Goal: Transaction & Acquisition: Purchase product/service

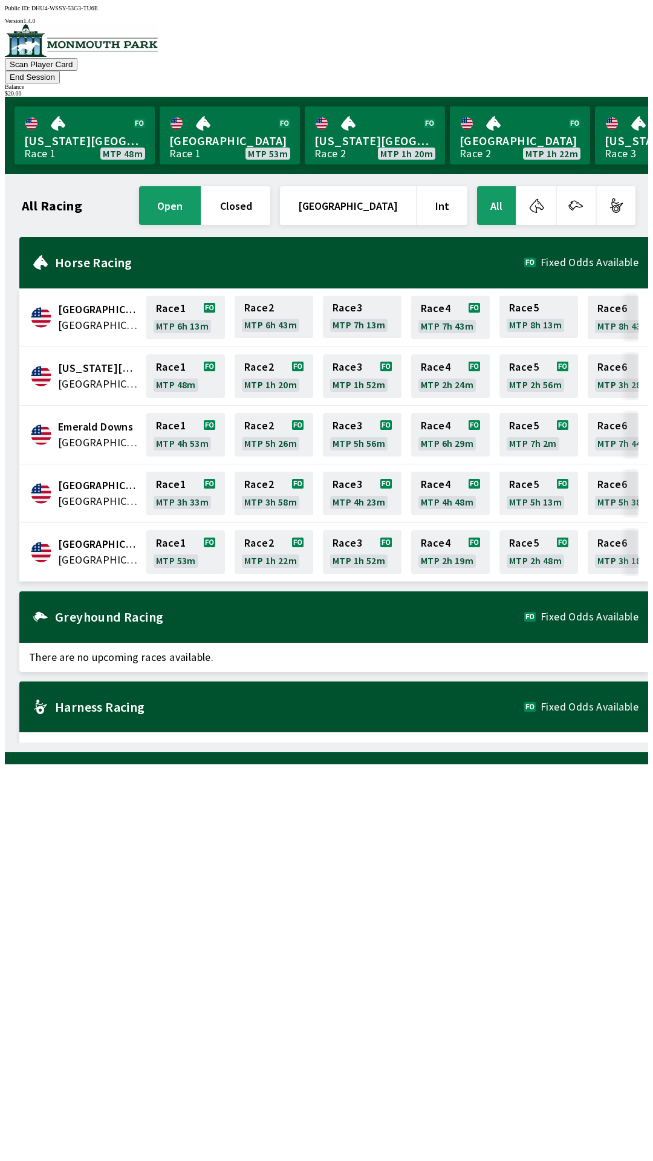
click at [536, 742] on div "All Racing open closed [GEOGRAPHIC_DATA] Int All [GEOGRAPHIC_DATA] [GEOGRAPHIC_…" at bounding box center [332, 463] width 634 height 559
click at [537, 742] on div "All Racing open closed [GEOGRAPHIC_DATA] Int All [GEOGRAPHIC_DATA] [GEOGRAPHIC_…" at bounding box center [332, 463] width 634 height 559
click at [528, 742] on div "All Racing open closed [GEOGRAPHIC_DATA] Int All [GEOGRAPHIC_DATA] [GEOGRAPHIC_…" at bounding box center [332, 463] width 634 height 559
click at [60, 71] on button "End Session" at bounding box center [32, 77] width 55 height 13
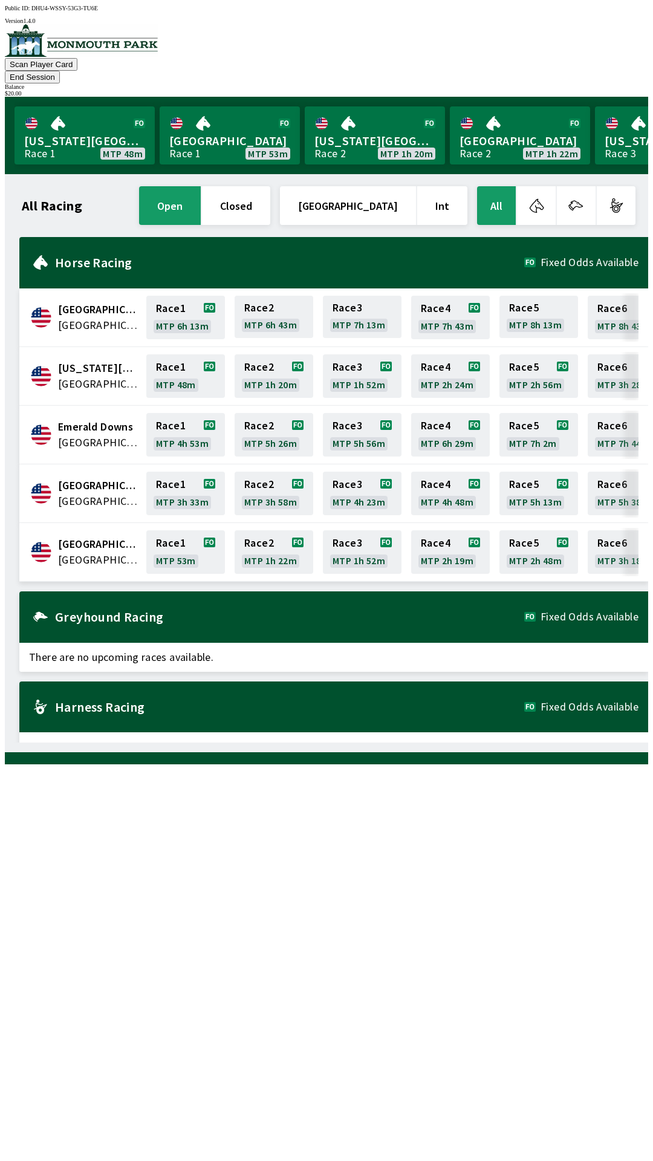
click at [587, 186] on button "button" at bounding box center [576, 205] width 39 height 39
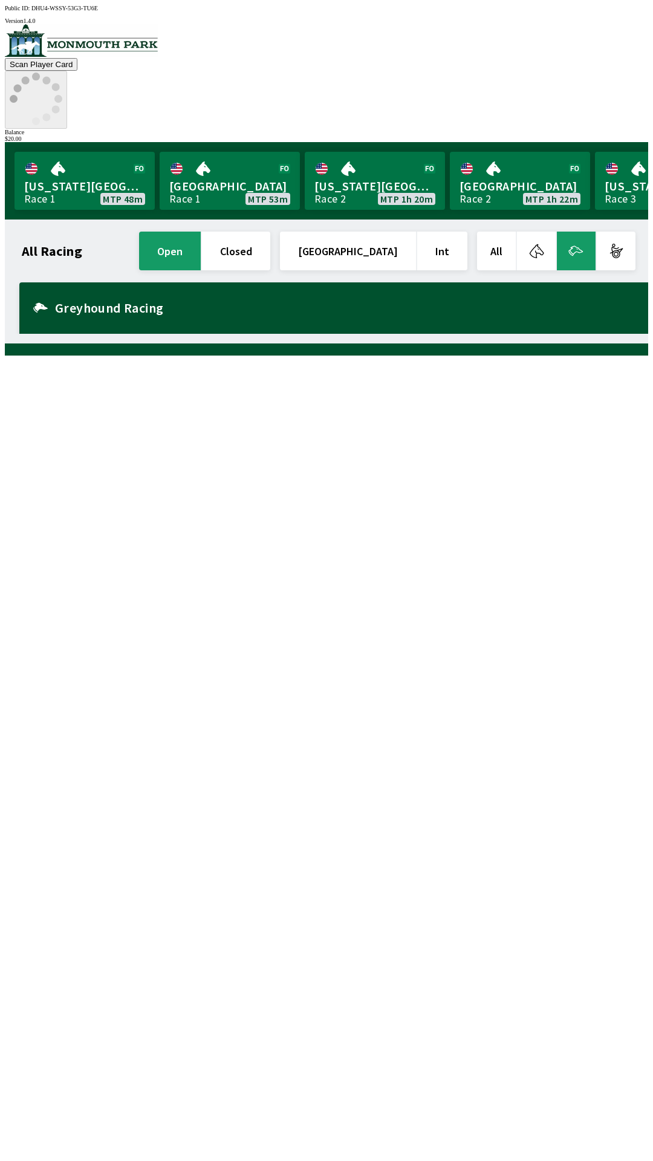
click at [104, 334] on div "All Racing open closed United States Int All Greyhound Racing There are no upco…" at bounding box center [332, 281] width 634 height 105
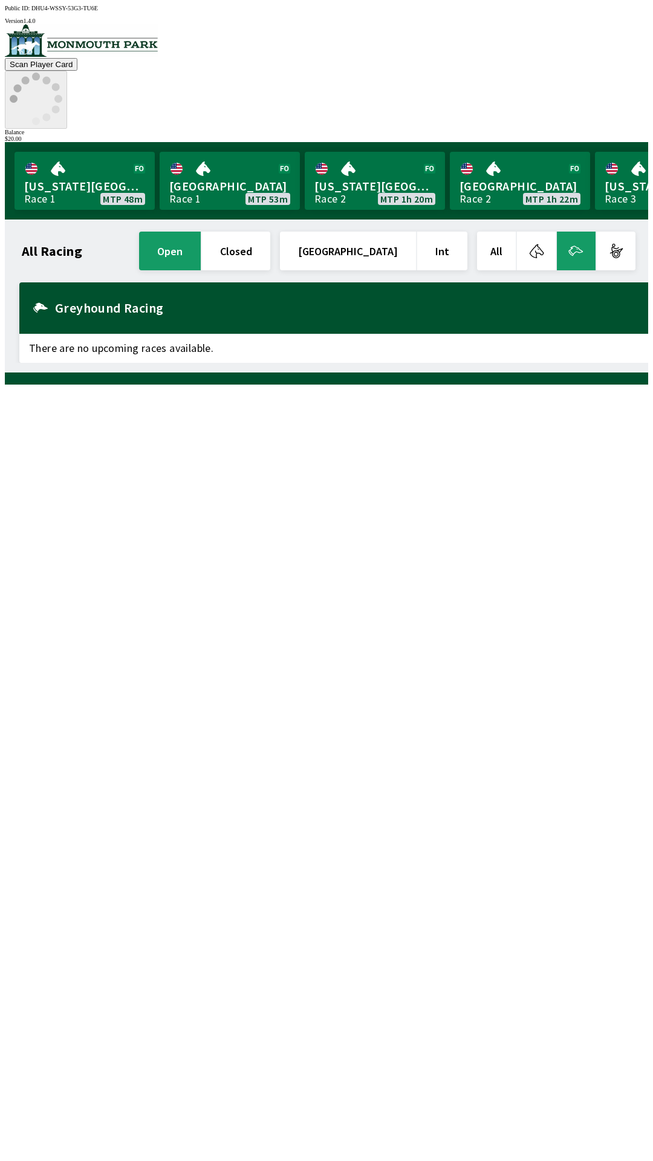
click at [236, 282] on div "Greyhound Racing" at bounding box center [333, 307] width 629 height 51
click at [120, 152] on link "[US_STATE] Park Race 1 MTP 48m" at bounding box center [85, 181] width 140 height 58
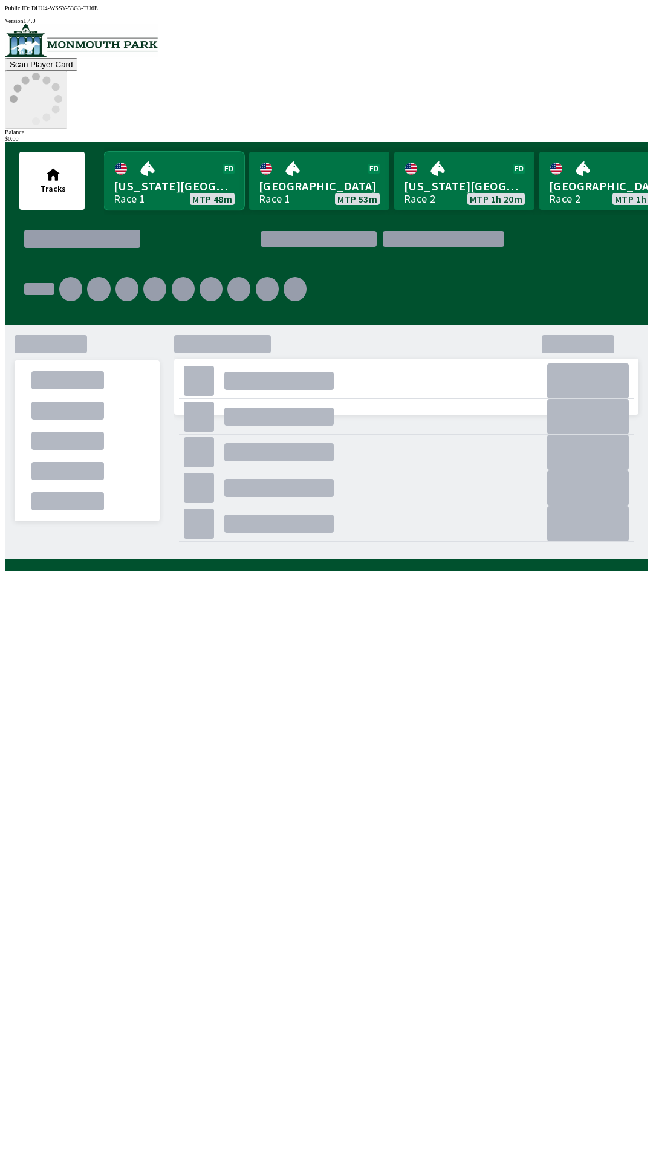
click at [126, 152] on link "[US_STATE] Park Race 1 MTP 48m" at bounding box center [174, 181] width 140 height 58
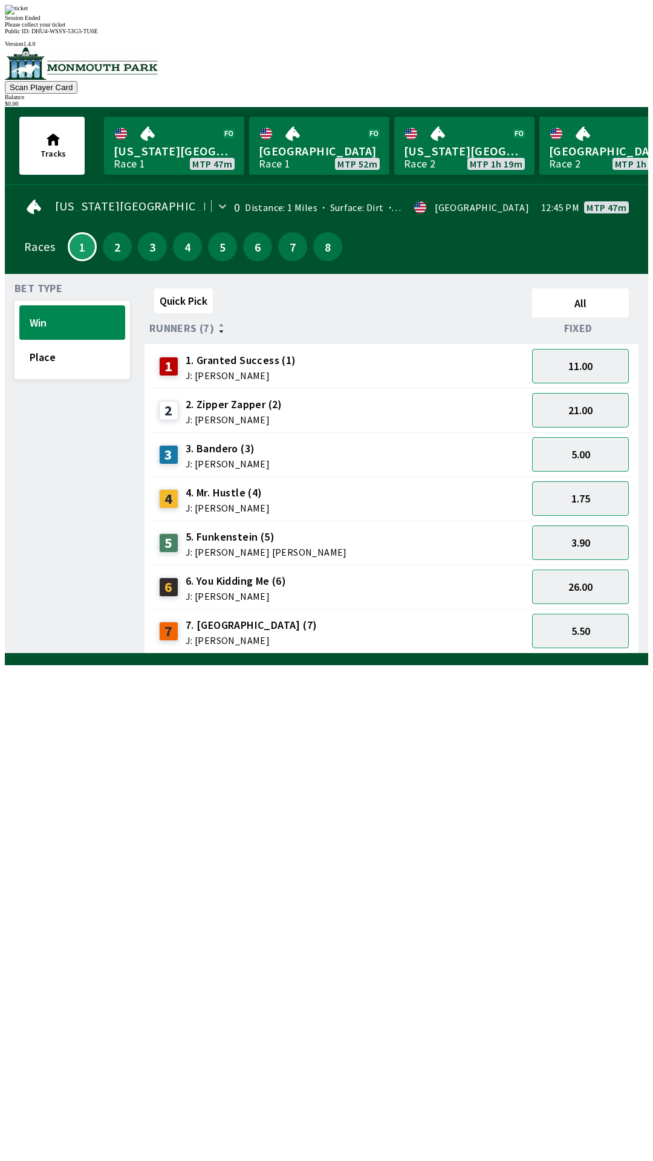
click at [366, 654] on div "Quick Pick All Runners (7) Fixed 1 1. Granted Success (1) J: [PERSON_NAME] 11.0…" at bounding box center [396, 469] width 504 height 370
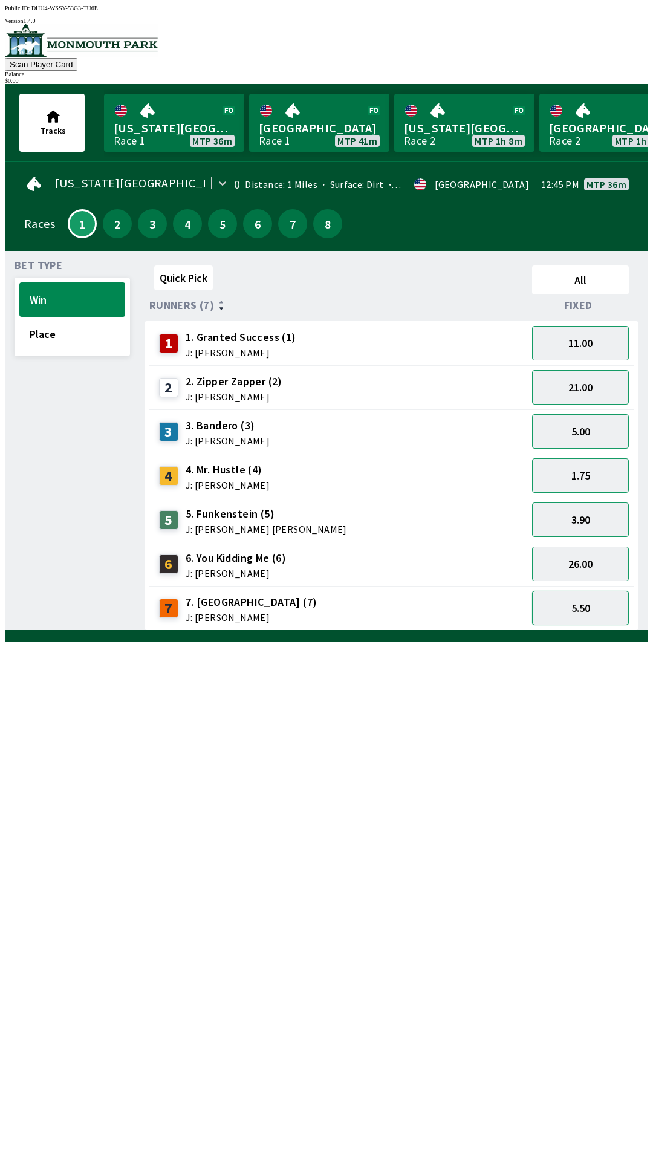
click at [573, 596] on button "5.50" at bounding box center [580, 608] width 97 height 34
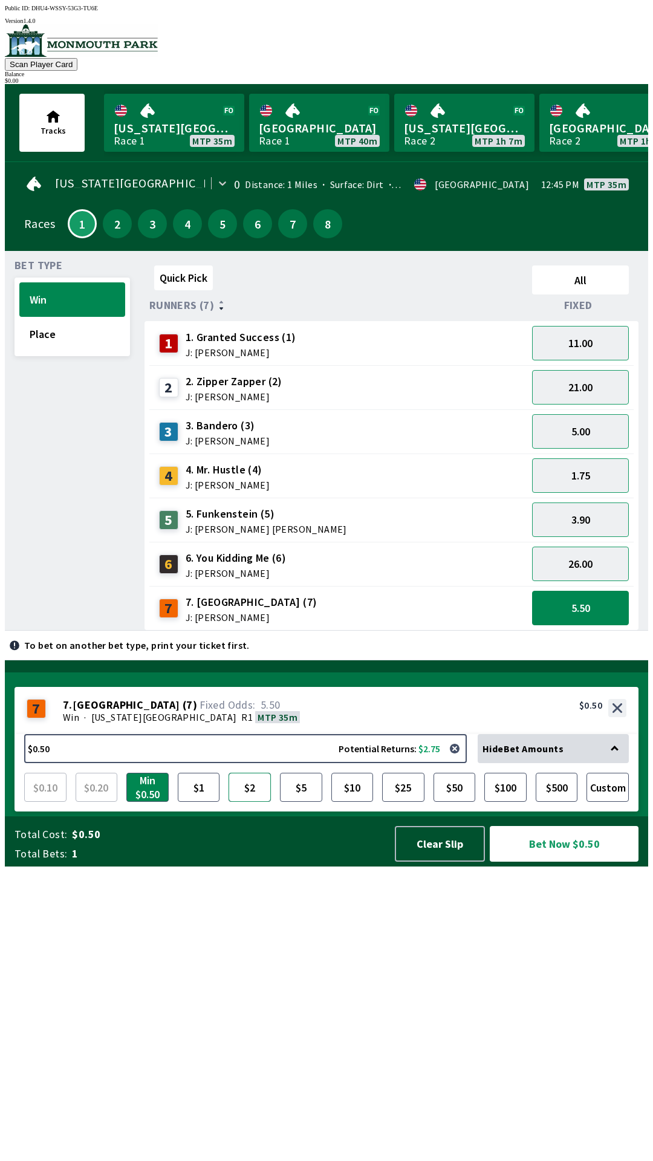
click at [250, 802] on button "$2" at bounding box center [250, 787] width 42 height 29
click at [361, 507] on div "5 5. [PERSON_NAME] (5) J: [PERSON_NAME] [PERSON_NAME]" at bounding box center [338, 520] width 368 height 30
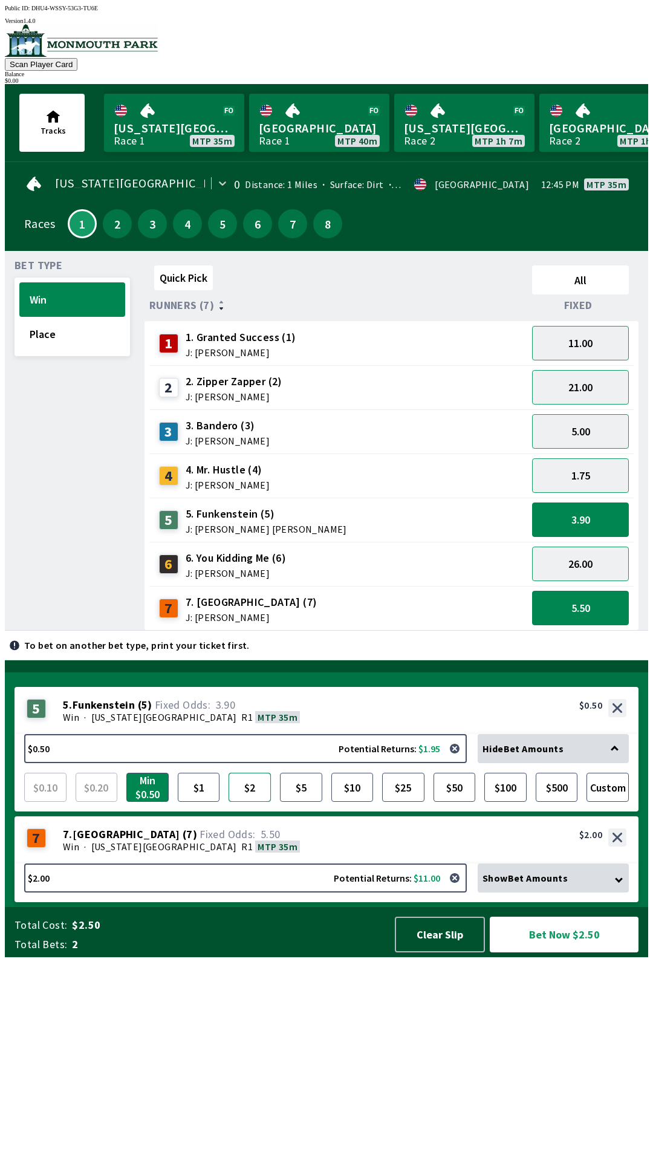
click at [247, 802] on button "$2" at bounding box center [250, 787] width 42 height 29
click at [224, 557] on span "6. You Kidding Me (6)" at bounding box center [236, 558] width 100 height 16
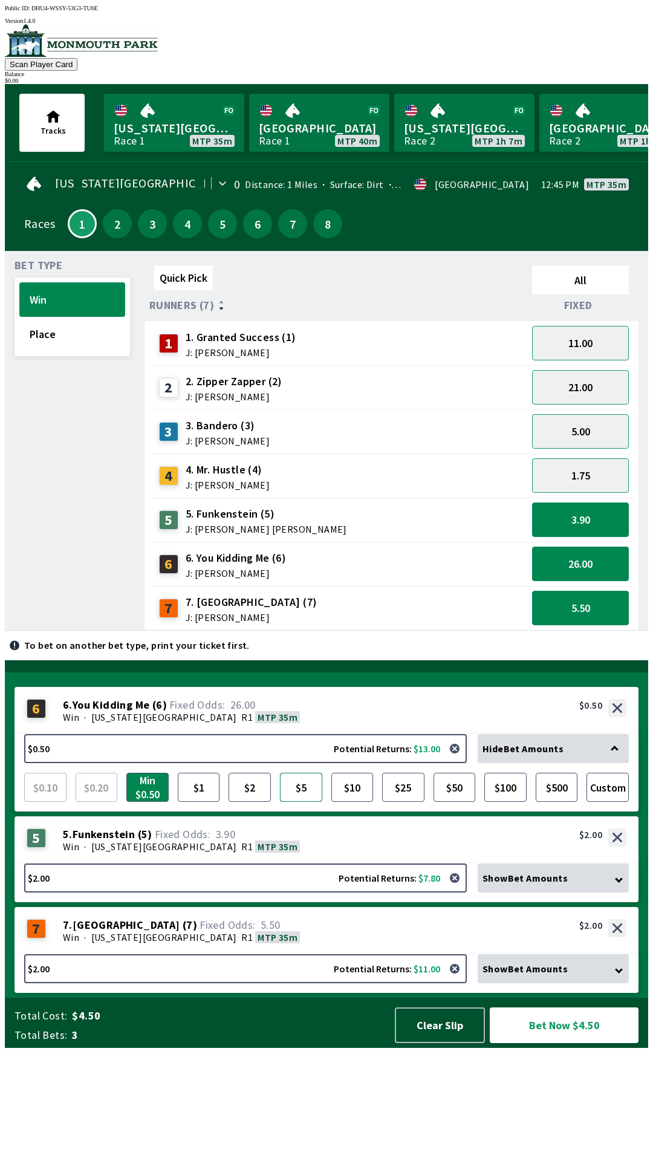
click at [288, 802] on button "$5" at bounding box center [301, 787] width 42 height 29
click at [564, 1043] on button "Bet Now $9.00" at bounding box center [564, 1025] width 149 height 36
click at [575, 1043] on button "Bet Now $9.00" at bounding box center [564, 1025] width 149 height 36
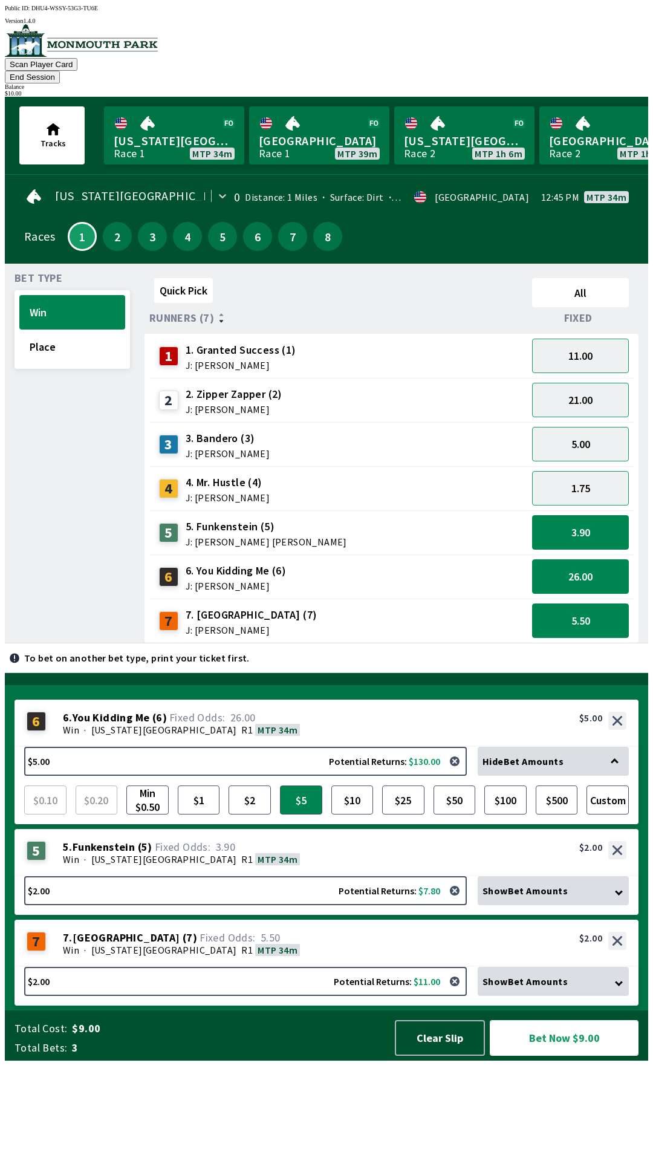
click at [567, 1056] on button "Bet Now $9.00" at bounding box center [564, 1038] width 149 height 36
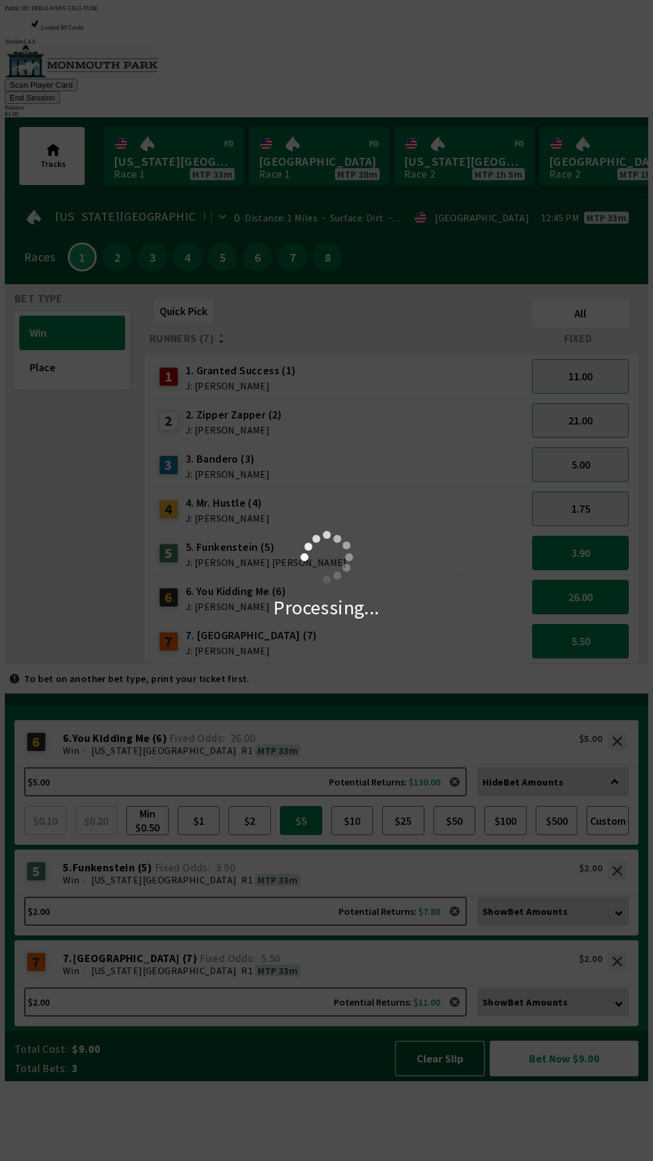
click at [423, 1140] on div "Processing..." at bounding box center [326, 580] width 653 height 1161
click at [428, 1138] on div "Processing..." at bounding box center [326, 580] width 653 height 1161
click at [436, 1138] on div "Processing..." at bounding box center [326, 580] width 653 height 1161
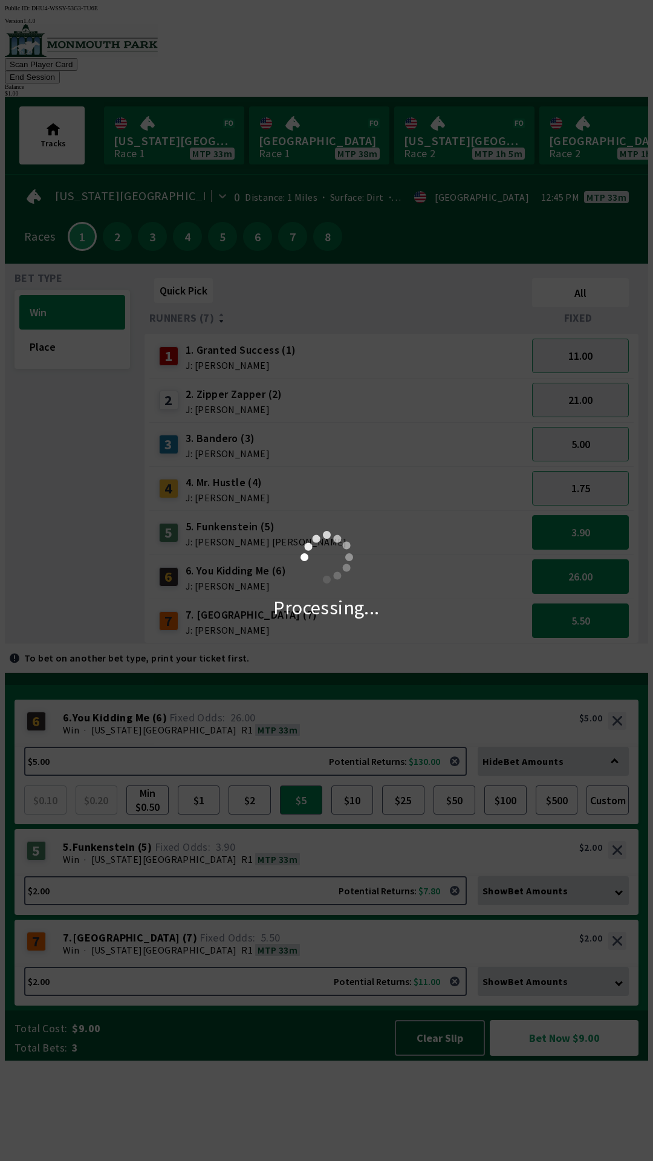
click at [440, 1144] on div "Processing..." at bounding box center [326, 580] width 653 height 1161
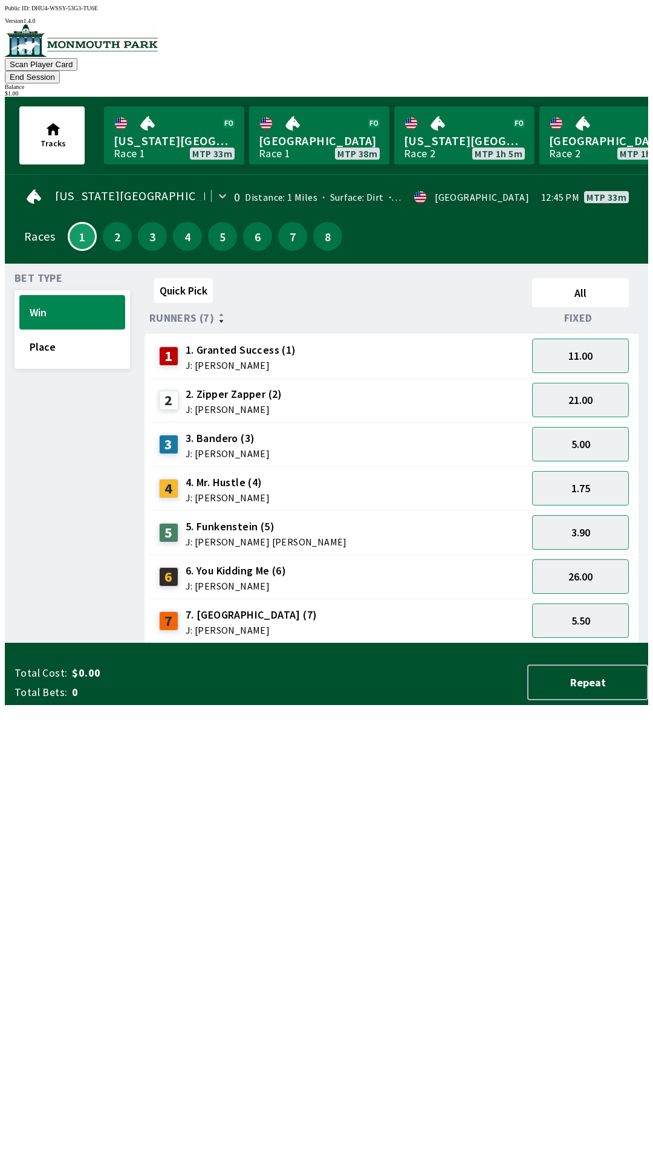
click at [64, 700] on div "Total Cost: $0.00 Total Bets: 0" at bounding box center [142, 683] width 255 height 34
click at [106, 700] on span "0" at bounding box center [167, 692] width 190 height 15
click at [613, 700] on button "Repeat" at bounding box center [587, 682] width 121 height 36
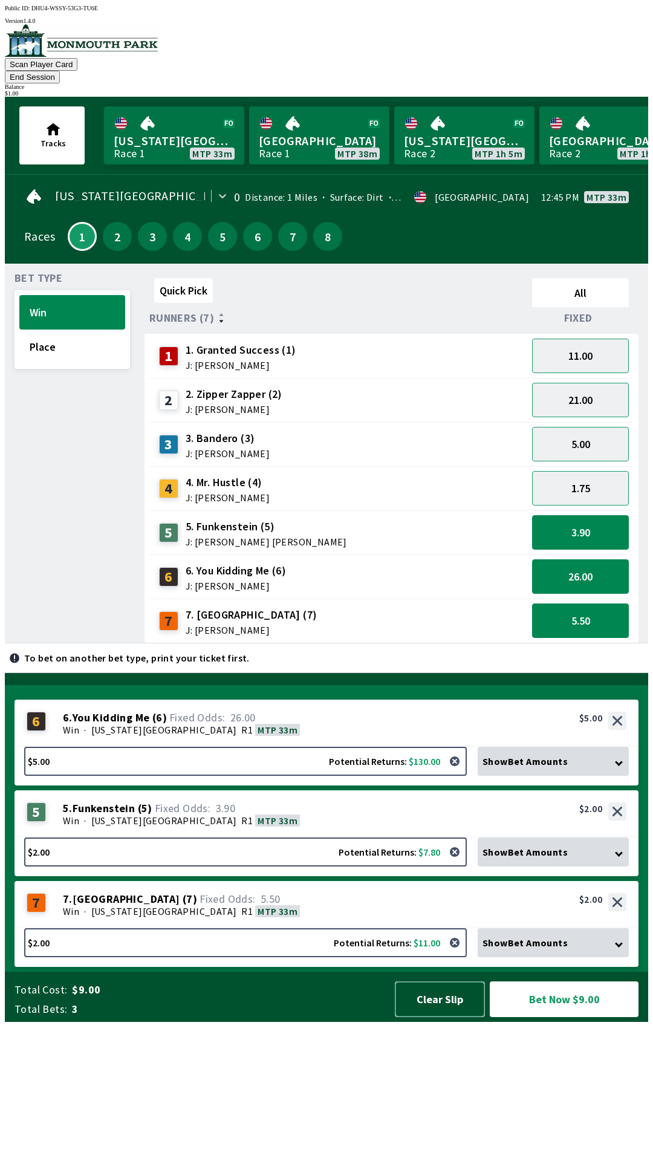
click at [435, 1017] on button "Clear Slip" at bounding box center [440, 999] width 90 height 36
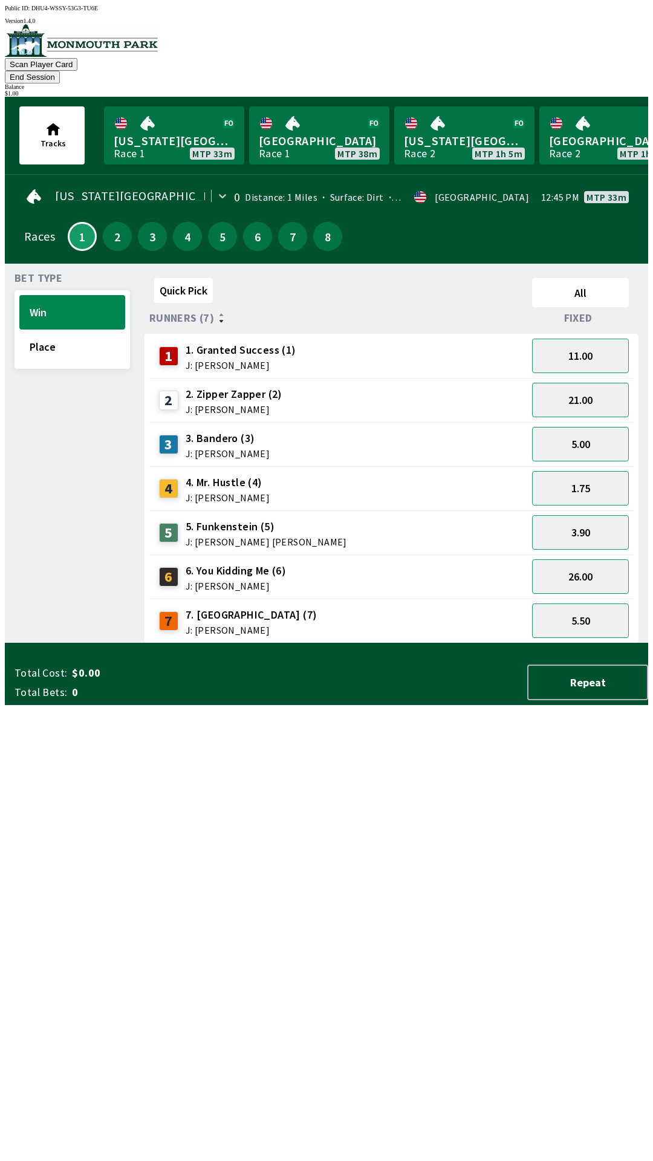
click at [219, 625] on span "J: [PERSON_NAME]" at bounding box center [252, 630] width 132 height 10
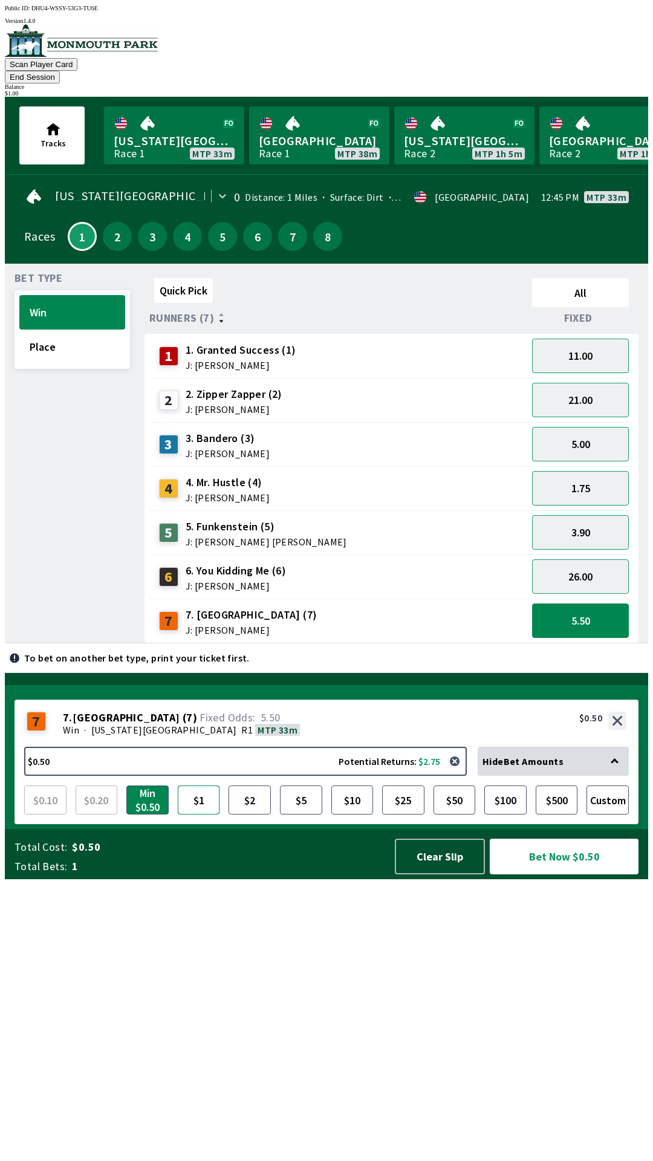
click at [193, 814] on button "$1" at bounding box center [199, 799] width 42 height 29
click at [559, 874] on button "Bet Now $1.00" at bounding box center [564, 857] width 149 height 36
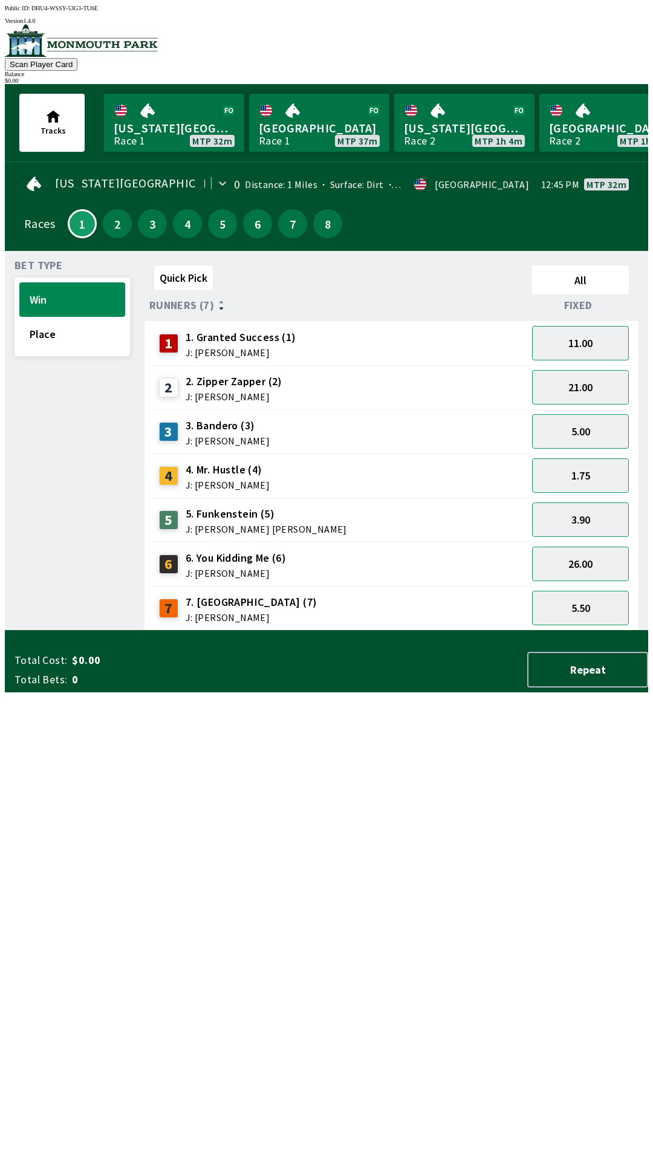
click at [504, 631] on div "Quick Pick All Runners (7) Fixed 1 1. Granted Success (1) J: [PERSON_NAME] 11.0…" at bounding box center [396, 446] width 504 height 370
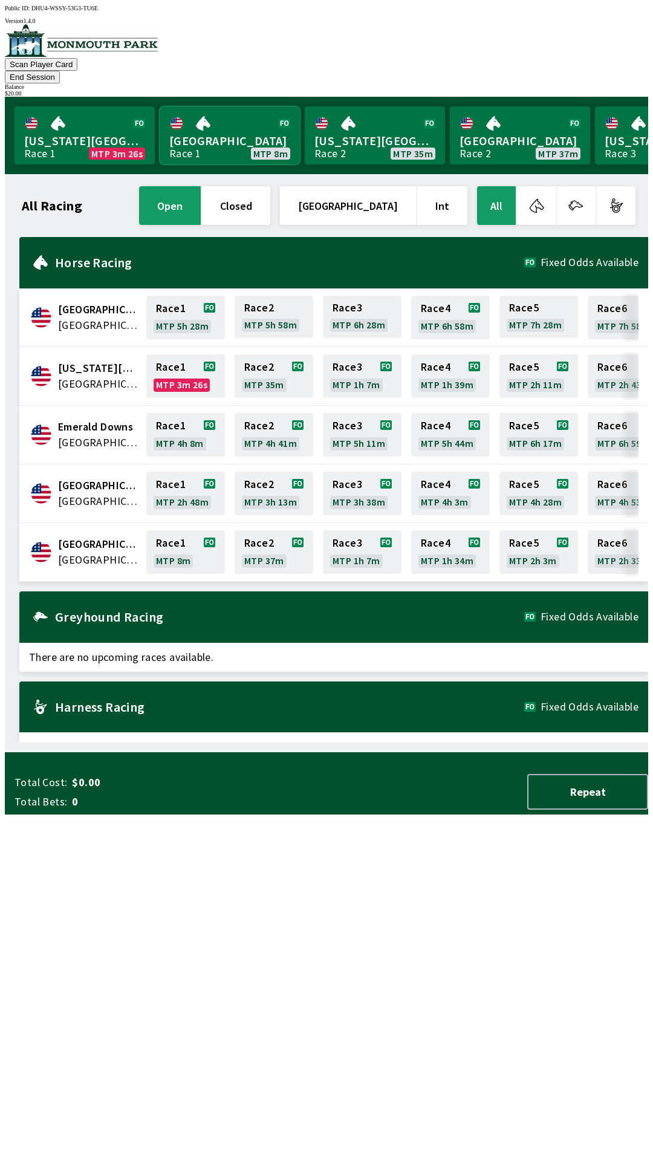
click at [201, 131] on link "[GEOGRAPHIC_DATA] Race 1 MTP 8m" at bounding box center [230, 135] width 140 height 58
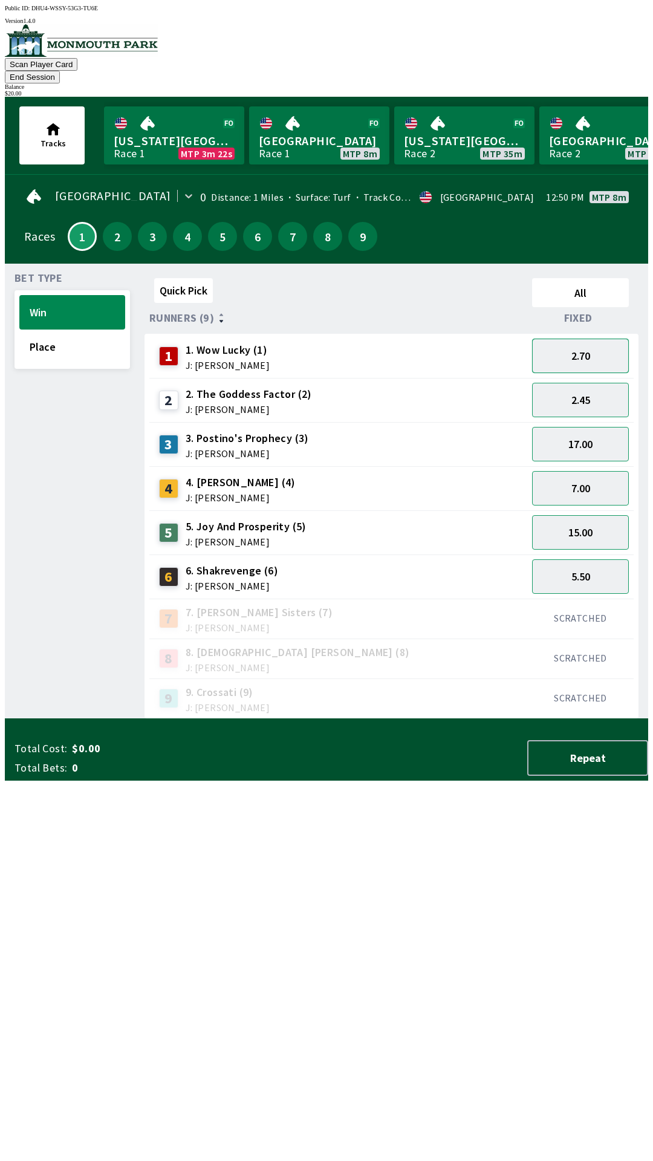
click at [584, 339] on button "2.70" at bounding box center [580, 356] width 97 height 34
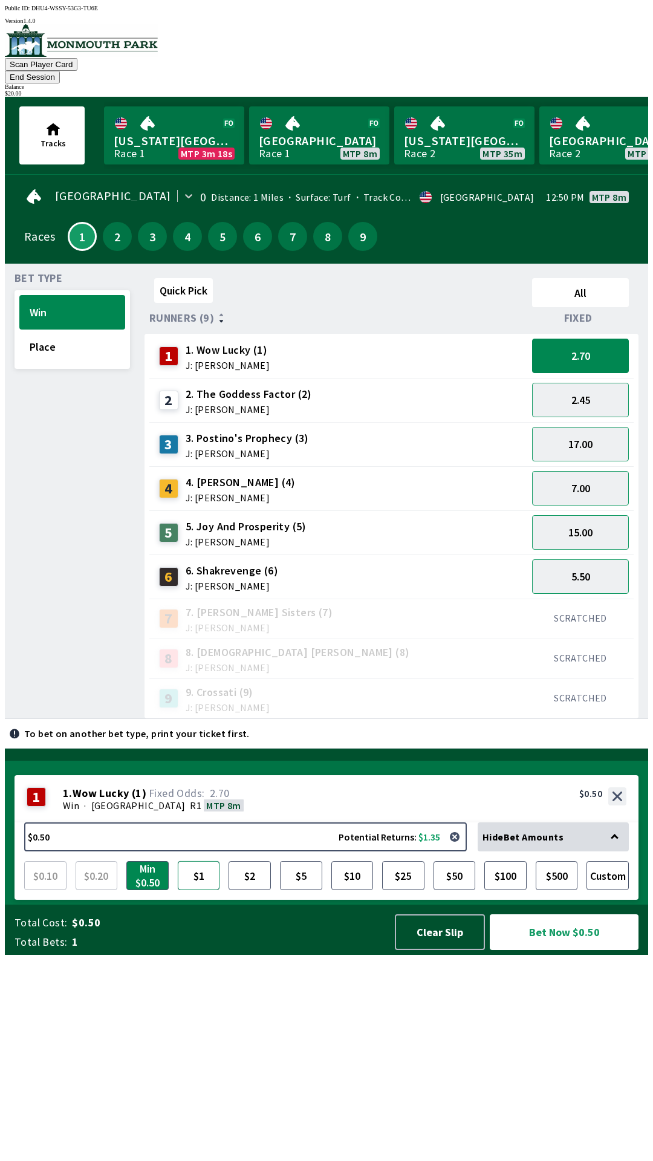
click at [191, 890] on button "$1" at bounding box center [199, 875] width 42 height 29
click at [236, 404] on span "J: [PERSON_NAME]" at bounding box center [249, 409] width 126 height 10
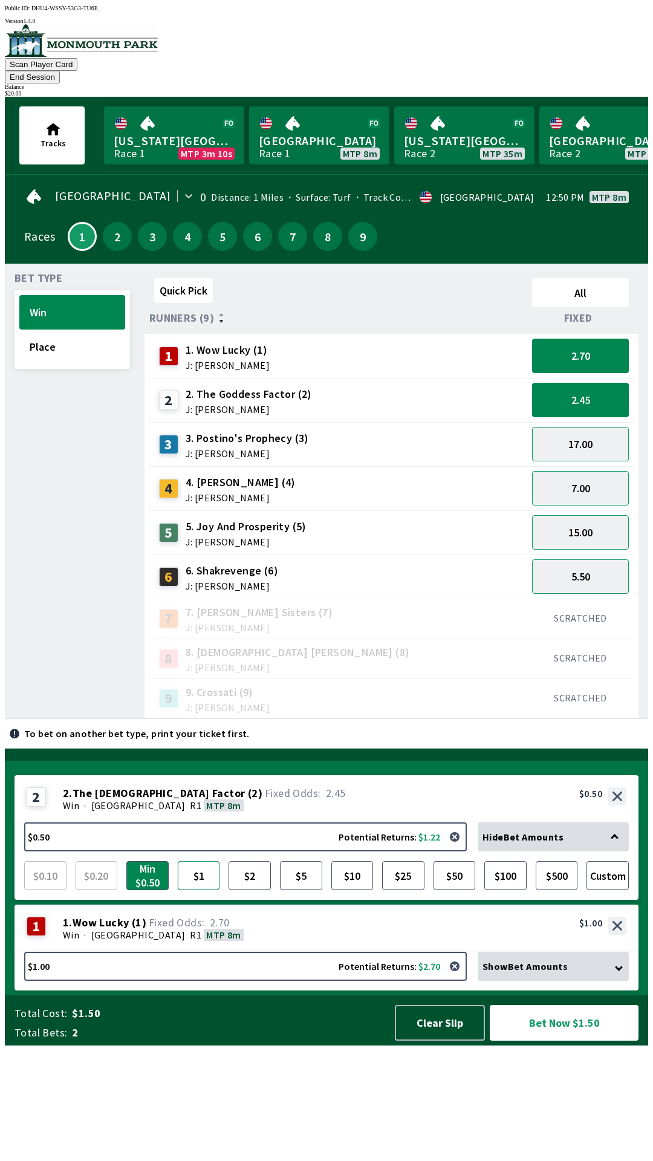
click at [200, 890] on button "$1" at bounding box center [199, 875] width 42 height 29
click at [532, 981] on div "Show Bet Amounts" at bounding box center [553, 966] width 151 height 29
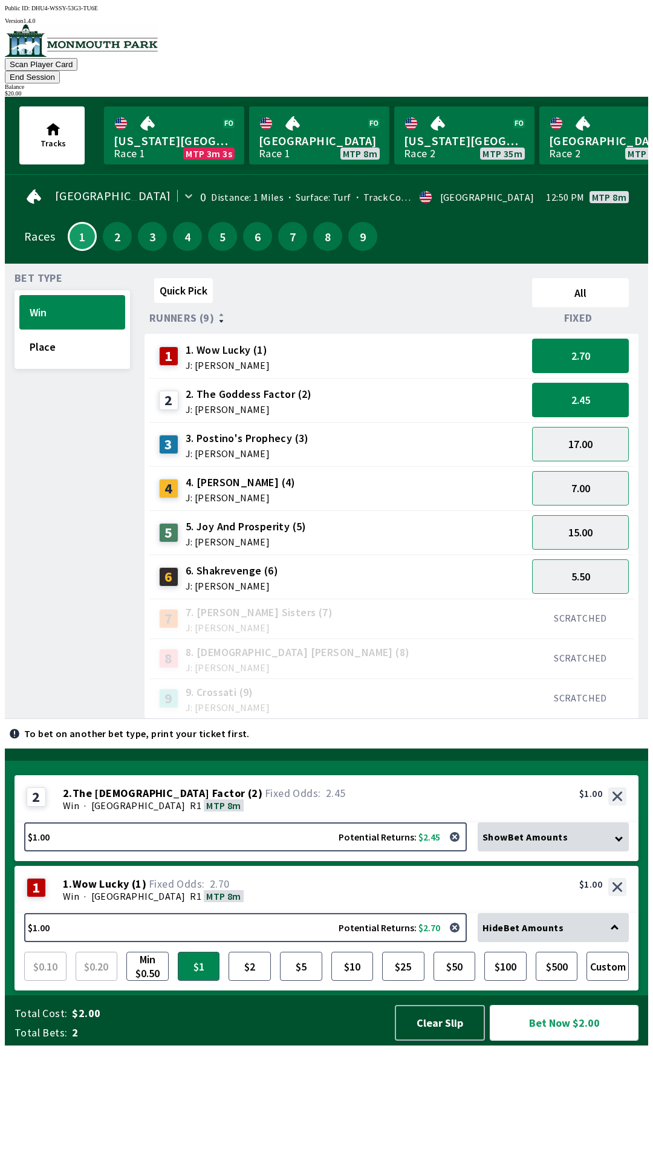
click at [551, 1041] on button "Bet Now $2.00" at bounding box center [564, 1023] width 149 height 36
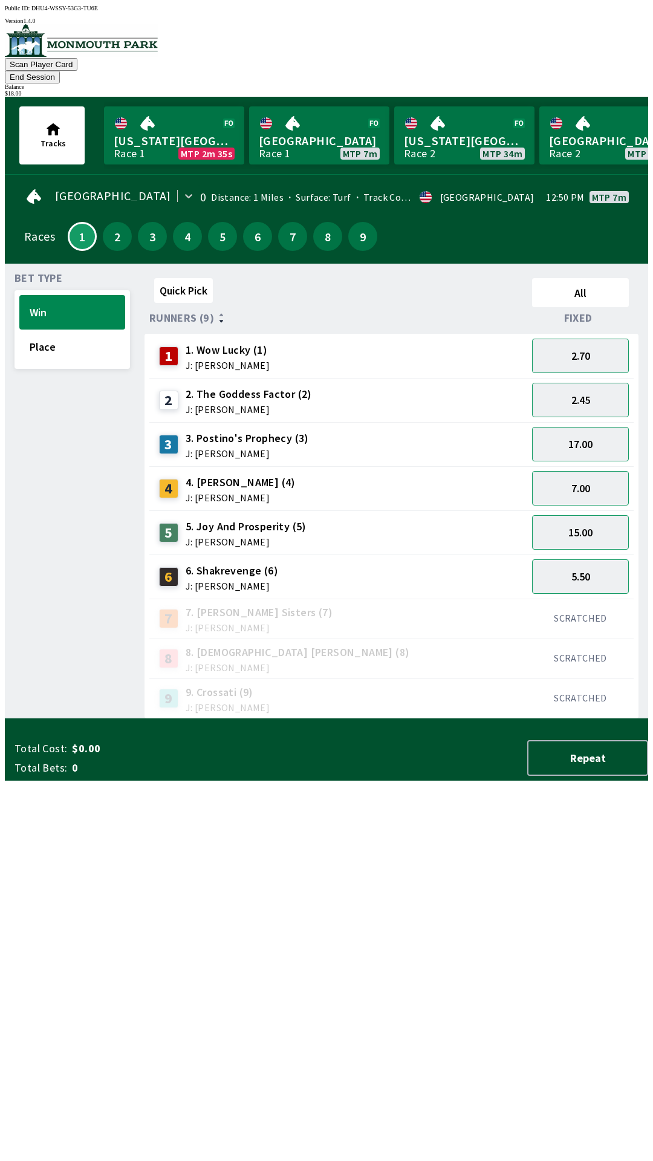
click at [605, 90] on div "$ 18.00" at bounding box center [326, 93] width 643 height 7
click at [60, 71] on button "End Session" at bounding box center [32, 77] width 55 height 13
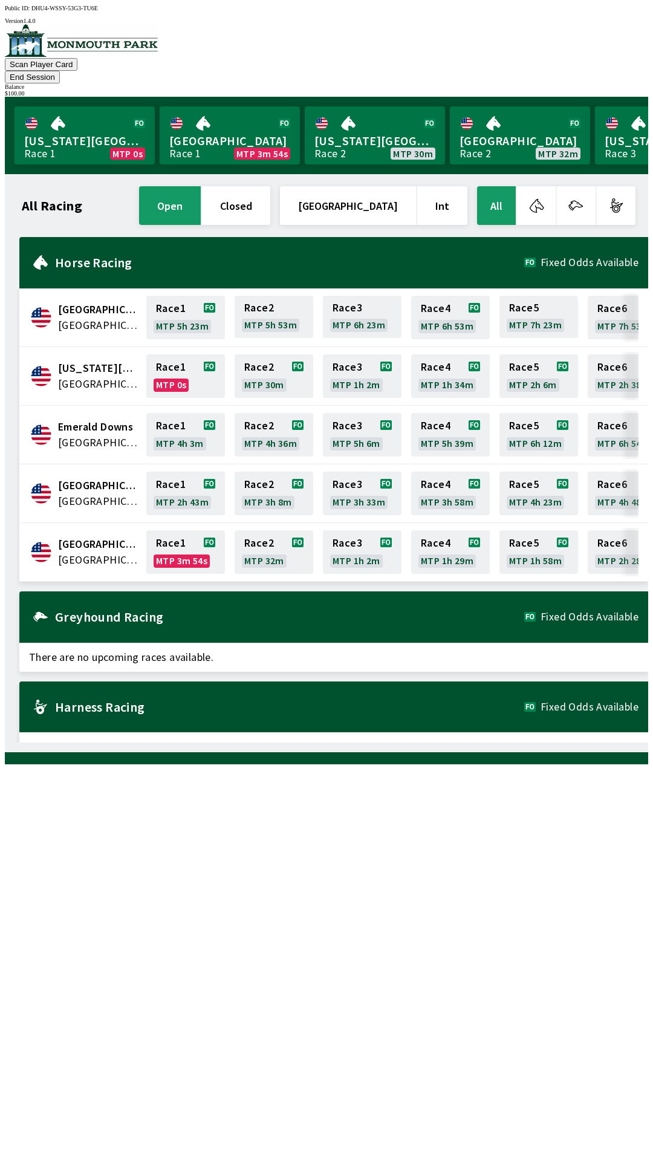
click at [60, 71] on button "End Session" at bounding box center [32, 77] width 55 height 13
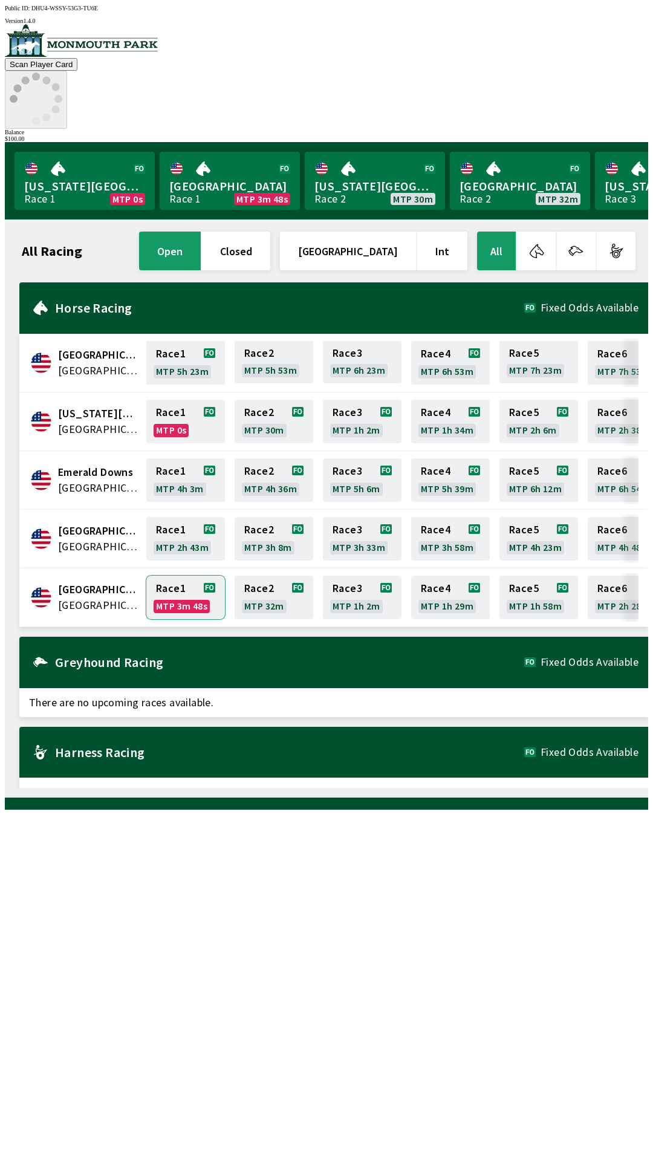
click at [175, 576] on link "Race 1 MTP 3m 48s" at bounding box center [185, 598] width 79 height 44
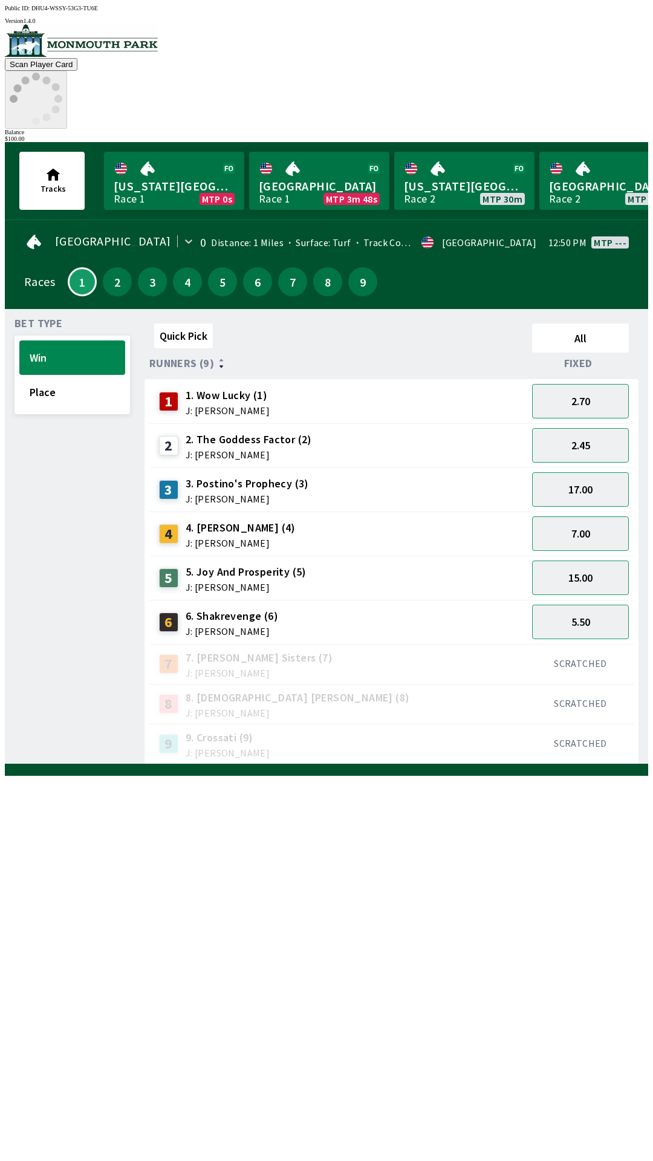
click at [114, 531] on div "Bet Type Win Place" at bounding box center [72, 542] width 115 height 446
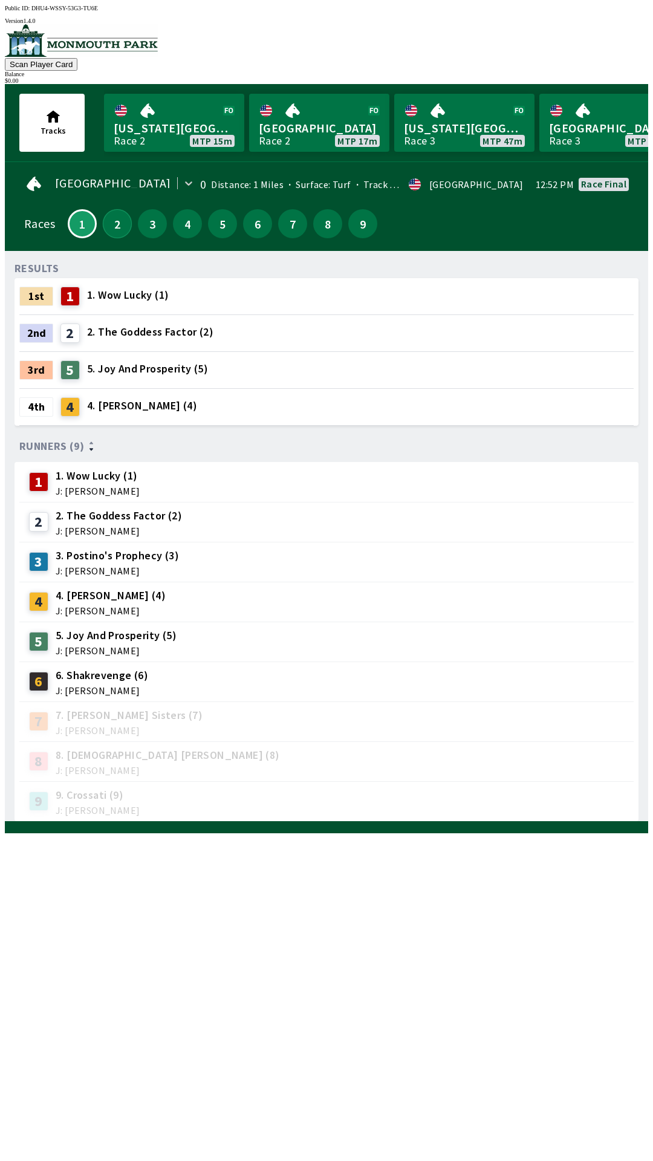
click at [108, 212] on button "2" at bounding box center [117, 223] width 29 height 29
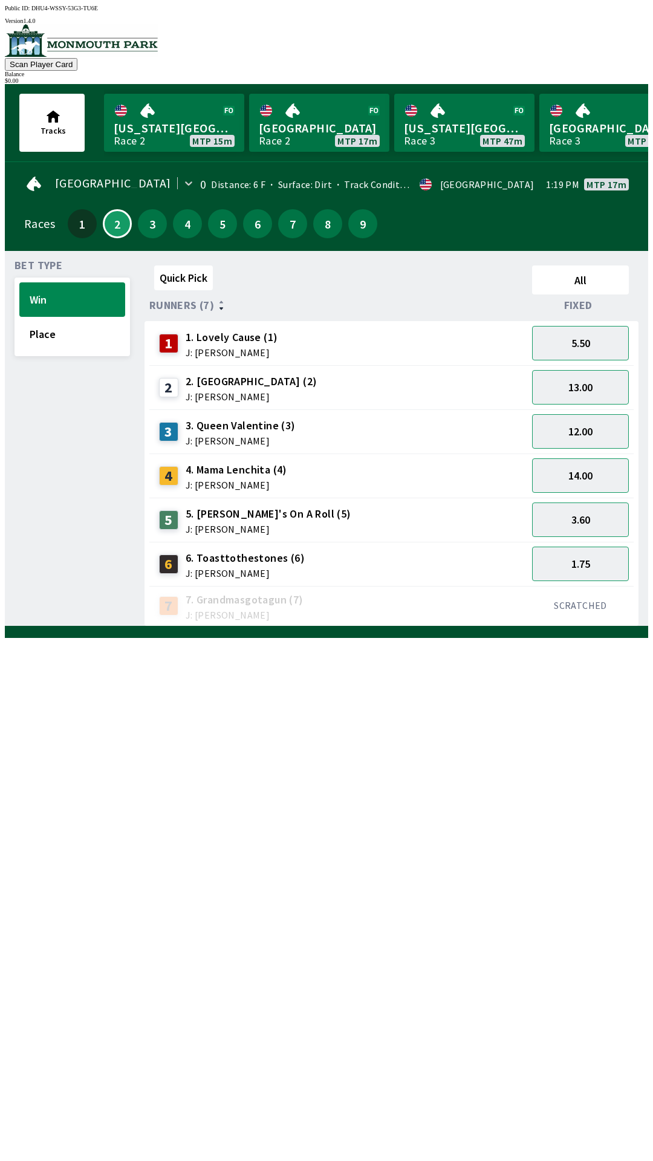
click at [264, 348] on span "J: [PERSON_NAME]" at bounding box center [232, 353] width 93 height 10
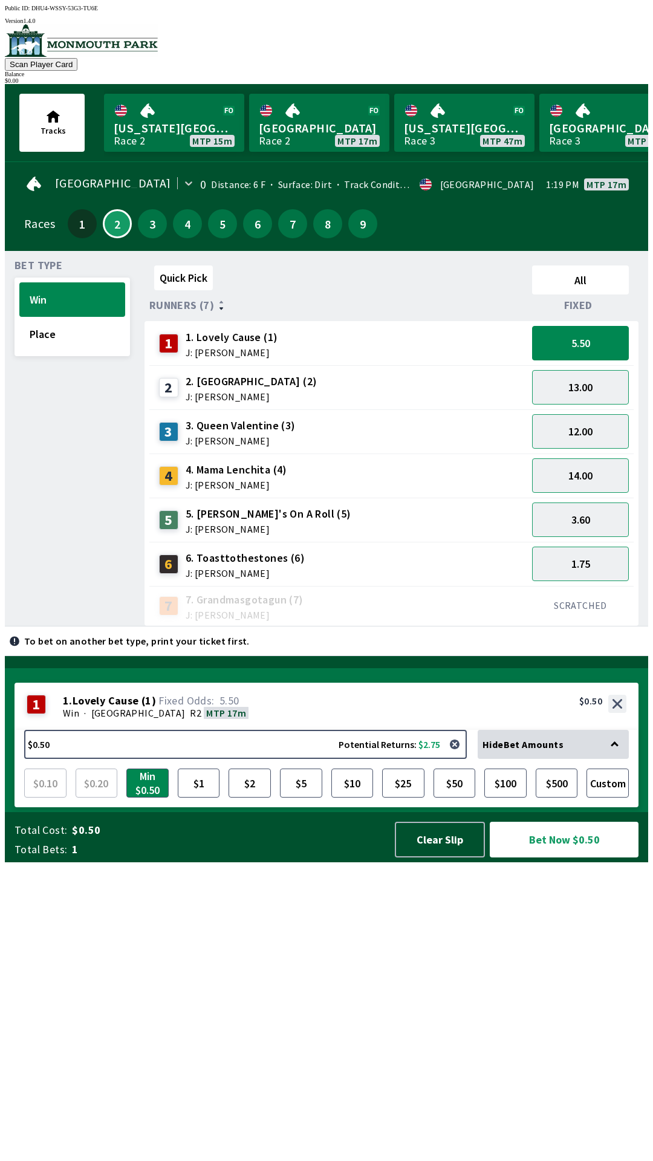
click at [272, 524] on span "J: [PERSON_NAME]" at bounding box center [269, 529] width 166 height 10
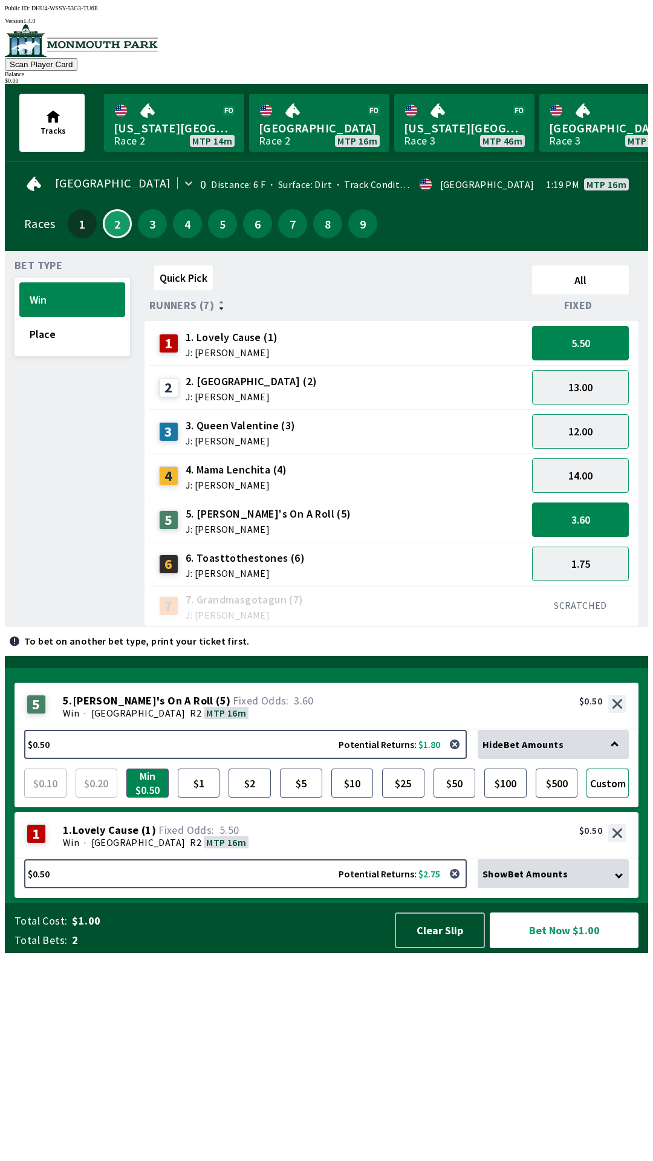
click at [617, 797] on button "Custom" at bounding box center [607, 782] width 42 height 29
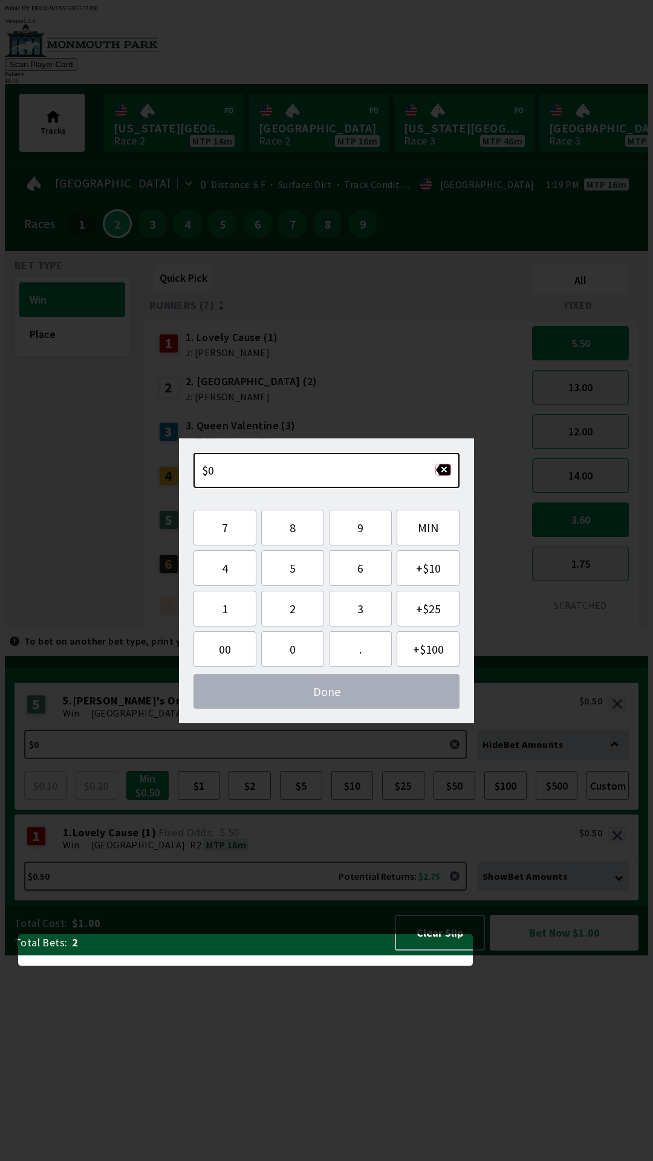
click at [443, 473] on button "button" at bounding box center [443, 470] width 16 height 12
click at [401, 691] on span "Done" at bounding box center [326, 691] width 247 height 15
click at [302, 570] on button "5" at bounding box center [292, 568] width 63 height 36
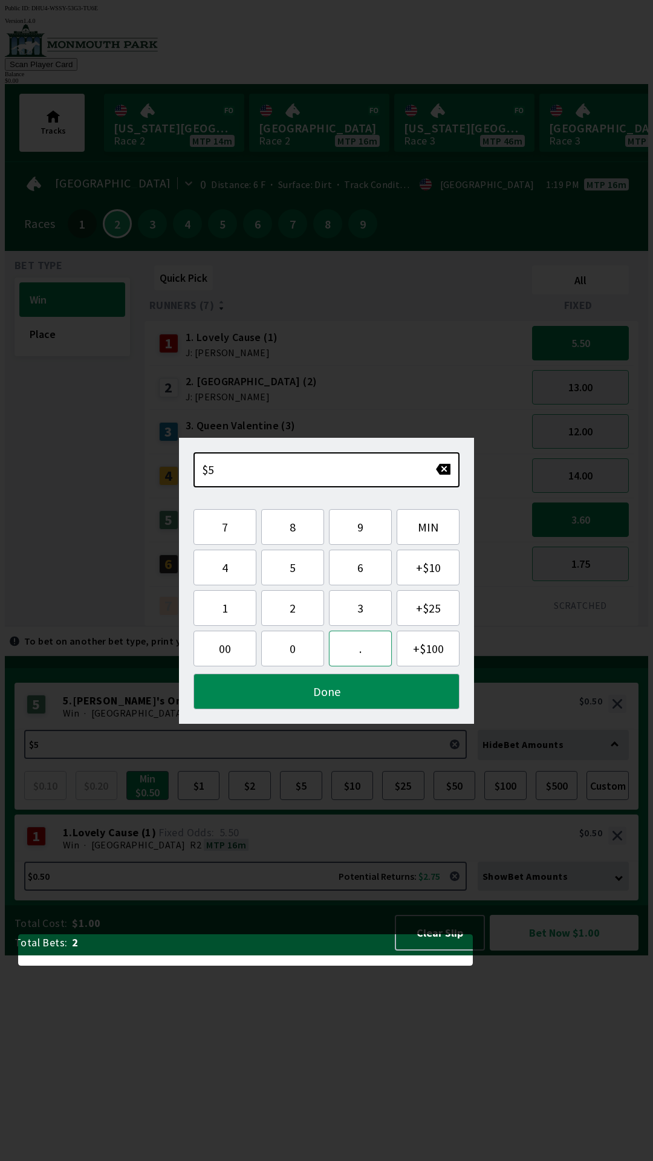
click at [366, 652] on button "." at bounding box center [360, 649] width 63 height 36
click at [295, 654] on button "0" at bounding box center [292, 649] width 63 height 36
click at [293, 652] on button "0" at bounding box center [292, 649] width 63 height 36
click at [404, 692] on button "Done" at bounding box center [326, 692] width 266 height 36
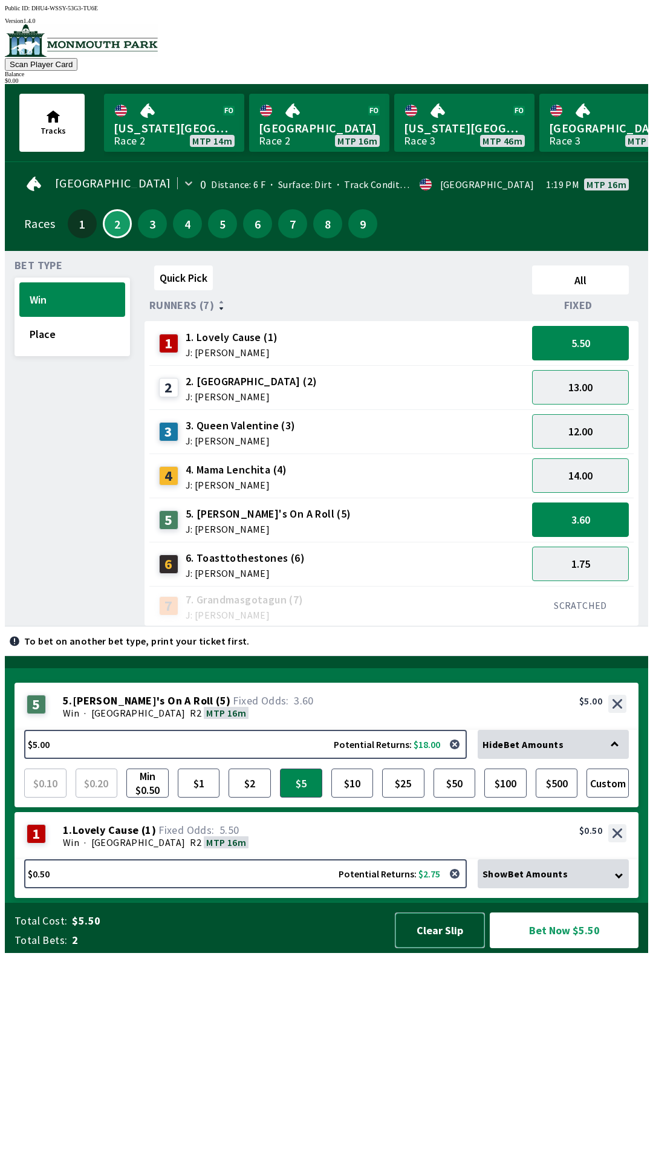
click at [443, 948] on button "Clear Slip" at bounding box center [440, 930] width 90 height 36
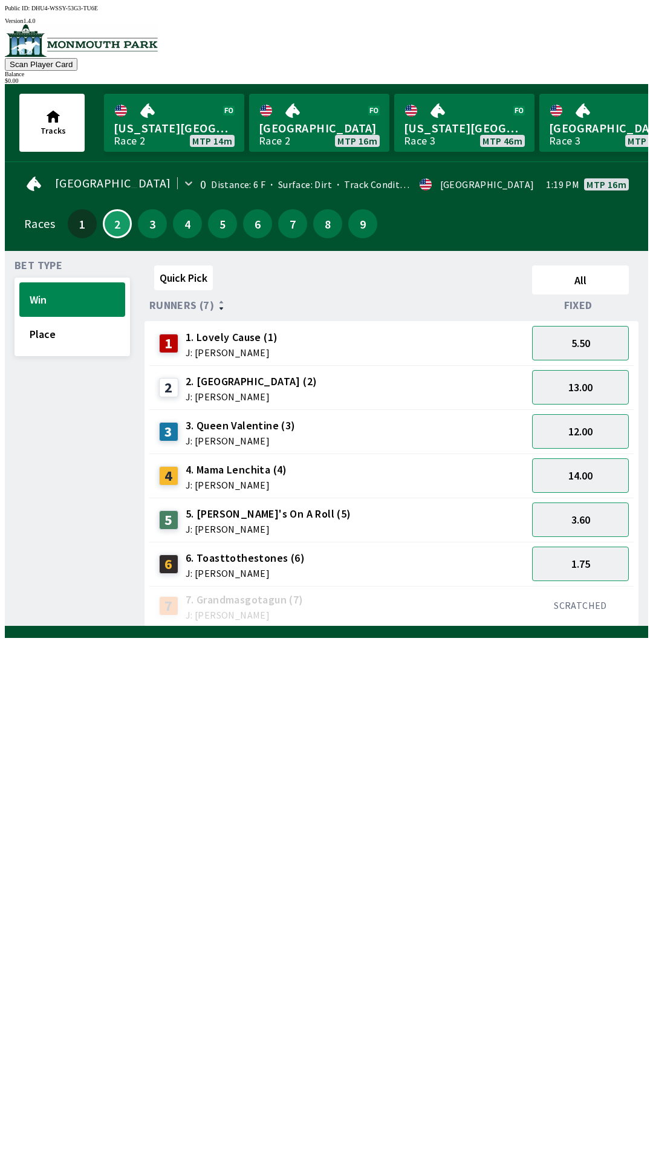
click at [262, 336] on span "1. Lovely Cause (1)" at bounding box center [232, 338] width 93 height 16
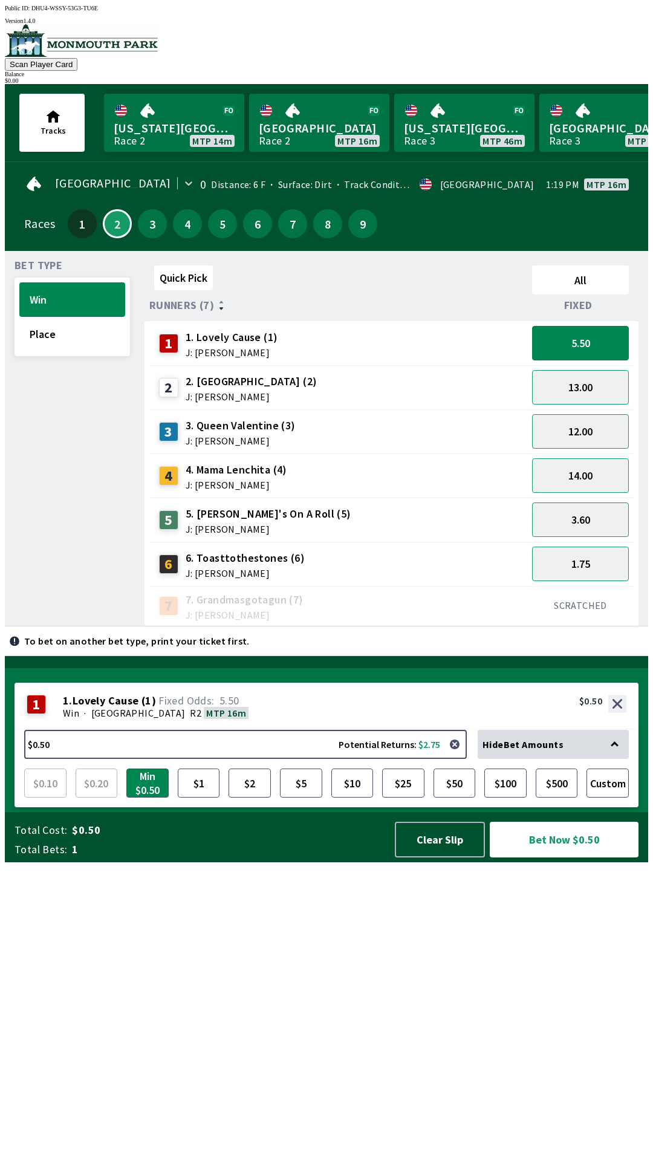
click at [258, 515] on div "5. [PERSON_NAME]'s On A Roll (5) J: [PERSON_NAME]" at bounding box center [269, 520] width 166 height 28
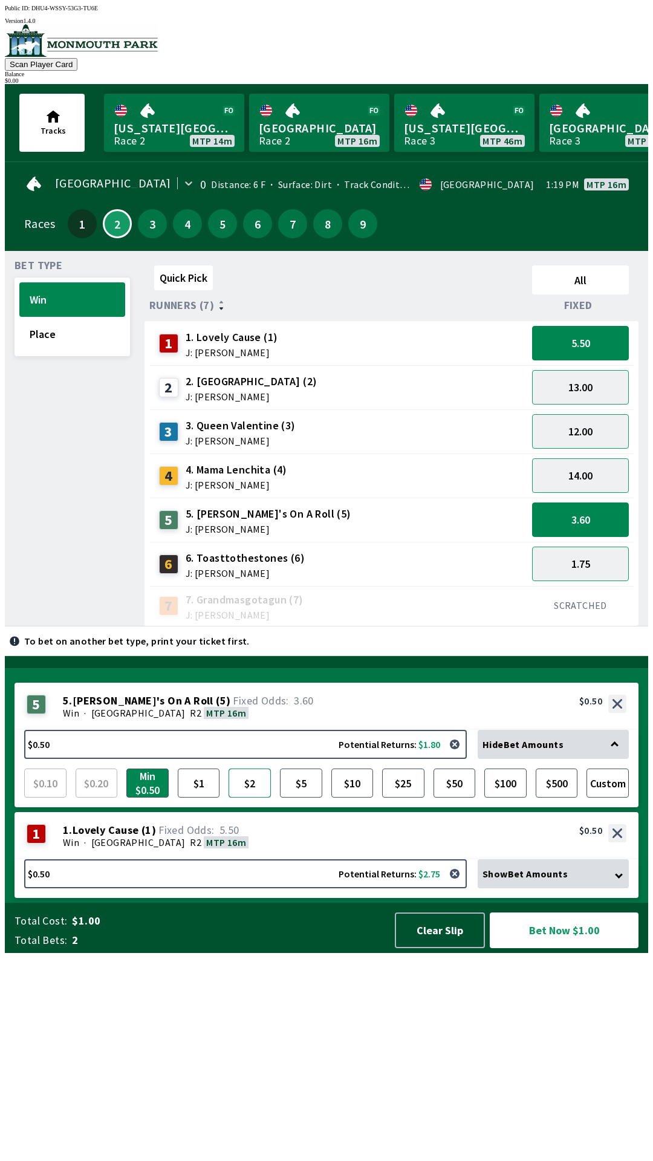
click at [262, 797] on button "$2" at bounding box center [250, 782] width 42 height 29
click at [443, 948] on button "Clear Slip" at bounding box center [440, 930] width 90 height 36
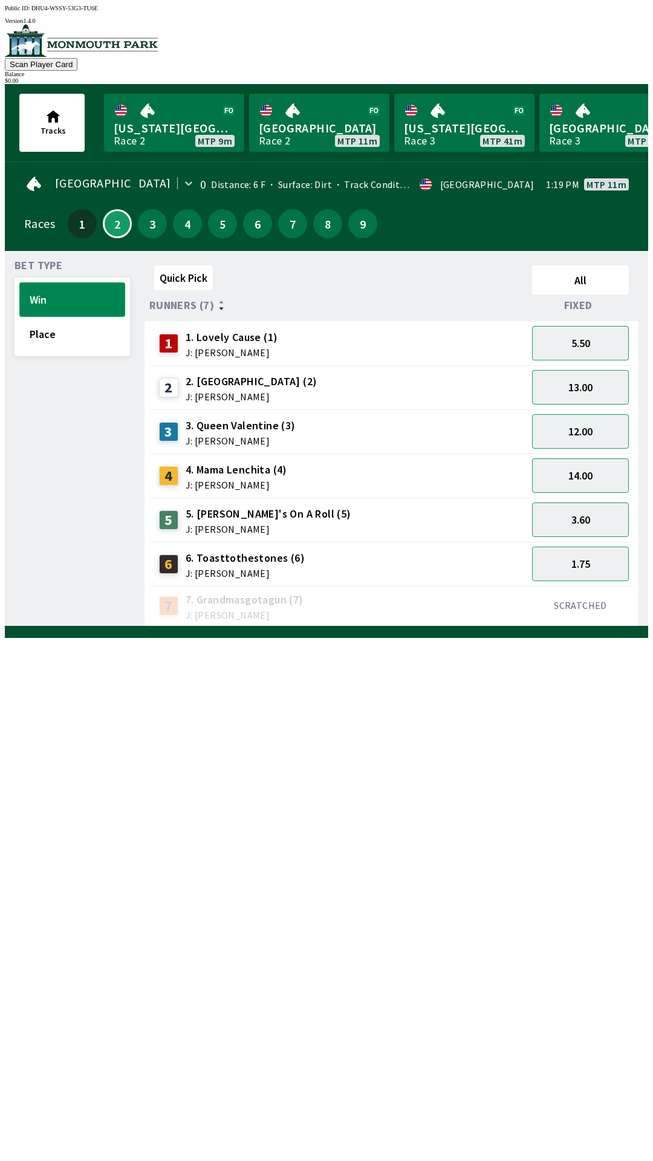
click at [60, 293] on button "Win" at bounding box center [72, 299] width 106 height 34
click at [73, 333] on button "Place" at bounding box center [72, 334] width 106 height 34
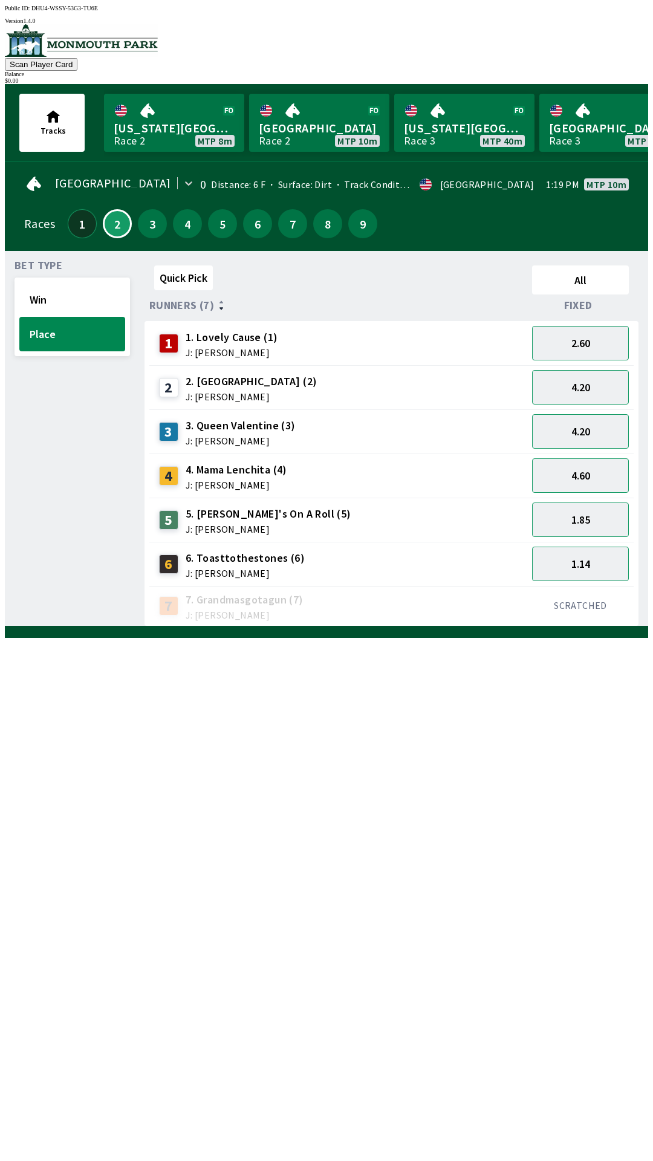
click at [78, 226] on button "1" at bounding box center [82, 223] width 29 height 29
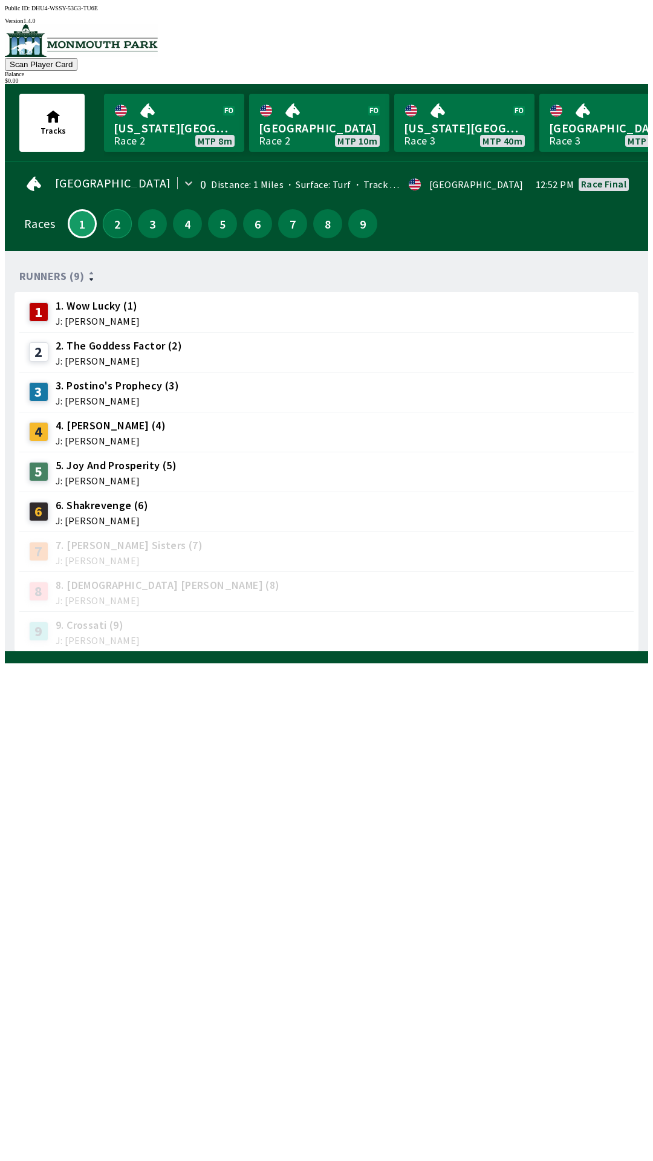
click at [120, 223] on button "2" at bounding box center [117, 223] width 29 height 29
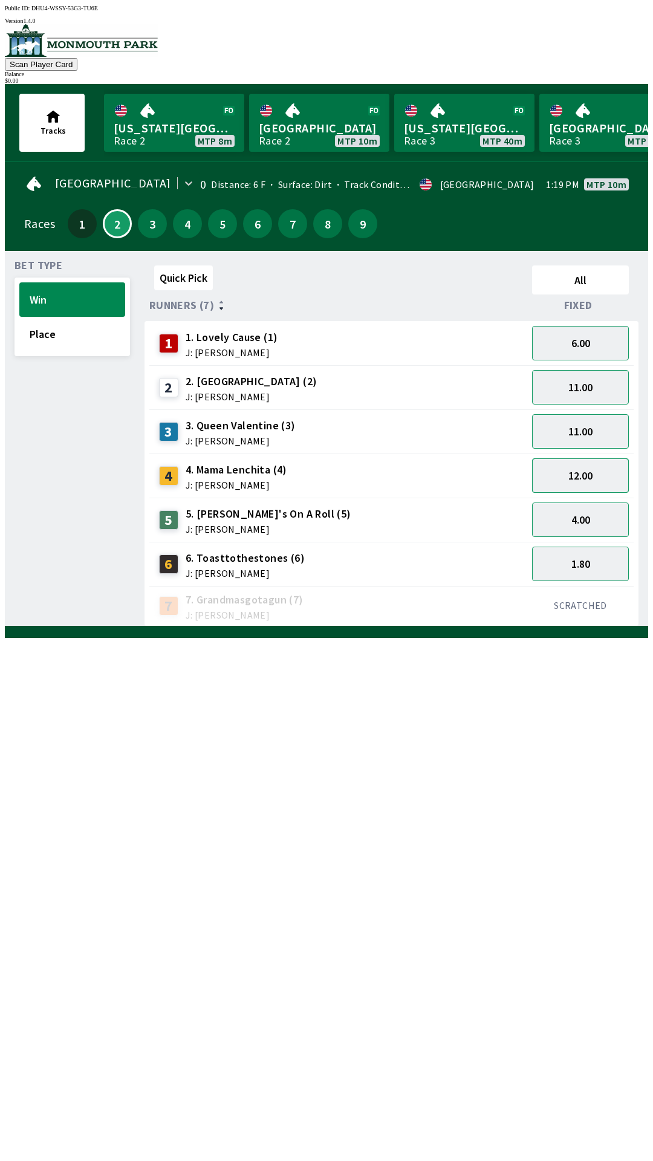
click at [594, 478] on button "12.00" at bounding box center [580, 475] width 97 height 34
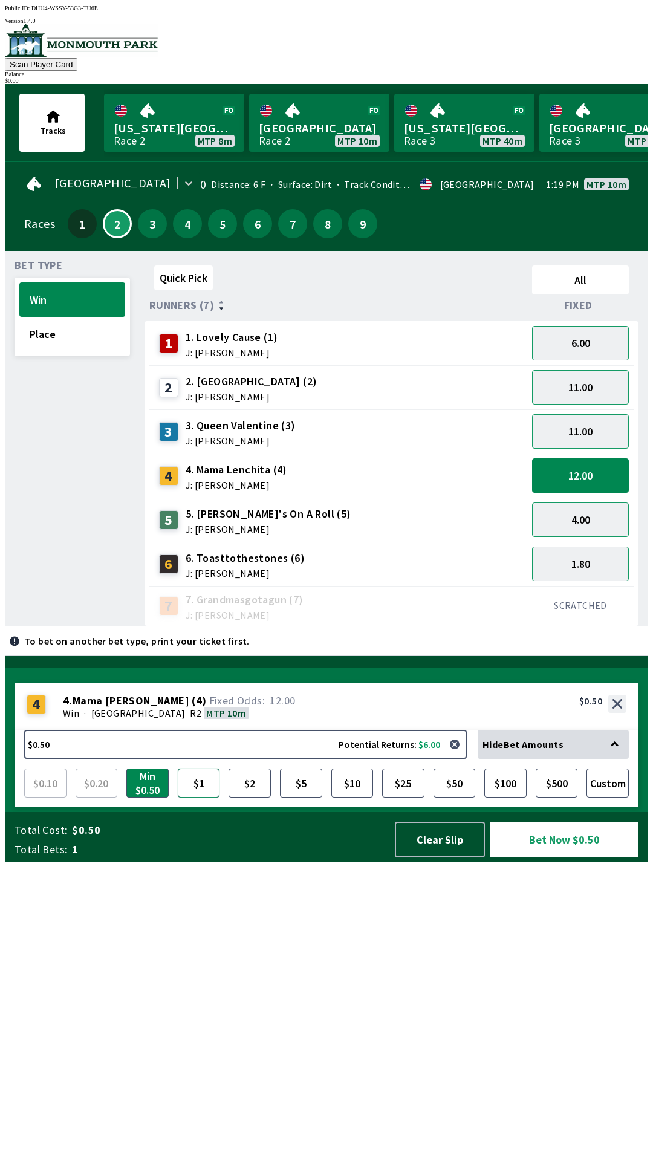
click at [201, 797] on button "$1" at bounding box center [199, 782] width 42 height 29
click at [563, 857] on button "Bet Now $1.00" at bounding box center [564, 840] width 149 height 36
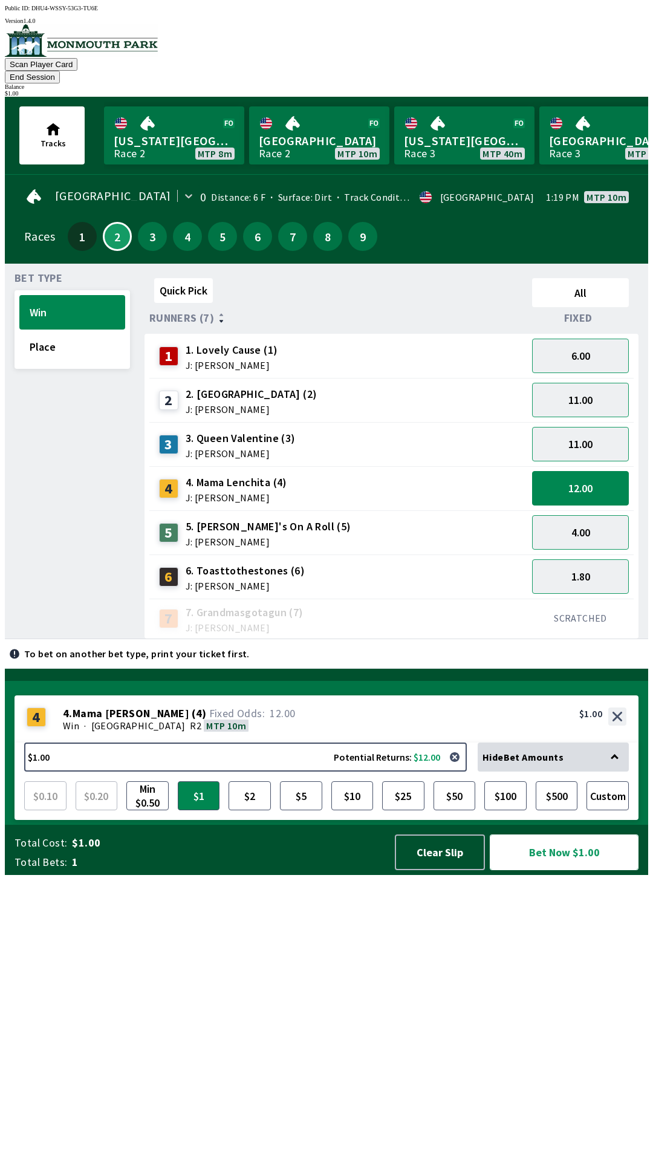
click at [565, 870] on button "Bet Now $1.00" at bounding box center [564, 852] width 149 height 36
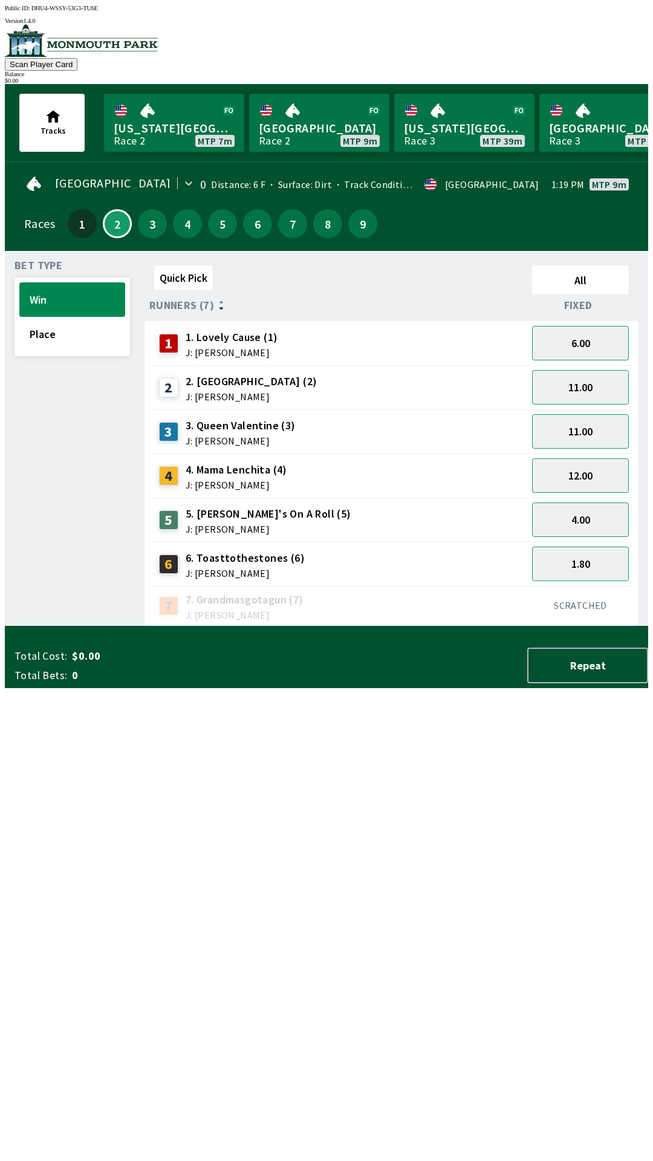
click at [404, 626] on div "Quick Pick All Runners (7) Fixed 1 1. Lovely Cause (1) J: [PERSON_NAME] 6.00 2 …" at bounding box center [396, 444] width 504 height 366
click at [5, 427] on div "Bet Type Win Place Quick Pick All Runners (7) Fixed 1 1. Lovely Cause (1) J: [P…" at bounding box center [326, 438] width 643 height 375
click at [568, 513] on button "4.00" at bounding box center [580, 519] width 97 height 34
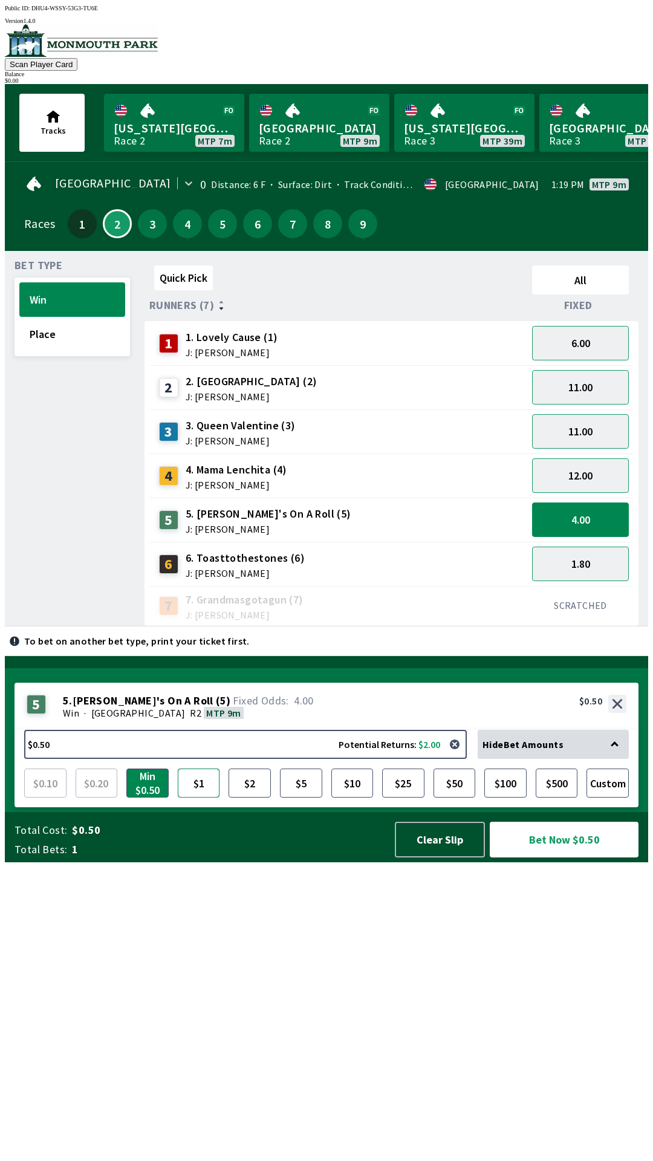
click at [195, 797] on button "$1" at bounding box center [199, 782] width 42 height 29
click at [606, 857] on button "Bet Now $1.00" at bounding box center [564, 840] width 149 height 36
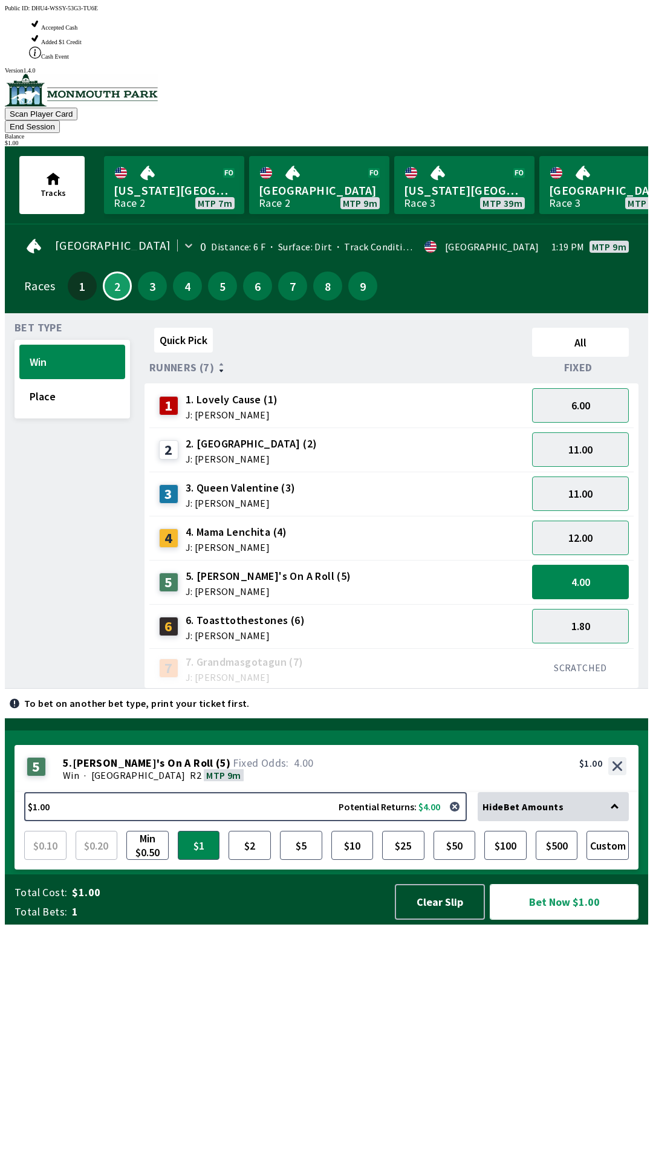
click at [590, 920] on button "Bet Now $1.00" at bounding box center [564, 902] width 149 height 36
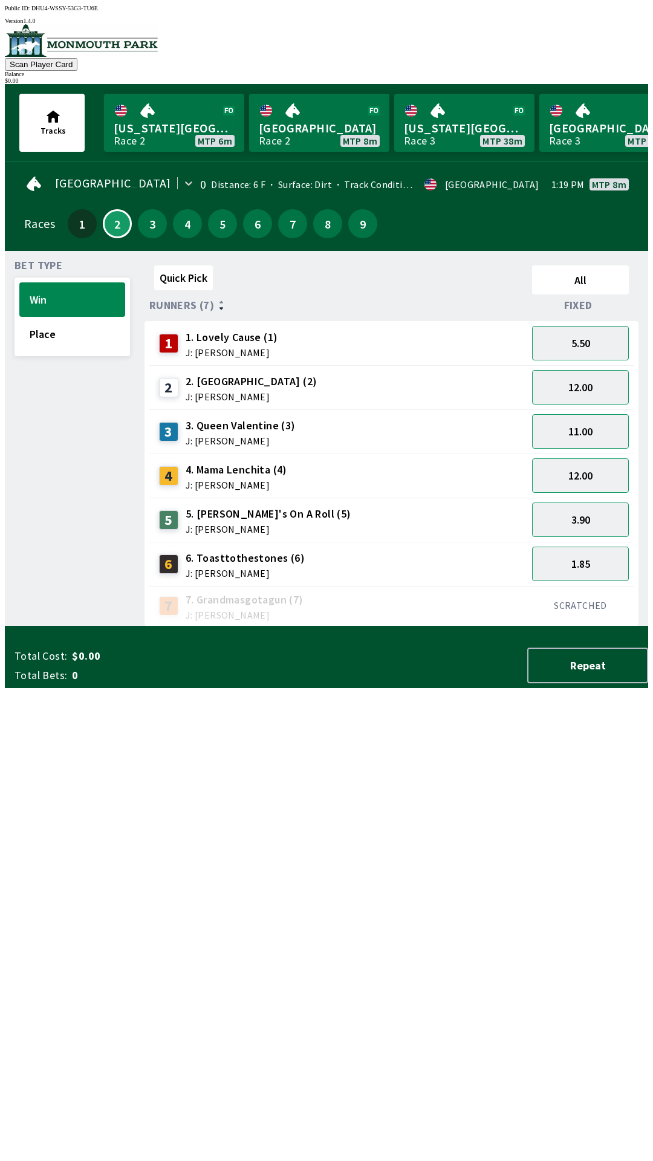
click at [529, 626] on div "Quick Pick All Runners (7) Fixed 1 1. Lovely Cause (1) J: [PERSON_NAME] 5.50 2 …" at bounding box center [396, 444] width 504 height 366
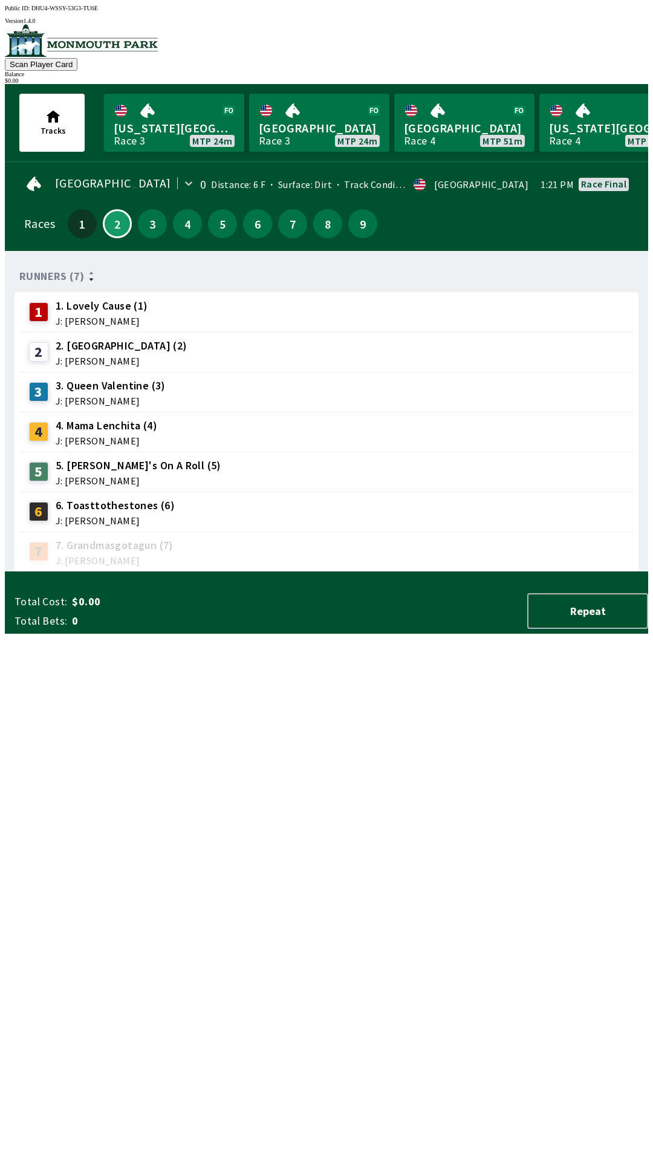
click at [211, 572] on div "Runners (7) 1 1. Lovely Cause (1) J: [PERSON_NAME] 2 2. Icy Hills (2) J: [PERSO…" at bounding box center [332, 416] width 634 height 311
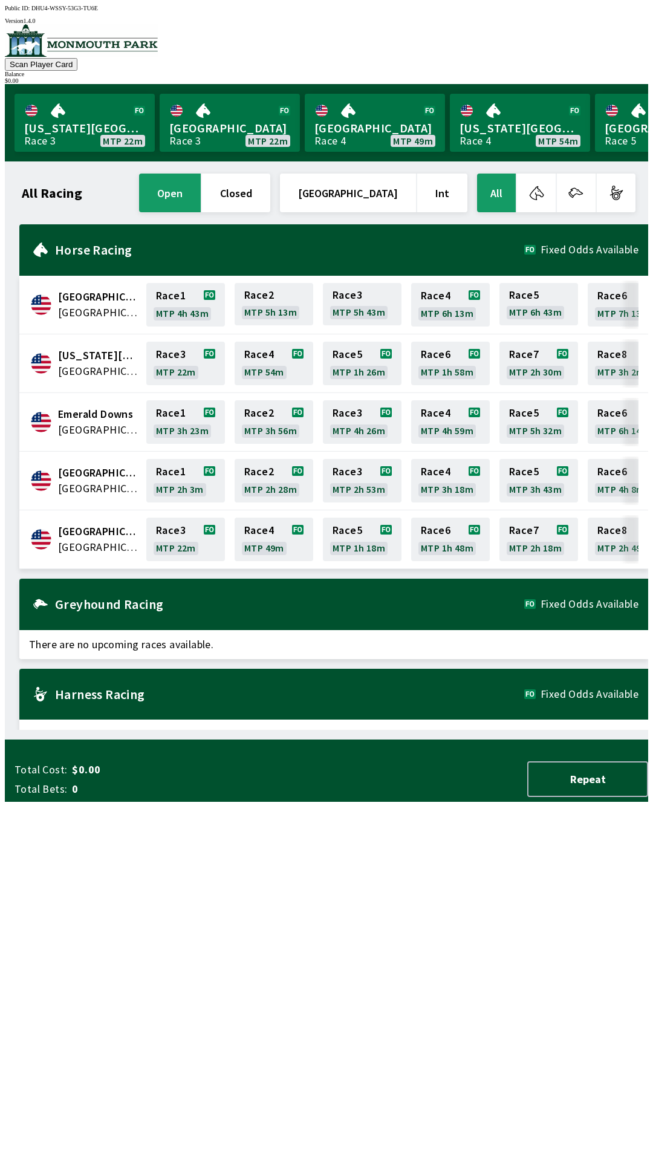
click at [538, 187] on button "button" at bounding box center [536, 193] width 39 height 39
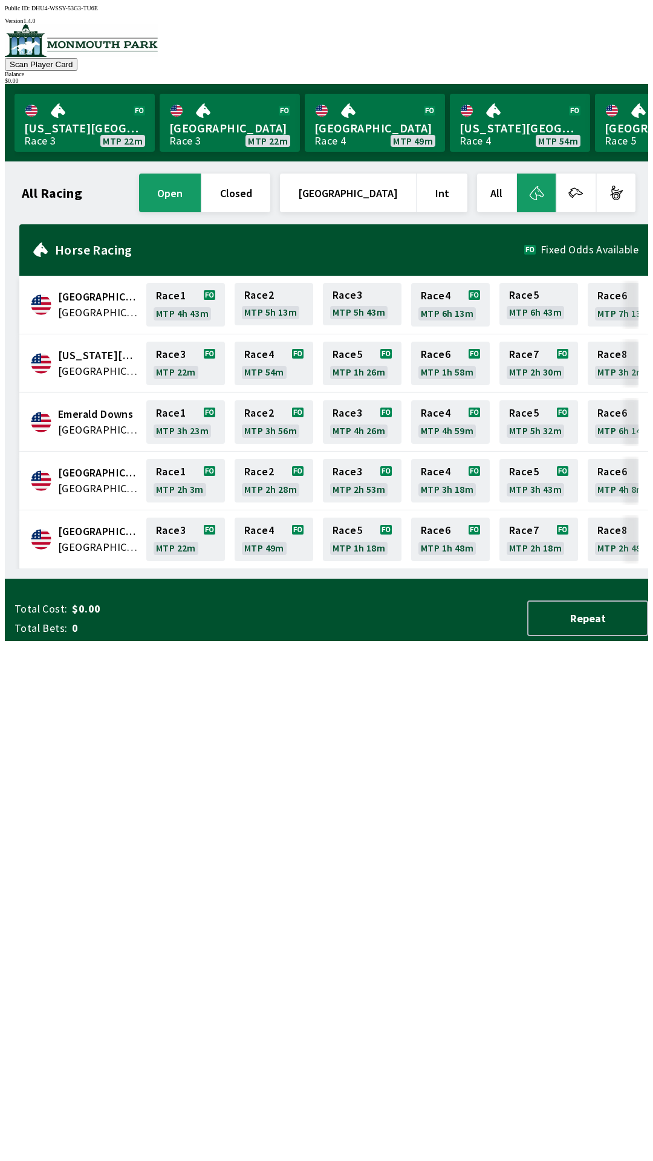
click at [504, 186] on button "All" at bounding box center [496, 193] width 39 height 39
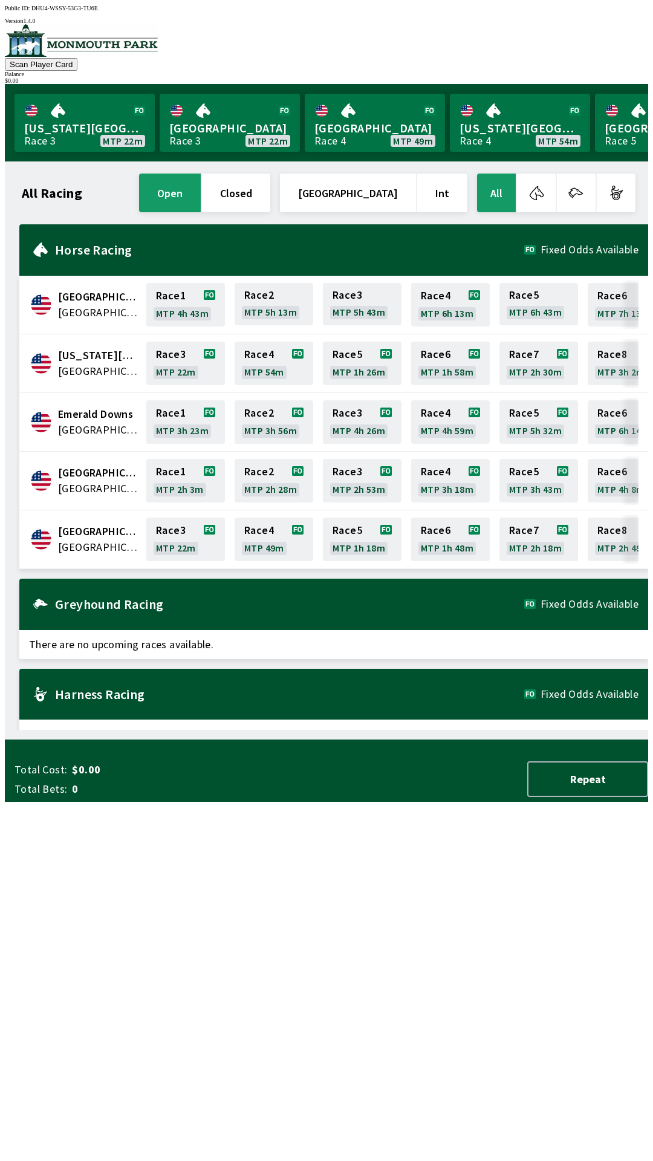
click at [100, 677] on div "Harness Racing Fixed Odds Available" at bounding box center [333, 694] width 629 height 51
click at [89, 599] on h2 "Greyhound Racing" at bounding box center [289, 604] width 469 height 10
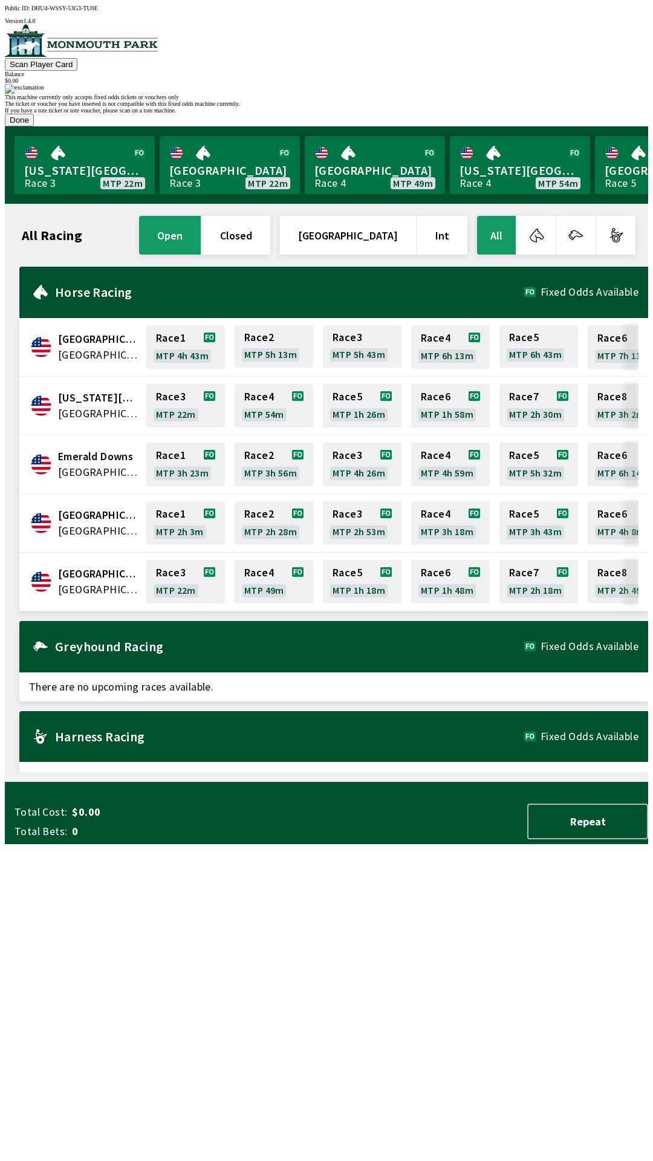
click at [34, 126] on button "Done" at bounding box center [19, 120] width 29 height 13
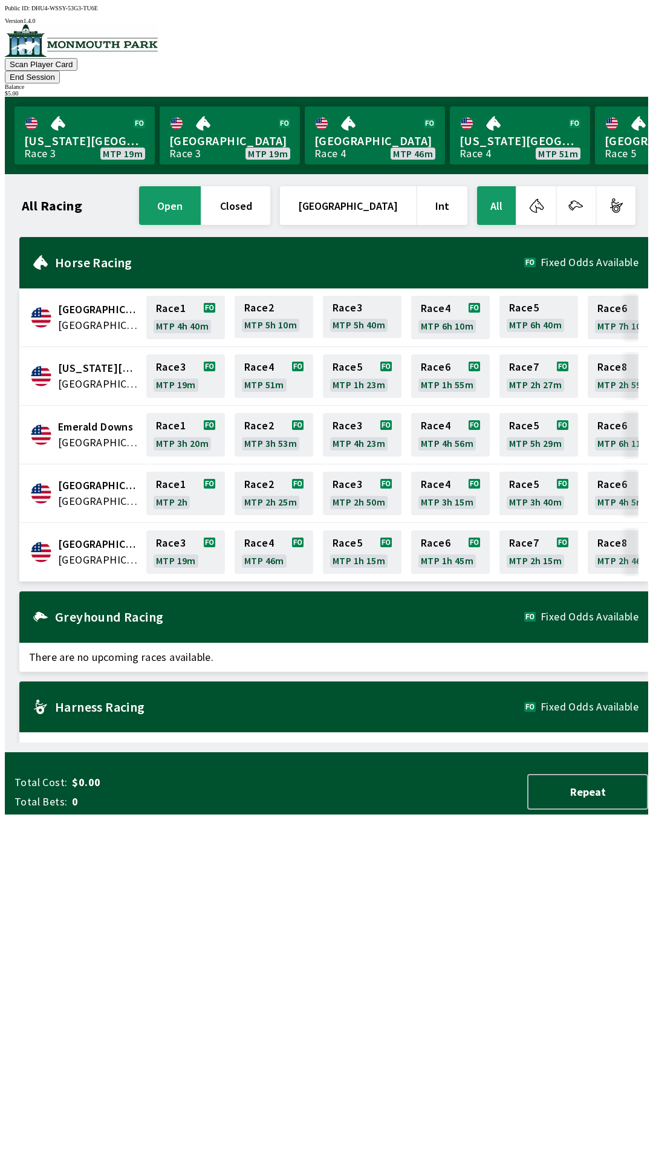
click at [201, 189] on button "open" at bounding box center [170, 205] width 62 height 39
click at [504, 188] on button "All" at bounding box center [496, 205] width 39 height 39
click at [201, 186] on button "open" at bounding box center [170, 205] width 62 height 39
click at [201, 194] on button "open" at bounding box center [170, 205] width 62 height 39
click at [282, 613] on div "Greyhound Racing Fixed Odds Available" at bounding box center [333, 616] width 629 height 51
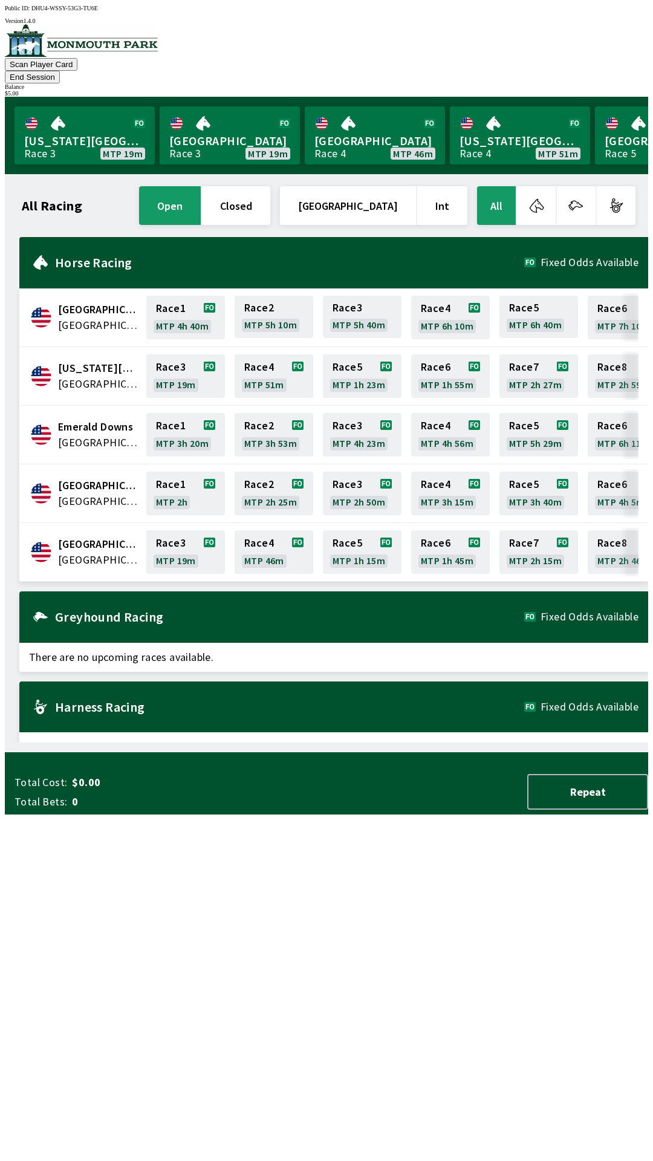
click at [253, 732] on span "There are no upcoming races available." at bounding box center [333, 746] width 629 height 29
click at [60, 71] on button "End Session" at bounding box center [32, 77] width 55 height 13
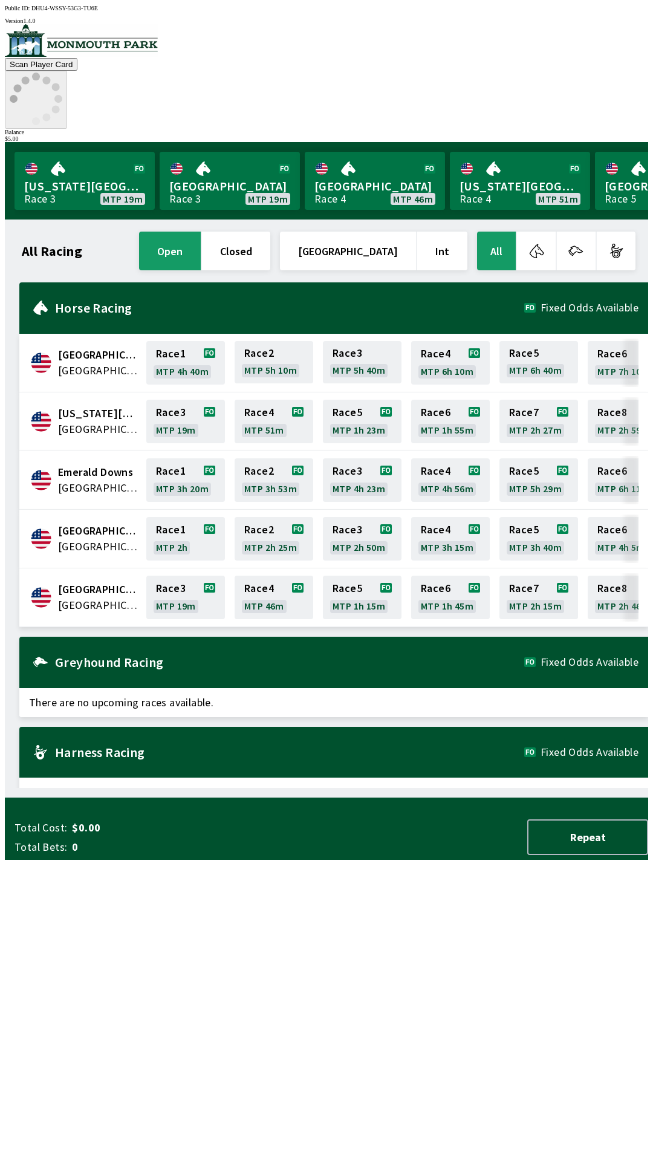
click at [62, 73] on icon at bounding box center [36, 99] width 53 height 53
click at [593, 855] on button "Repeat" at bounding box center [587, 837] width 121 height 36
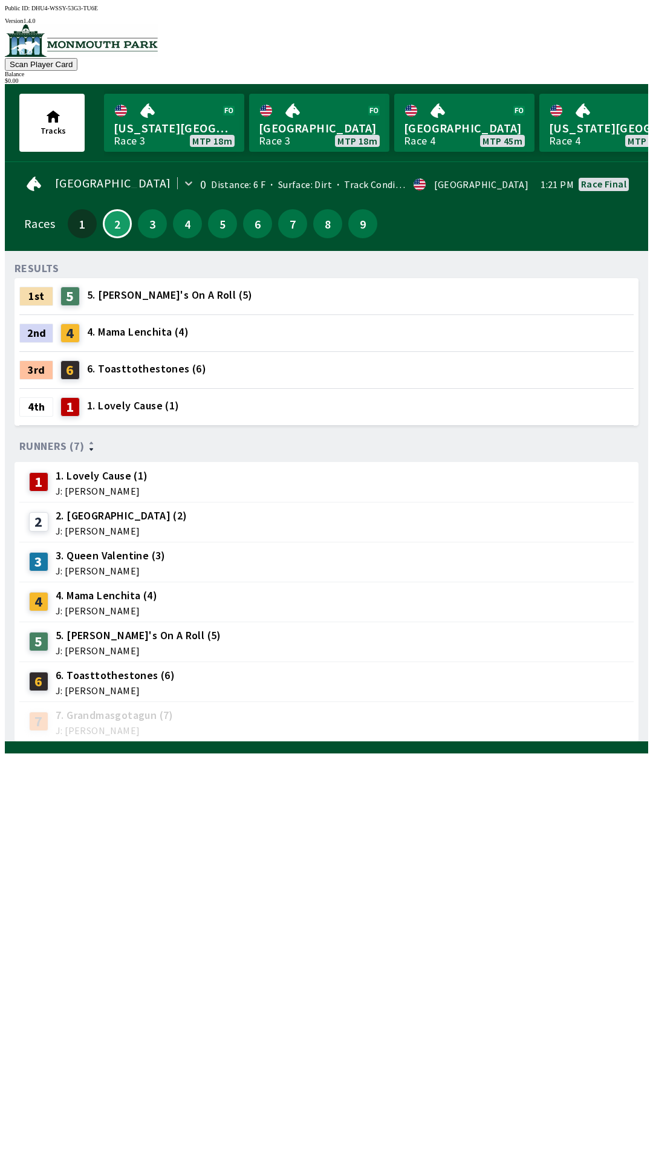
click at [126, 363] on span "6. Toasttothestones (6)" at bounding box center [146, 369] width 119 height 16
click at [109, 566] on span "J: [PERSON_NAME]" at bounding box center [111, 571] width 110 height 10
click at [125, 566] on span "J: [PERSON_NAME]" at bounding box center [111, 571] width 110 height 10
click at [139, 582] on div "4 4. Mama Lenchita (4) J: [PERSON_NAME]" at bounding box center [326, 602] width 614 height 40
click at [136, 552] on span "3. Queen Valentine (3)" at bounding box center [111, 556] width 110 height 16
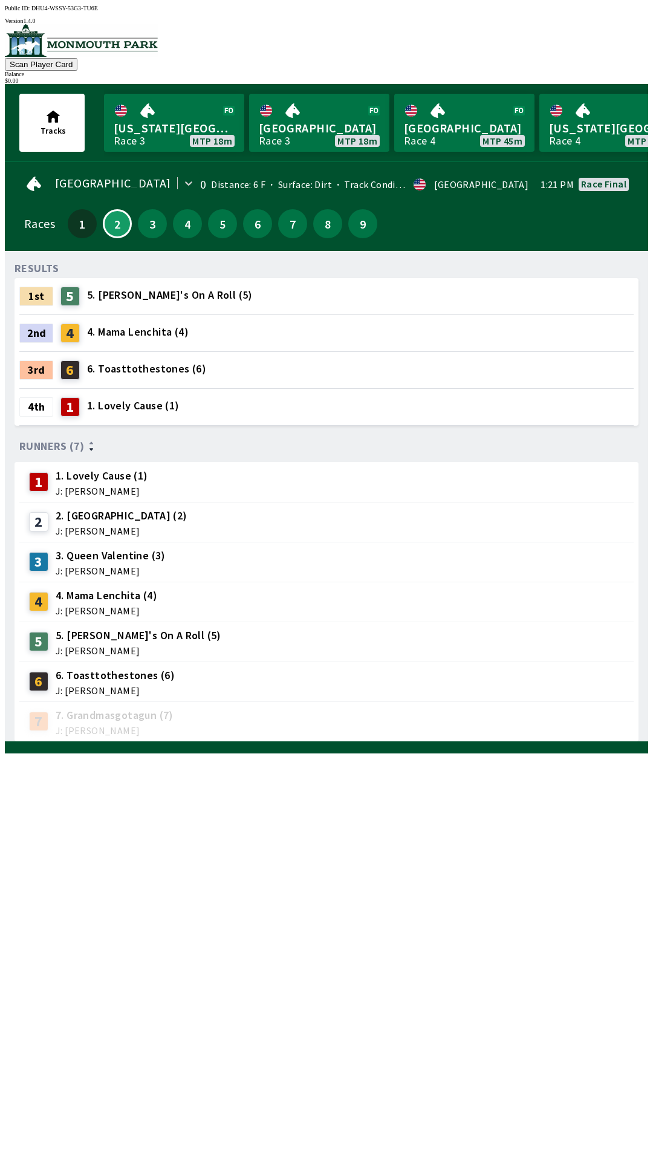
click at [138, 550] on span "3. Queen Valentine (3)" at bounding box center [111, 556] width 110 height 16
click at [141, 550] on span "3. Queen Valentine (3)" at bounding box center [111, 556] width 110 height 16
click at [152, 226] on button "3" at bounding box center [152, 223] width 29 height 29
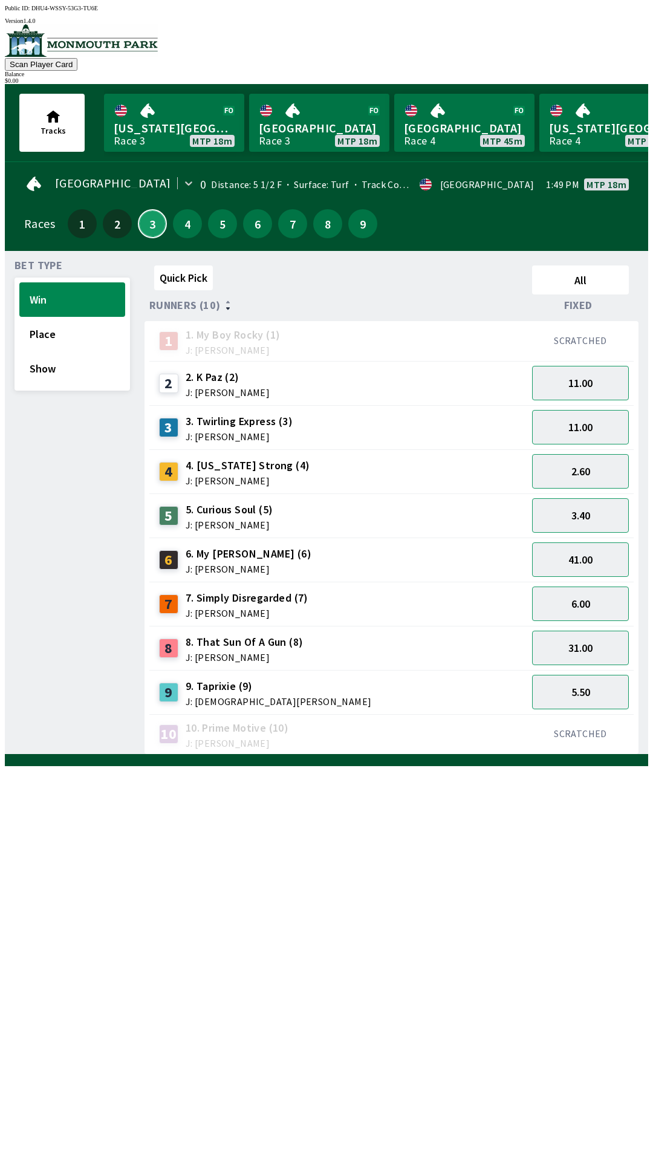
click at [151, 229] on button "3" at bounding box center [152, 223] width 29 height 29
click at [183, 229] on button "4" at bounding box center [187, 223] width 29 height 29
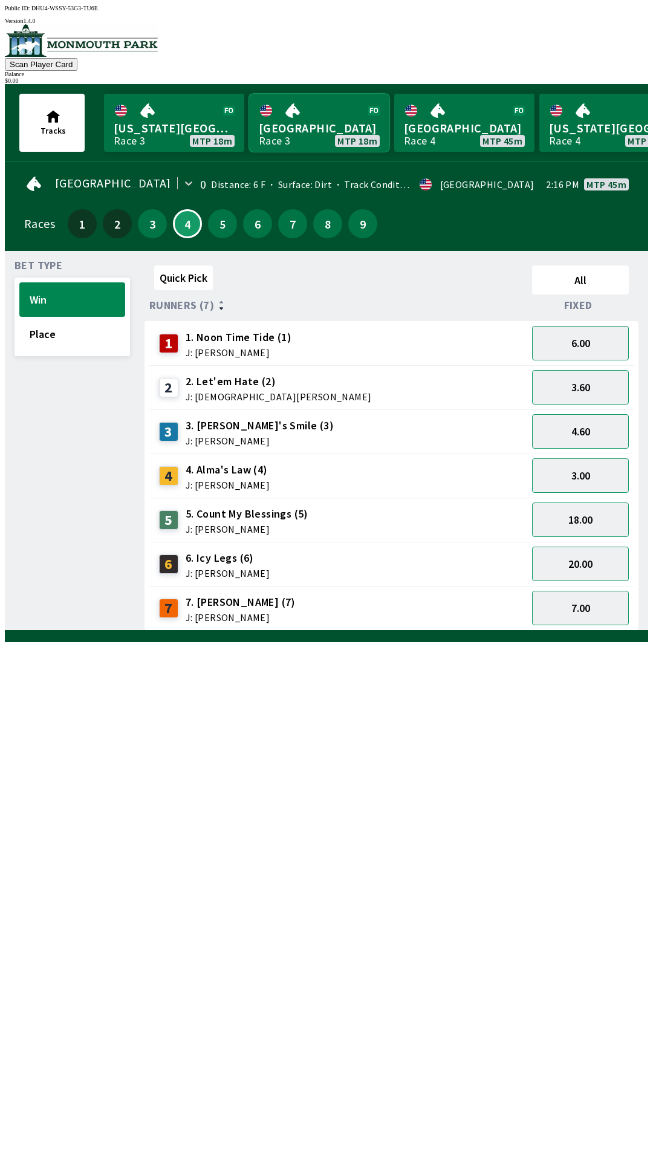
click at [326, 96] on link "Monmouth Park Race 3 MTP 18m" at bounding box center [319, 123] width 140 height 58
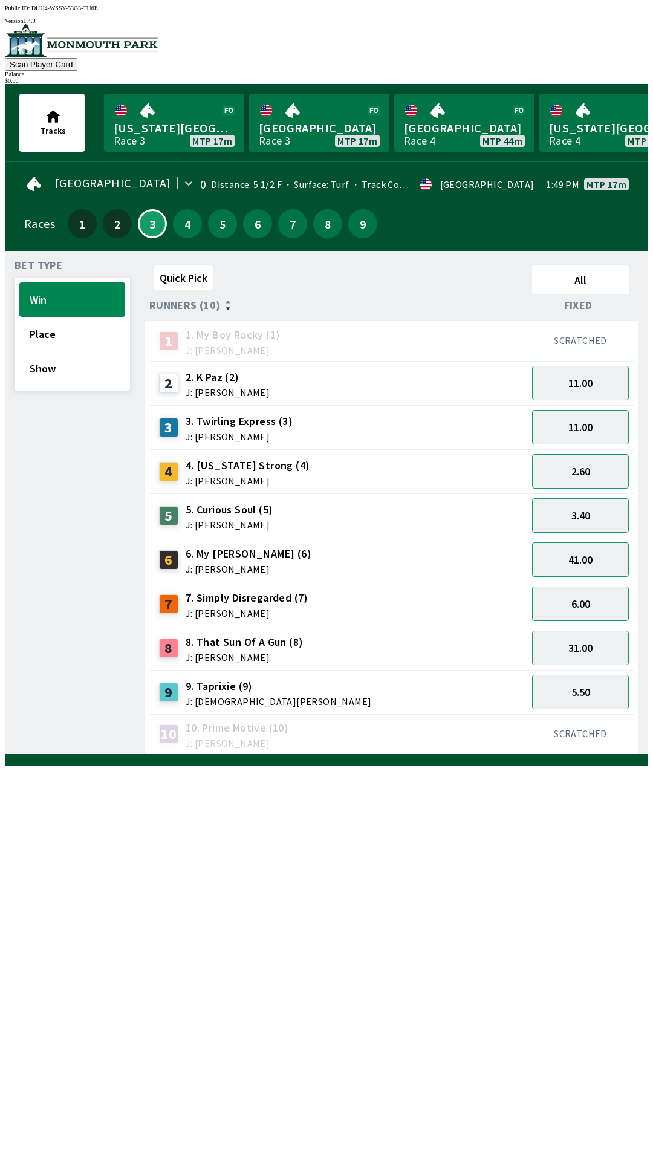
click at [236, 696] on span "J: [DEMOGRAPHIC_DATA][PERSON_NAME]" at bounding box center [279, 701] width 186 height 10
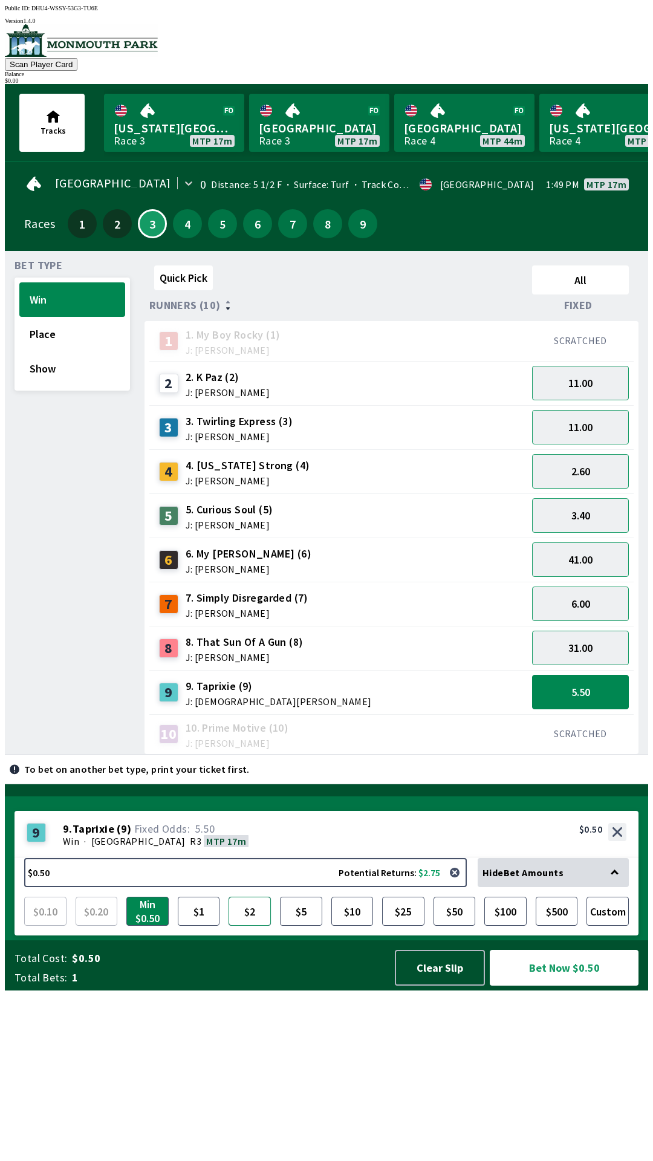
click at [252, 926] on button "$2" at bounding box center [250, 911] width 42 height 29
click at [576, 985] on button "Bet Now $2.00" at bounding box center [564, 968] width 149 height 36
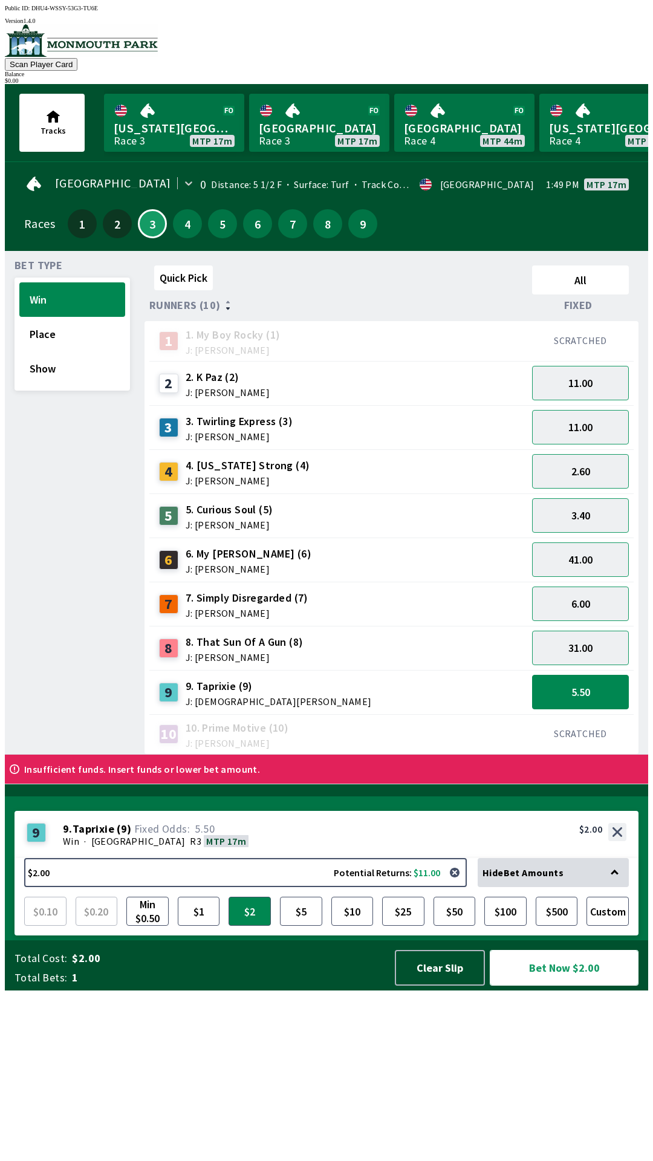
click at [559, 985] on button "Bet Now $2.00" at bounding box center [564, 968] width 149 height 36
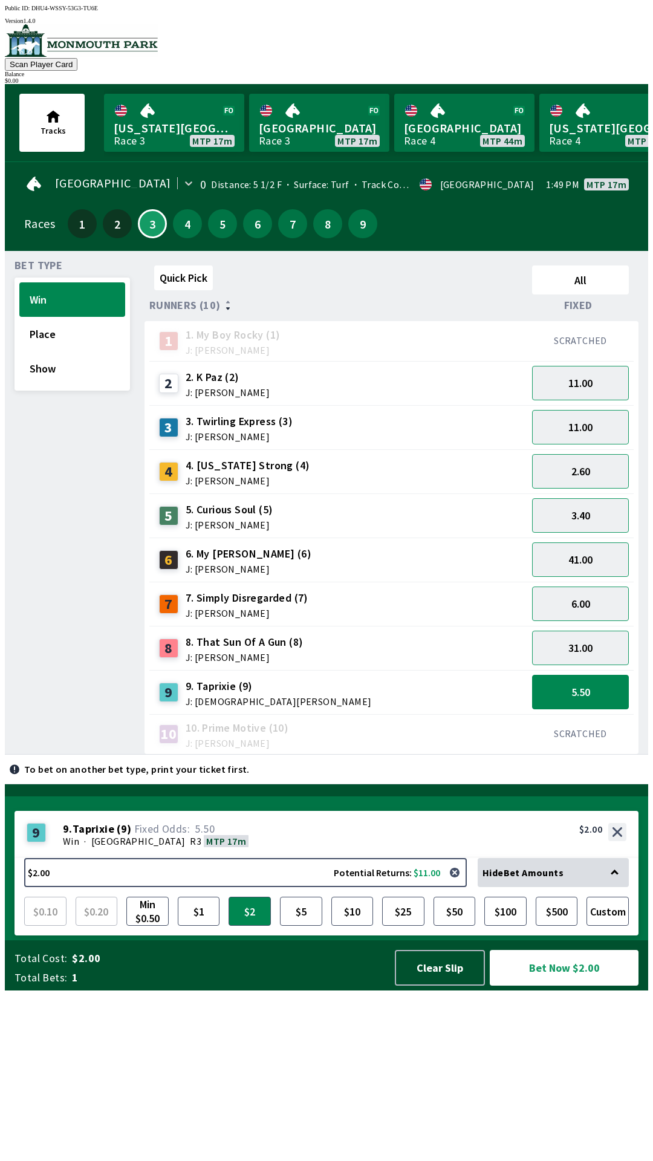
click at [249, 476] on span "J: [PERSON_NAME]" at bounding box center [248, 481] width 125 height 10
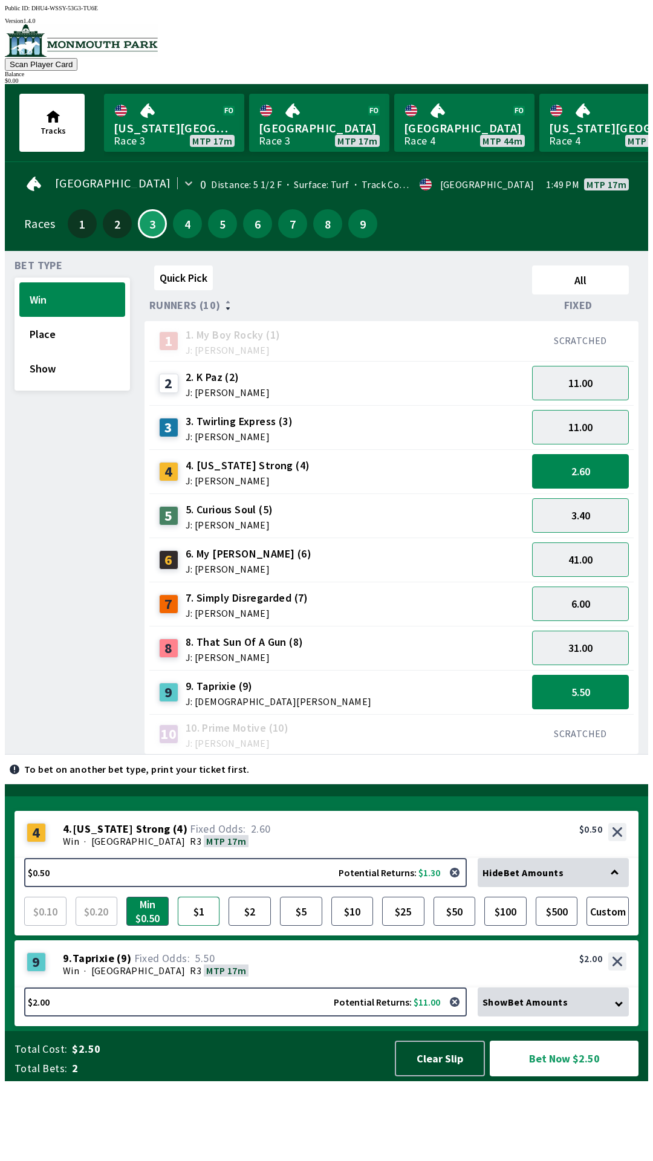
click at [216, 926] on button "$1" at bounding box center [199, 911] width 42 height 29
click at [559, 1076] on button "Bet Now $3.00" at bounding box center [564, 1059] width 149 height 36
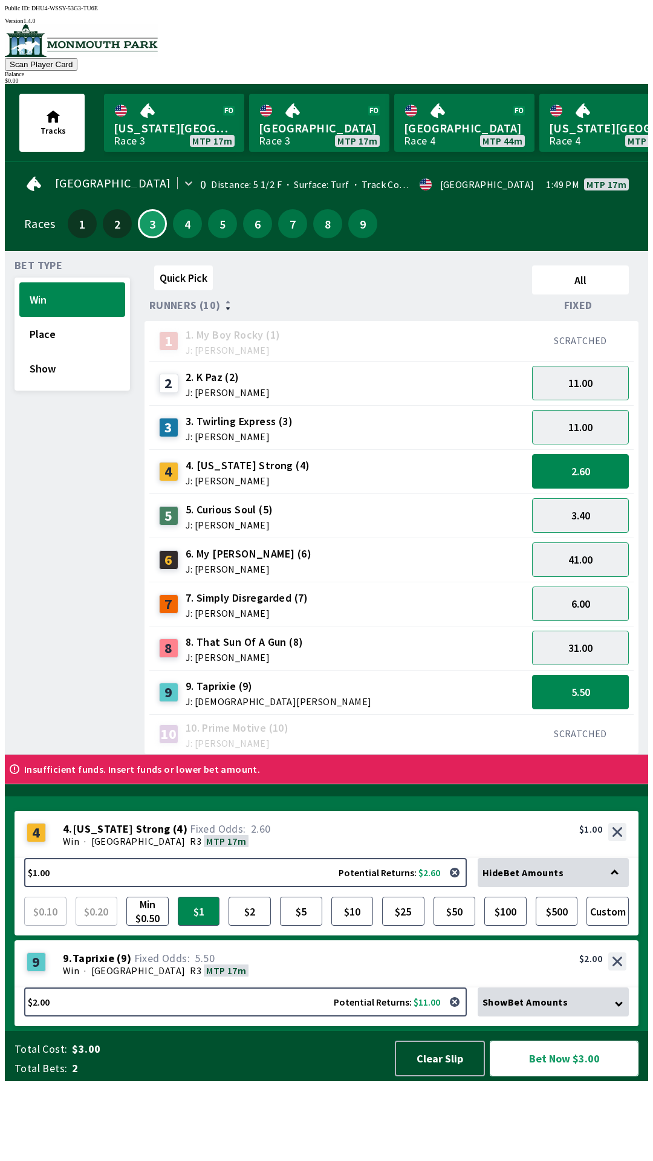
click at [559, 1076] on button "Bet Now $3.00" at bounding box center [564, 1059] width 149 height 36
click at [556, 1076] on button "Bet Now $3.00" at bounding box center [564, 1059] width 149 height 36
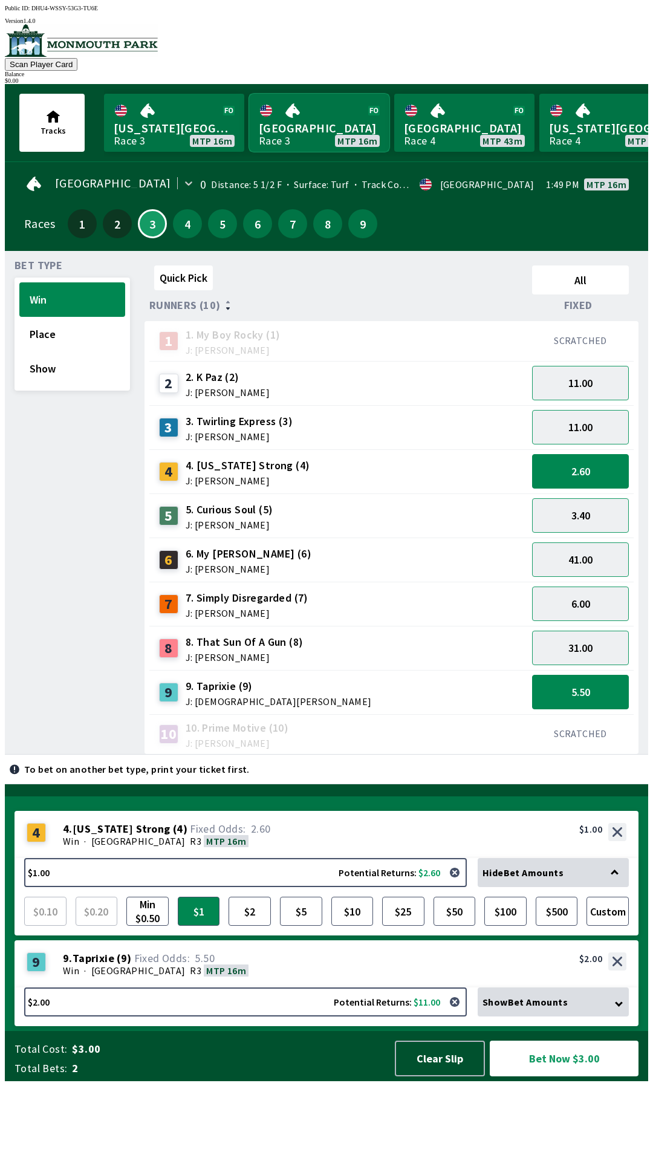
click at [328, 129] on link "[GEOGRAPHIC_DATA] Race 3 MTP 16m" at bounding box center [319, 123] width 140 height 58
click at [191, 226] on button "4" at bounding box center [187, 223] width 29 height 29
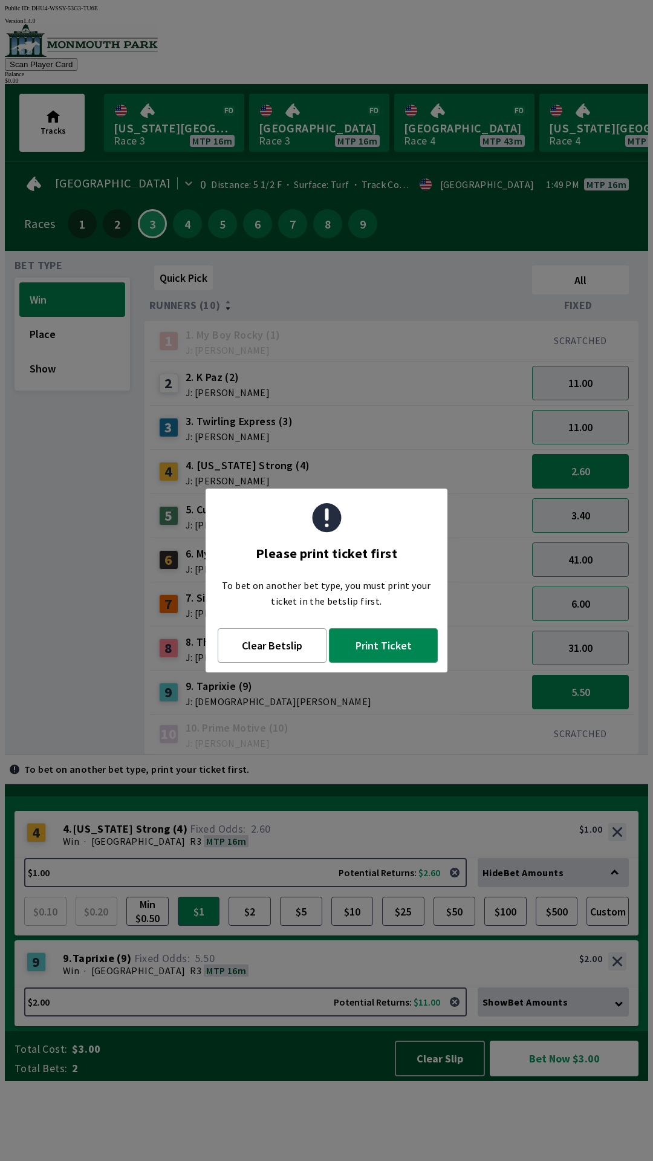
click at [397, 652] on button "Print Ticket" at bounding box center [383, 645] width 109 height 34
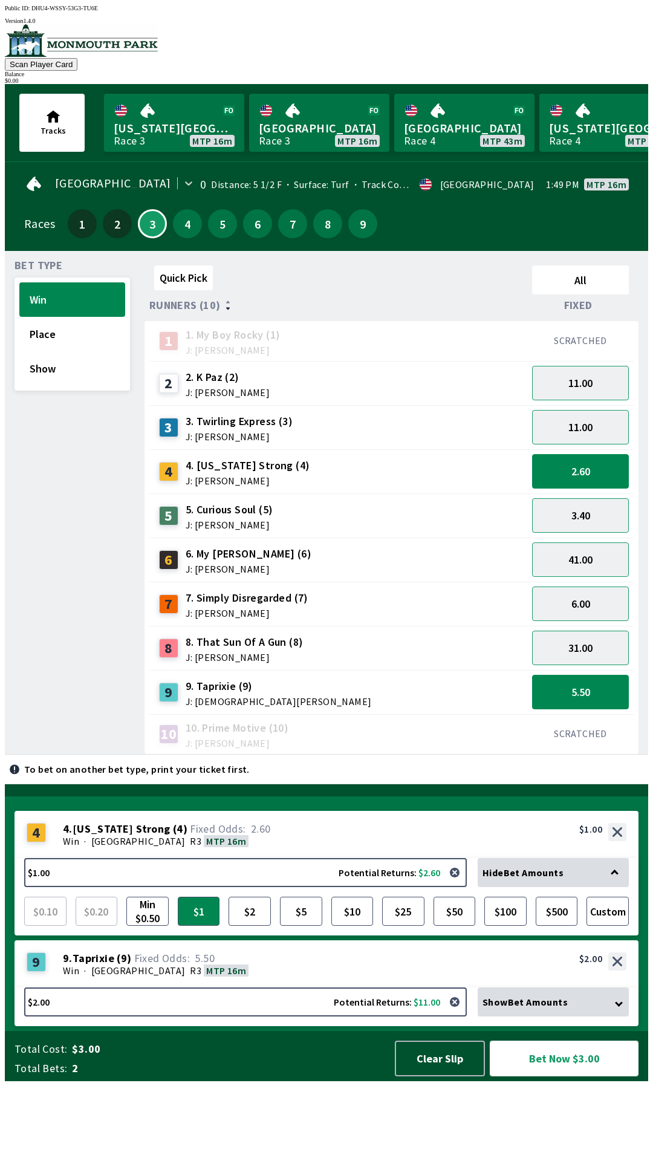
click at [572, 1076] on button "Bet Now $3.00" at bounding box center [564, 1059] width 149 height 36
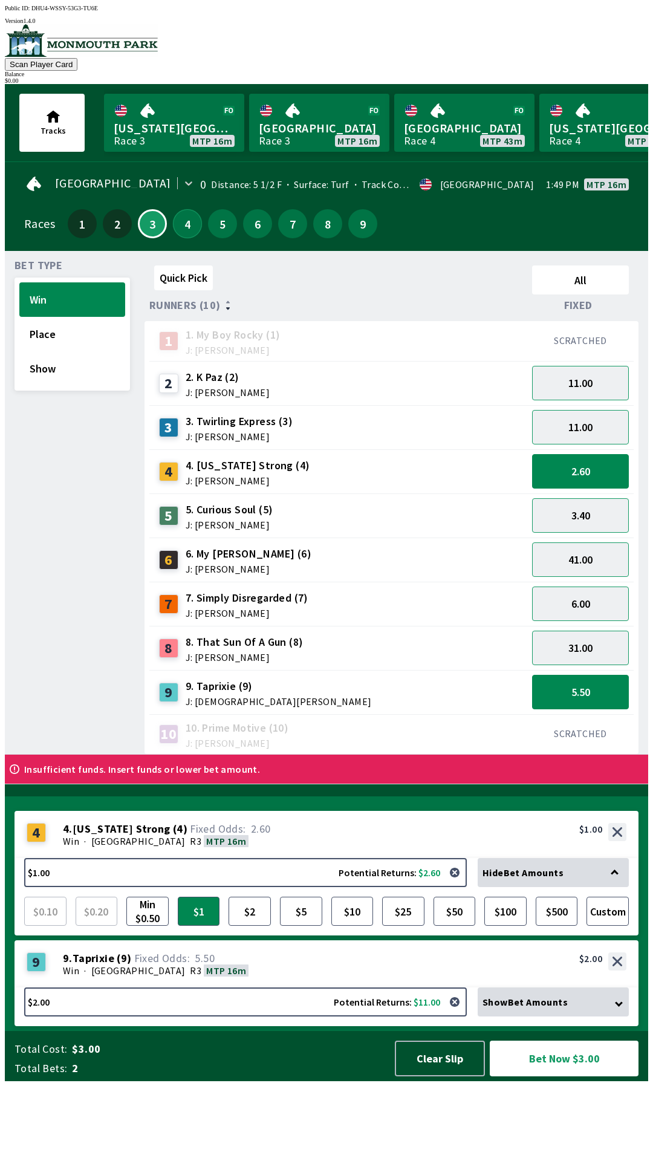
click at [187, 227] on button "4" at bounding box center [187, 223] width 29 height 29
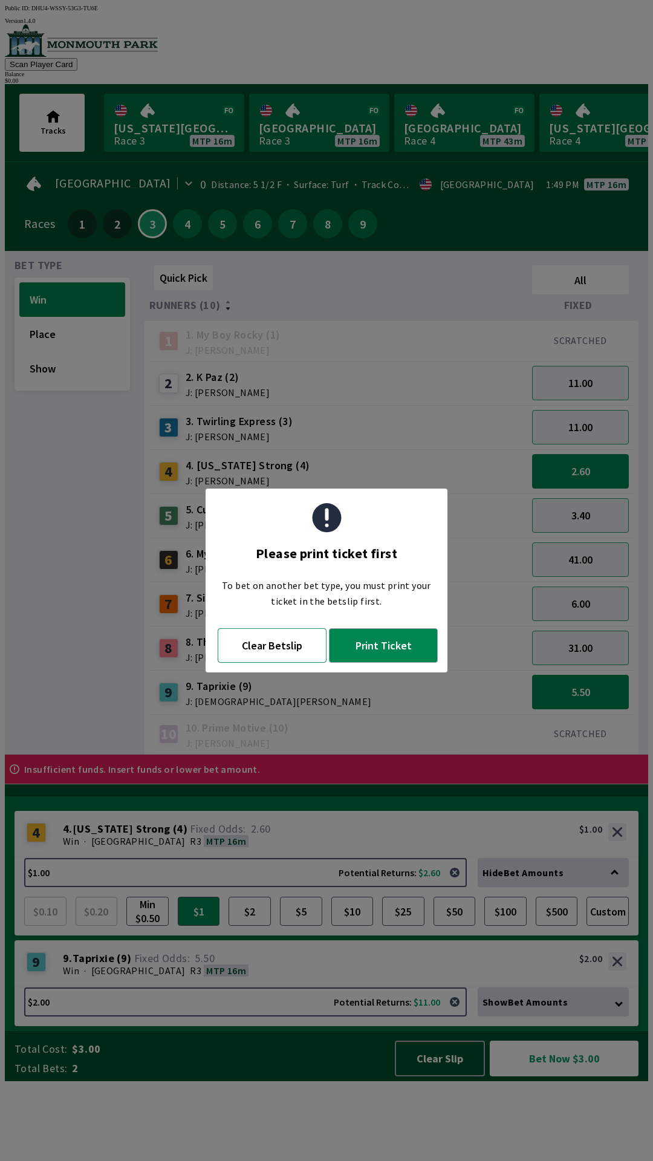
click at [274, 637] on button "Clear Betslip" at bounding box center [272, 645] width 109 height 34
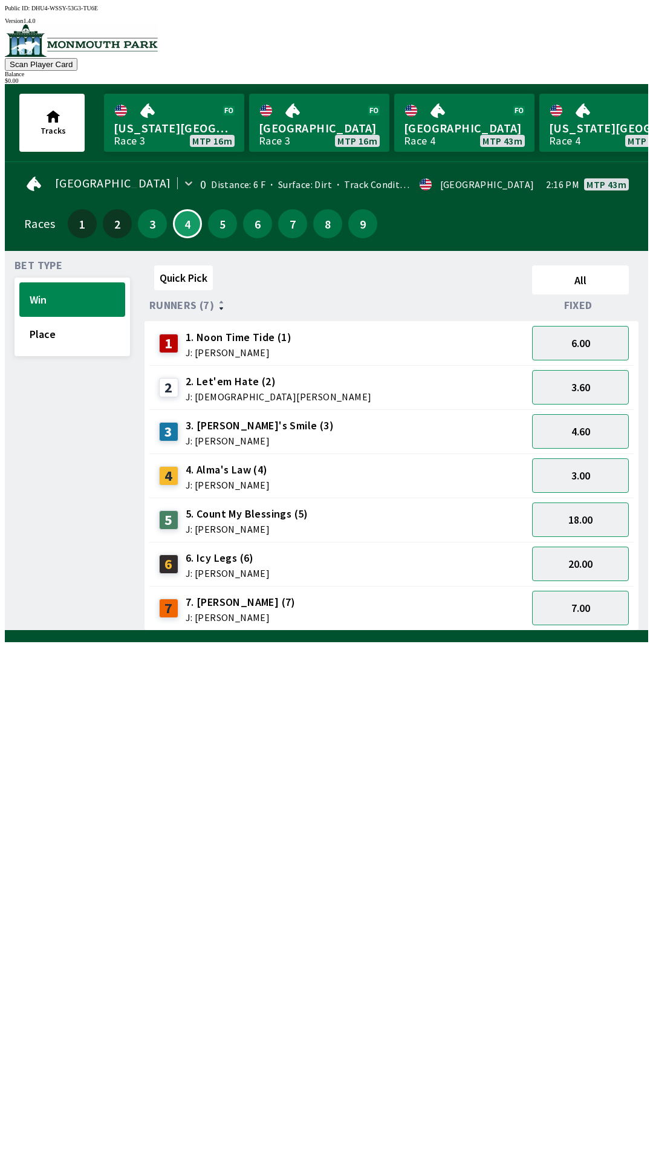
click at [249, 469] on span "4. Alma's Law (4)" at bounding box center [228, 470] width 84 height 16
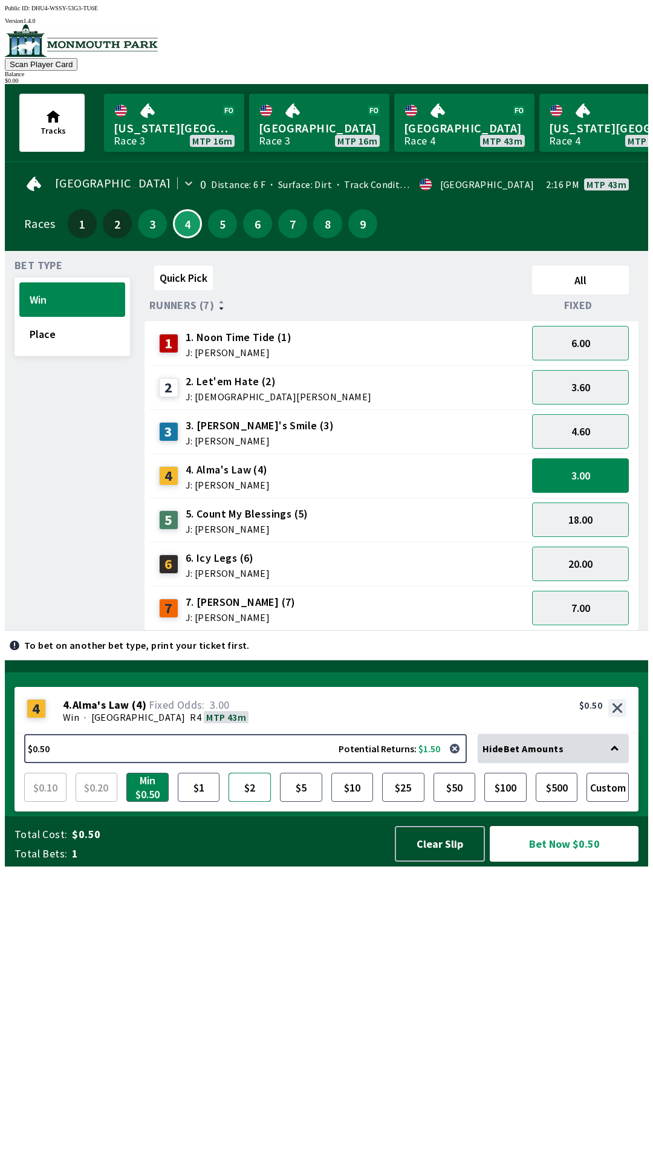
click at [248, 802] on button "$2" at bounding box center [250, 787] width 42 height 29
click at [561, 862] on button "Bet Now $2.00" at bounding box center [564, 844] width 149 height 36
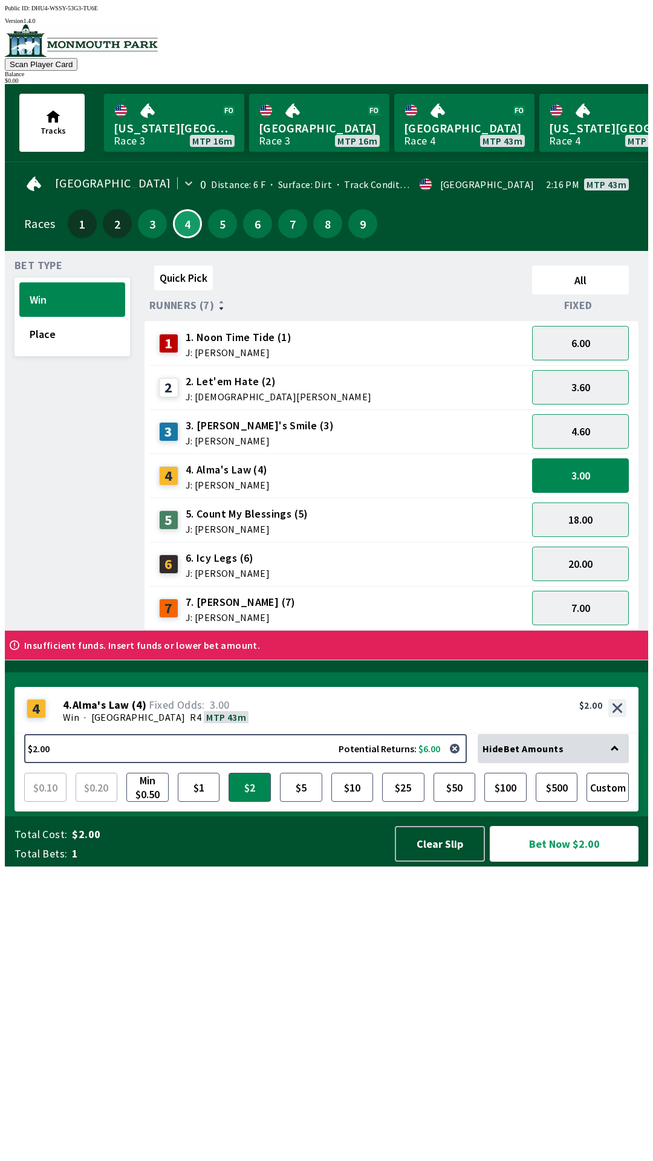
click at [577, 862] on button "Bet Now $2.00" at bounding box center [564, 844] width 149 height 36
click at [557, 862] on button "Bet Now $2.00" at bounding box center [564, 844] width 149 height 36
click at [561, 862] on button "Bet Now $2.00" at bounding box center [564, 844] width 149 height 36
click at [149, 227] on button "3" at bounding box center [152, 223] width 29 height 29
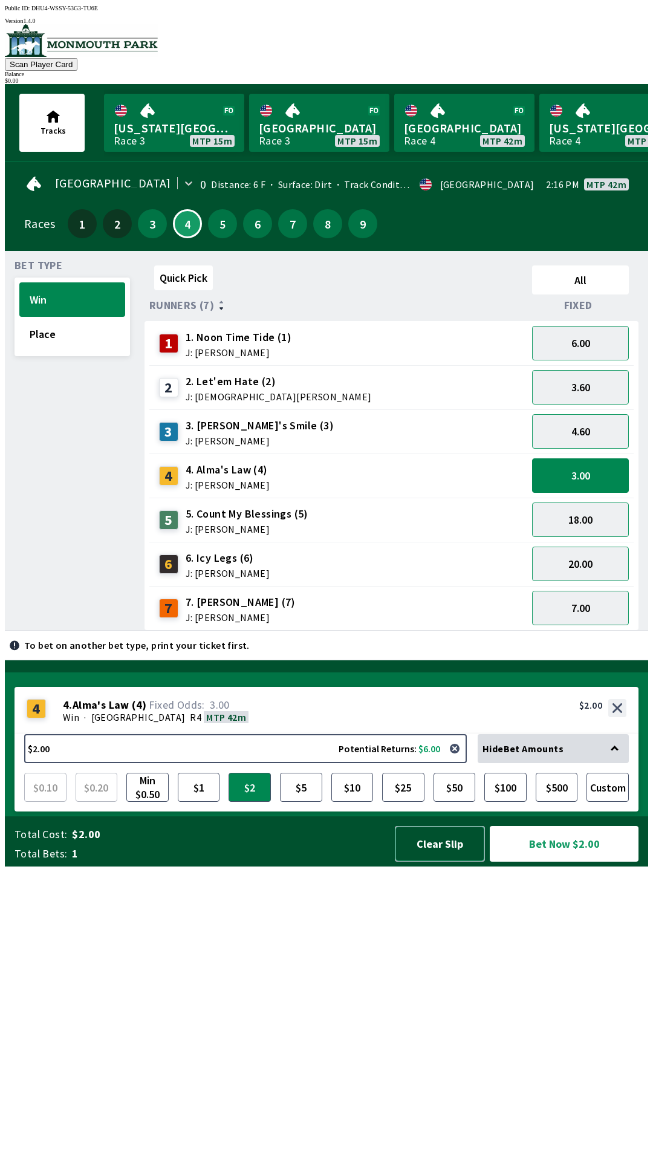
click at [431, 862] on button "Clear Slip" at bounding box center [440, 844] width 90 height 36
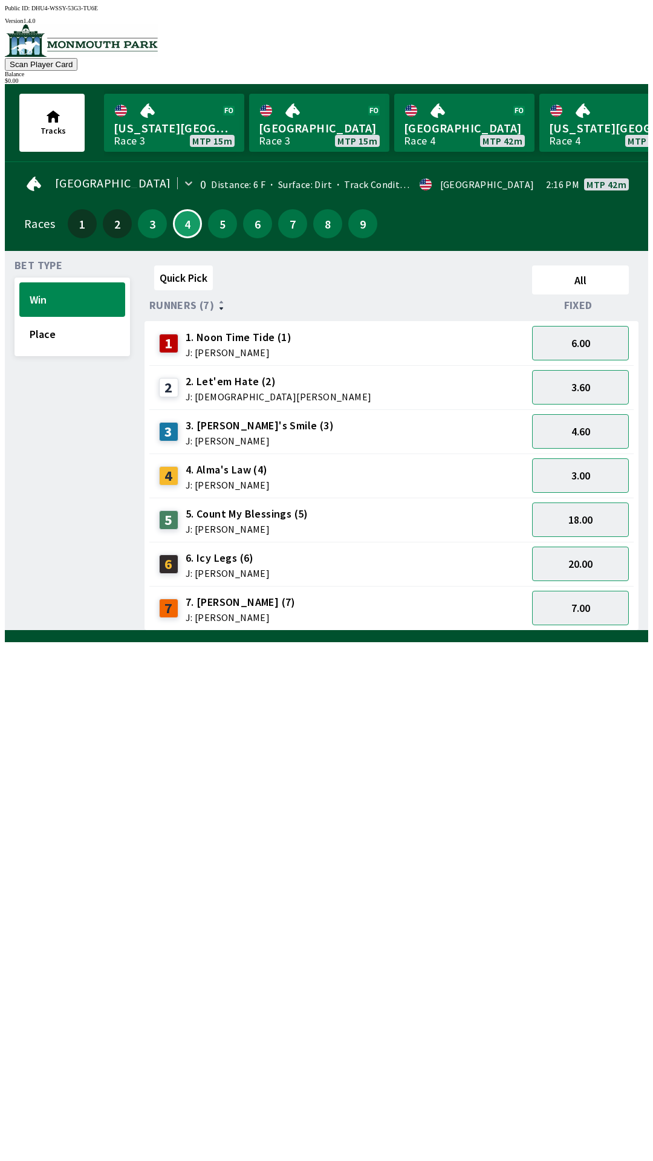
click at [438, 631] on div "Quick Pick All Runners (7) Fixed 1 1. Noon Time Tide (1) J: [PERSON_NAME] 6.00 …" at bounding box center [396, 446] width 504 height 370
click at [138, 213] on button "3" at bounding box center [152, 223] width 29 height 29
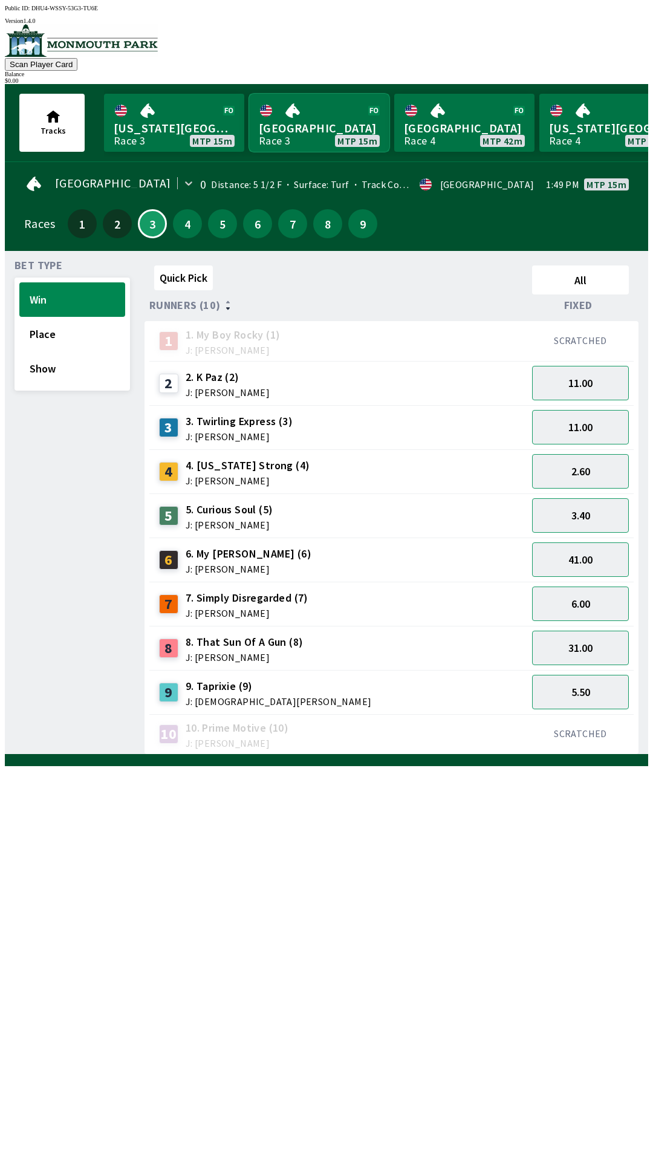
click at [325, 114] on link "Monmouth Park Race 3 MTP 15m" at bounding box center [319, 123] width 140 height 58
click at [318, 135] on link "Monmouth Park Race 3 MTP 15m" at bounding box center [319, 123] width 140 height 58
click at [275, 744] on div "10 10. Prime Motive (10) J: [PERSON_NAME]" at bounding box center [338, 734] width 378 height 40
click at [181, 229] on button "4" at bounding box center [187, 223] width 29 height 29
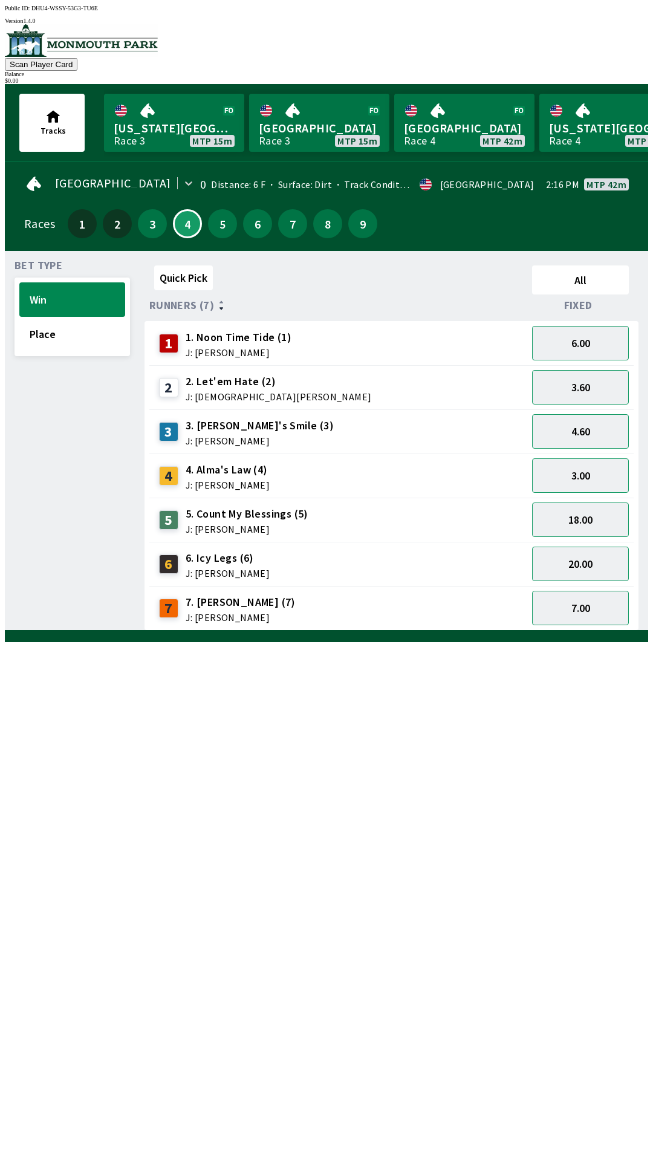
click at [155, 230] on div "3" at bounding box center [152, 223] width 29 height 29
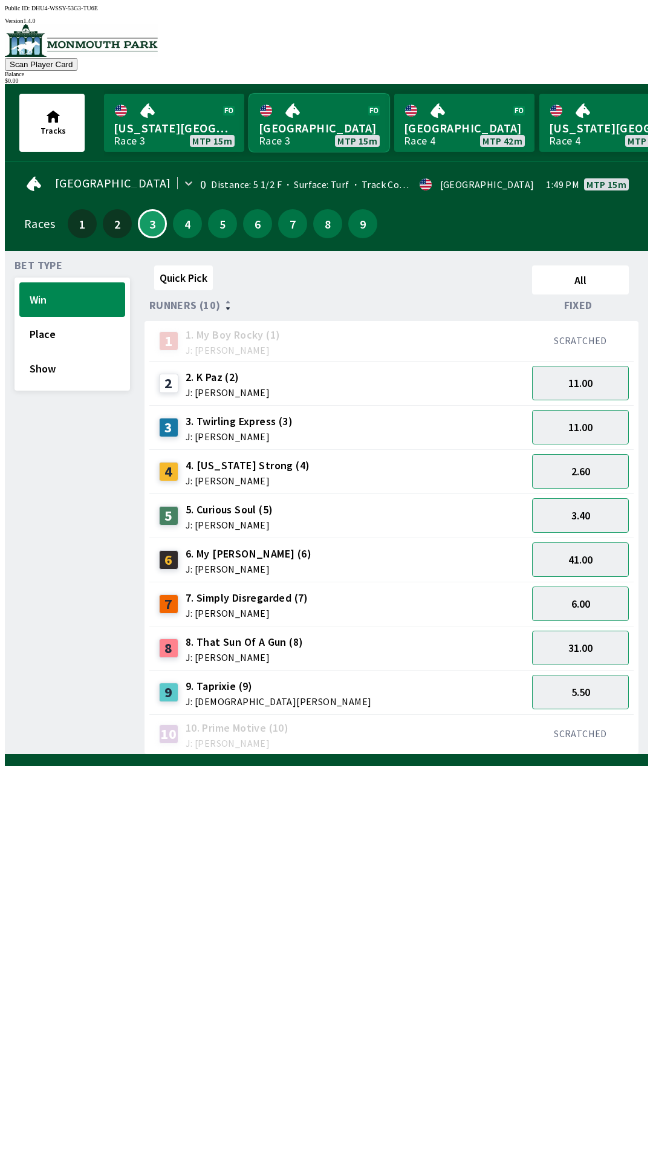
click at [323, 129] on link "Monmouth Park Race 3 MTP 15m" at bounding box center [319, 123] width 140 height 58
click at [366, 143] on link "Monmouth Park Race 3 MTP 15m" at bounding box center [319, 123] width 140 height 58
click at [347, 129] on link "Monmouth Park Race 3 MTP 15m" at bounding box center [319, 123] width 140 height 58
click at [320, 128] on link "Monmouth Park Race 3 MTP 15m" at bounding box center [319, 123] width 140 height 58
click at [313, 129] on link "Monmouth Park Race 3 MTP 15m" at bounding box center [319, 123] width 140 height 58
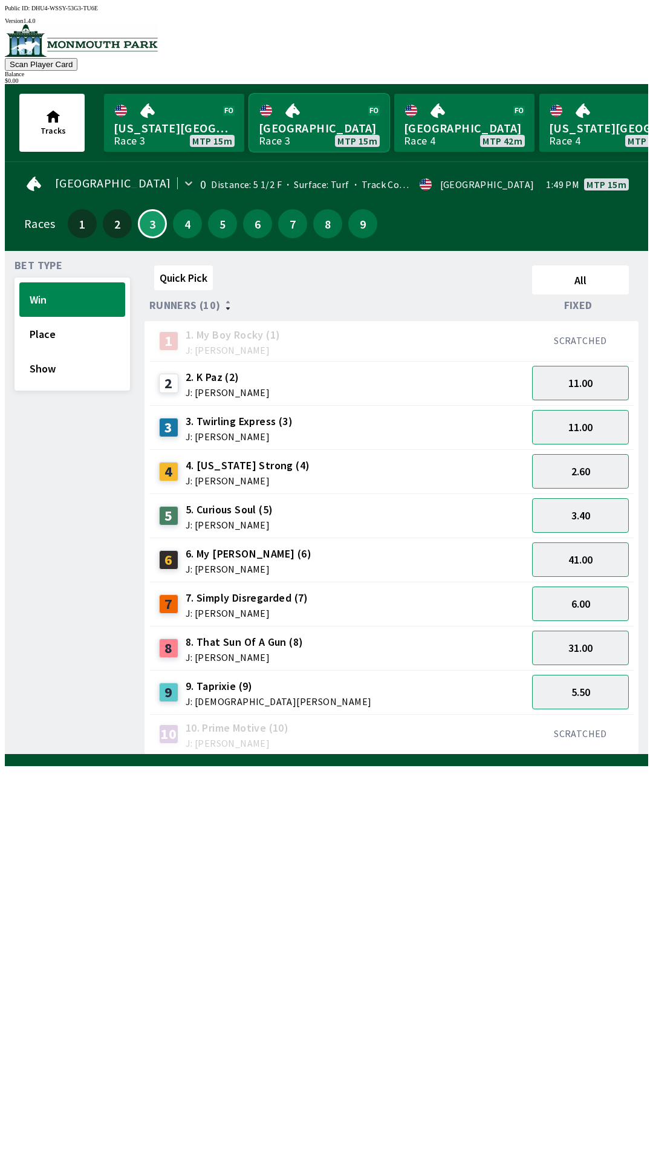
click at [301, 115] on link "Monmouth Park Race 3 MTP 15m" at bounding box center [319, 123] width 140 height 58
click at [479, 125] on link "[GEOGRAPHIC_DATA] Race 4 MTP 41m" at bounding box center [464, 123] width 140 height 58
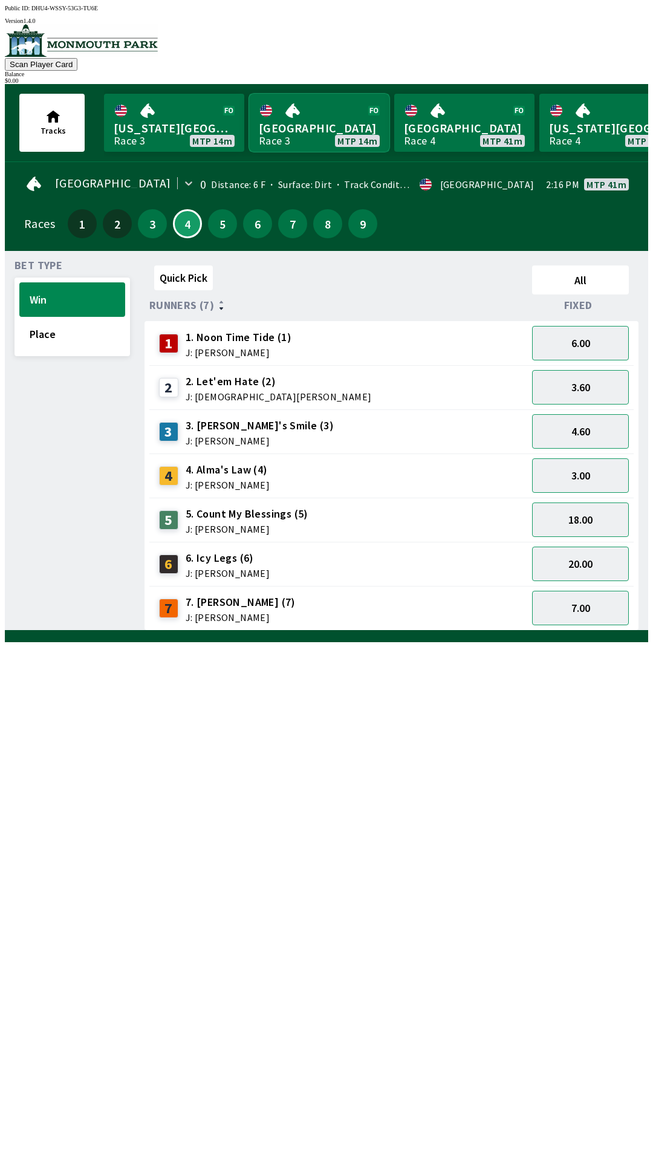
click at [328, 143] on link "[GEOGRAPHIC_DATA] Race 3 MTP 14m" at bounding box center [319, 123] width 140 height 58
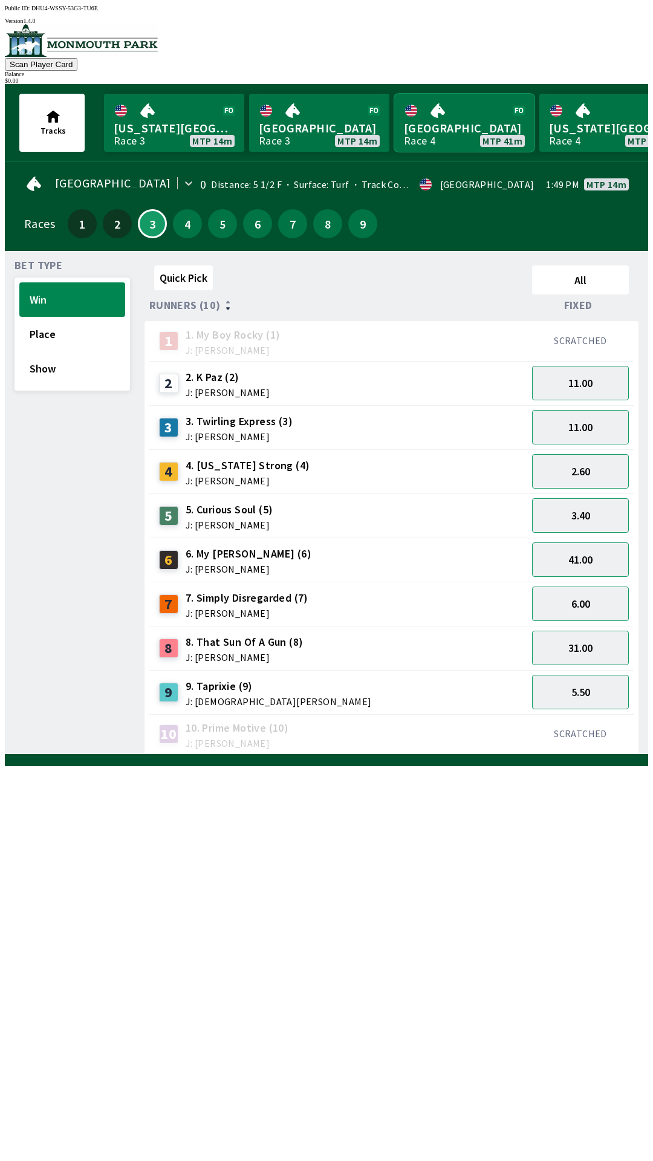
click at [463, 142] on link "[GEOGRAPHIC_DATA] Race 4 MTP 41m" at bounding box center [464, 123] width 140 height 58
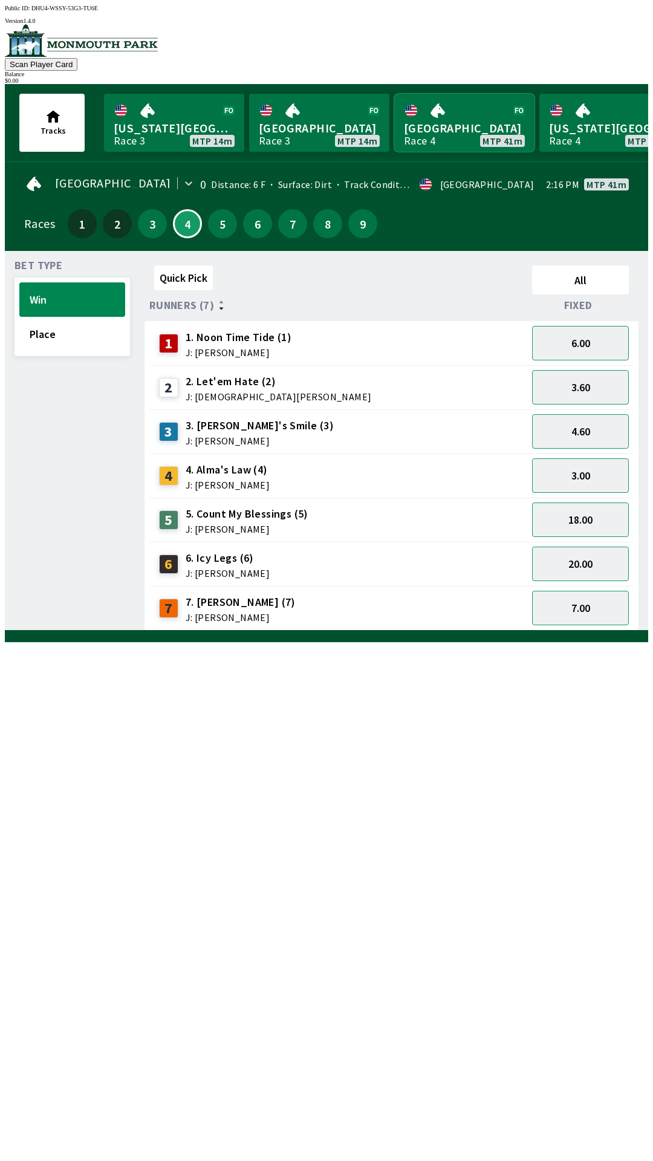
click at [467, 128] on link "[GEOGRAPHIC_DATA] Race 4 MTP 41m" at bounding box center [464, 123] width 140 height 58
click at [463, 131] on link "[GEOGRAPHIC_DATA] Race 4 MTP 41m" at bounding box center [464, 123] width 140 height 58
click at [450, 128] on link "[GEOGRAPHIC_DATA] Race 4 MTP 41m" at bounding box center [464, 123] width 140 height 58
click at [285, 479] on div "4 4. Alma's Law (4) J: [PERSON_NAME]" at bounding box center [338, 476] width 368 height 30
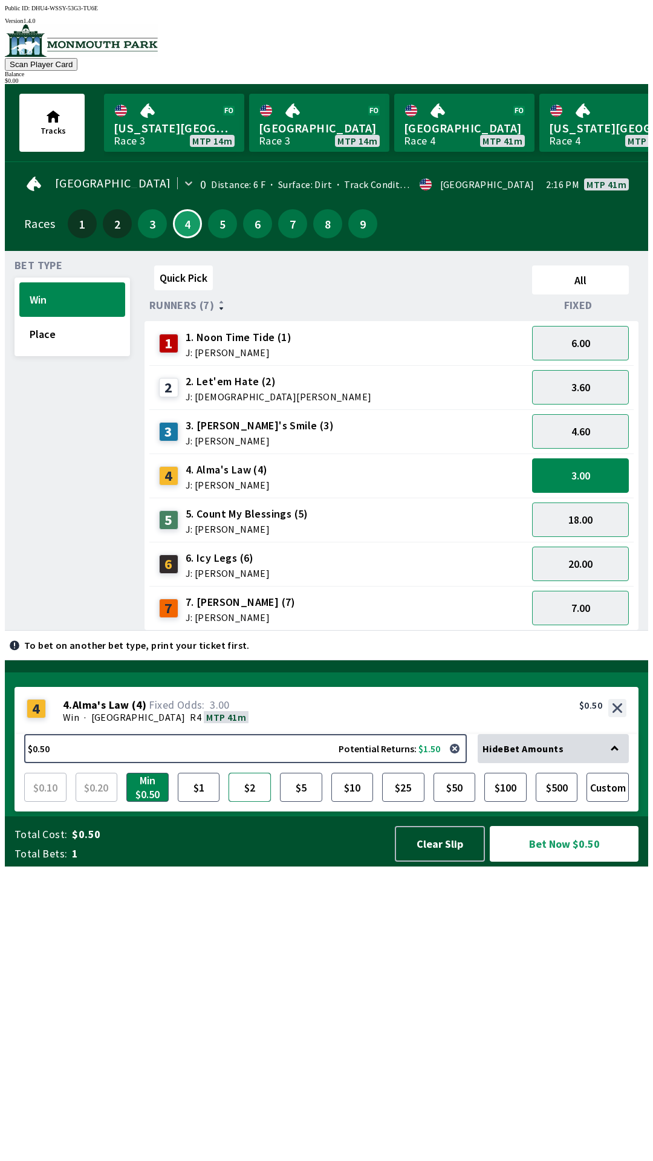
click at [255, 802] on button "$2" at bounding box center [250, 787] width 42 height 29
click at [565, 862] on button "Bet Now $2.00" at bounding box center [564, 844] width 149 height 36
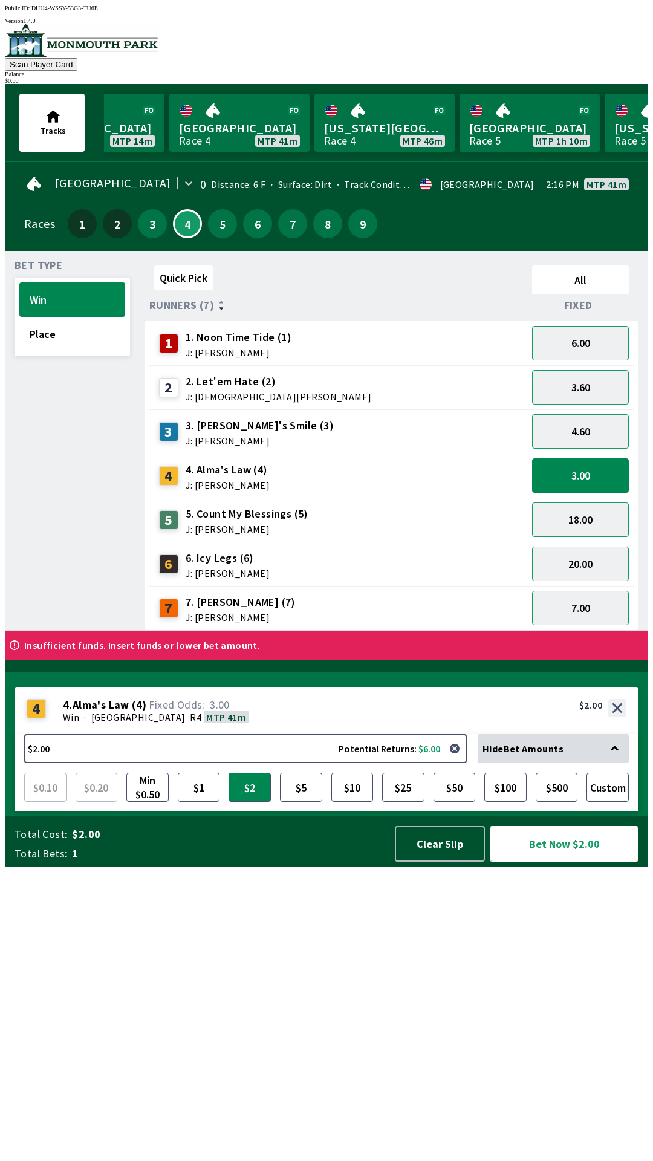
scroll to position [0, 235]
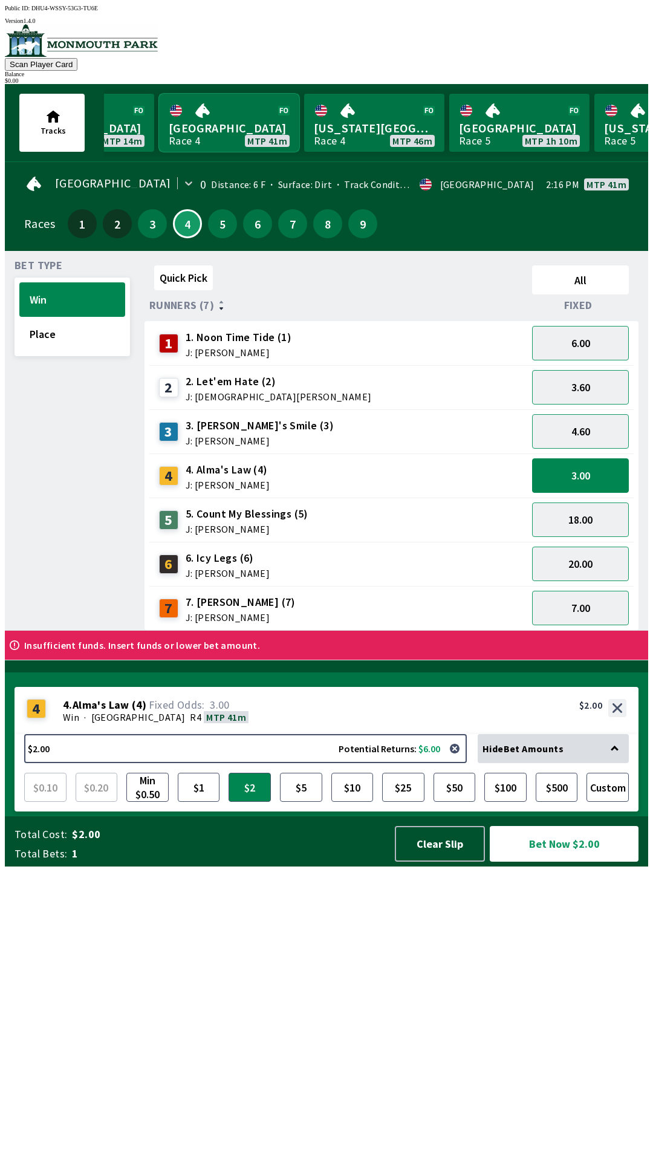
click at [231, 141] on link "[GEOGRAPHIC_DATA] Race 4 MTP 41m" at bounding box center [229, 123] width 140 height 58
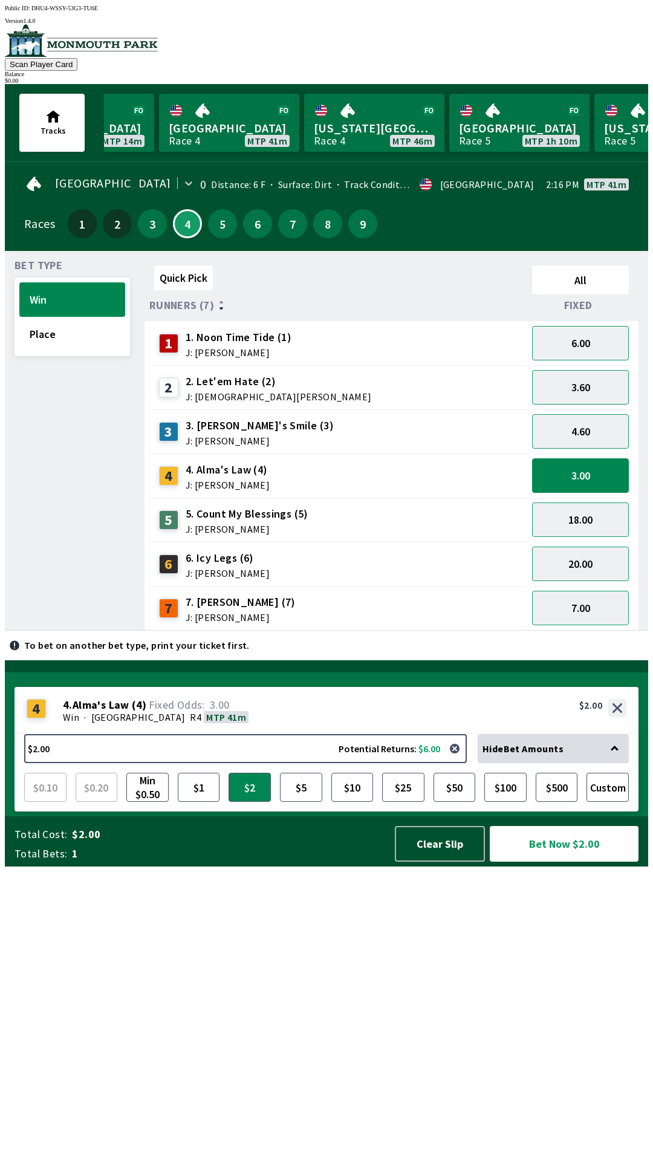
click at [283, 508] on span "5. Count My Blessings (5)" at bounding box center [247, 514] width 123 height 16
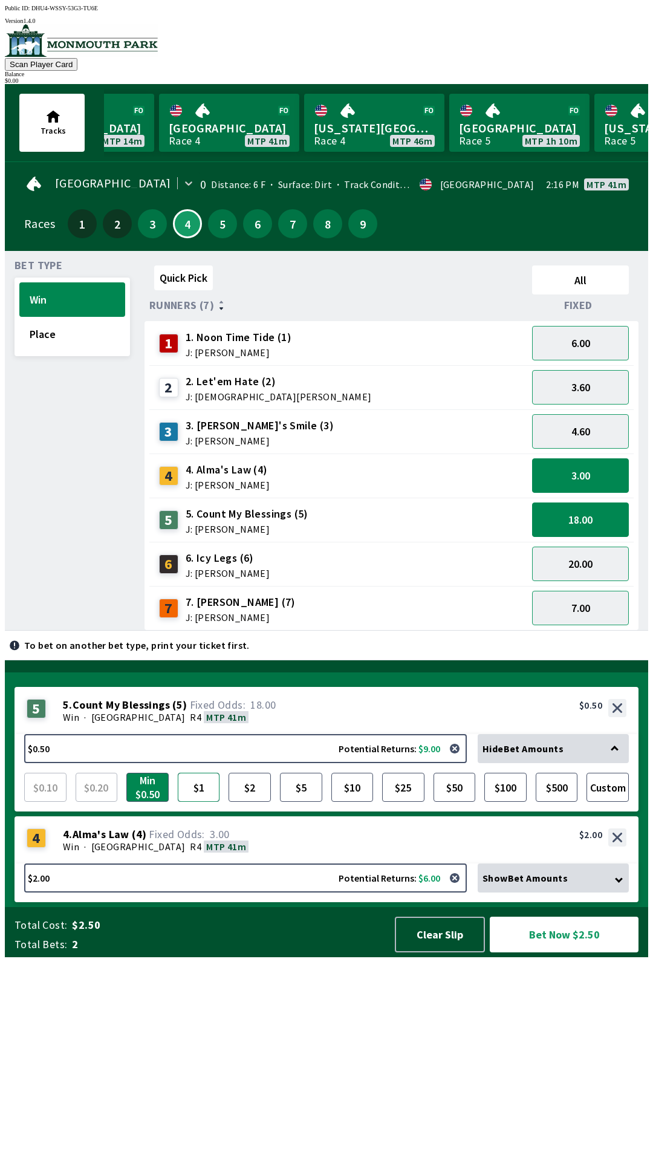
click at [203, 802] on button "$1" at bounding box center [199, 787] width 42 height 29
click at [562, 952] on button "Bet Now $3.00" at bounding box center [564, 935] width 149 height 36
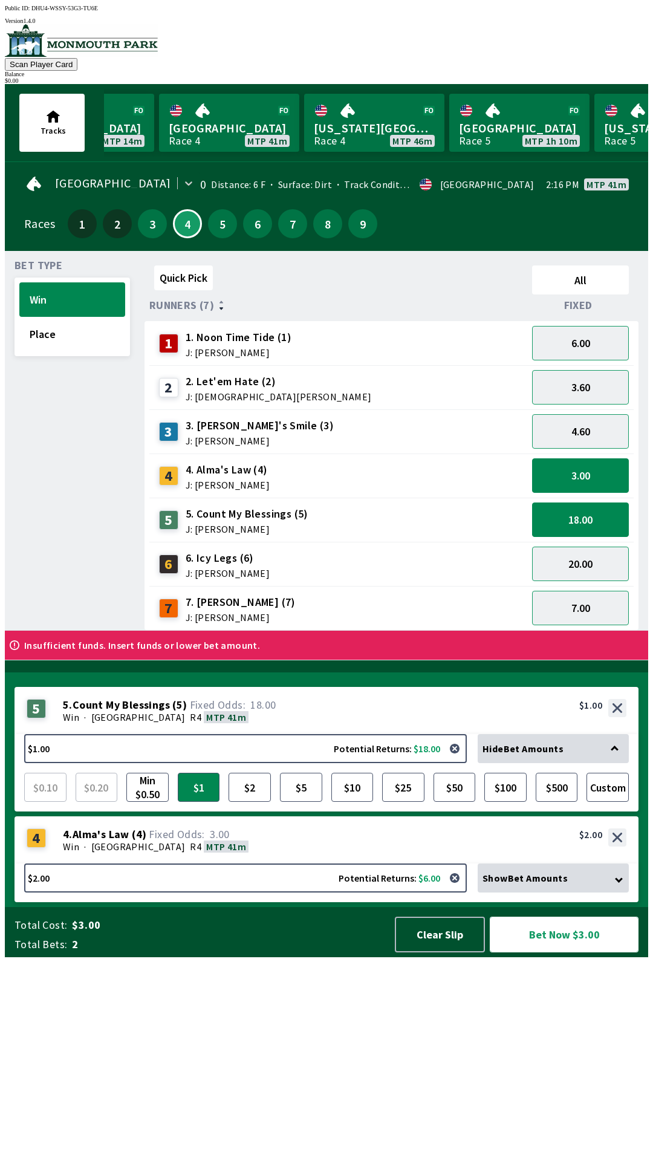
click at [490, 917] on button "Bet Now $3.00" at bounding box center [564, 935] width 149 height 36
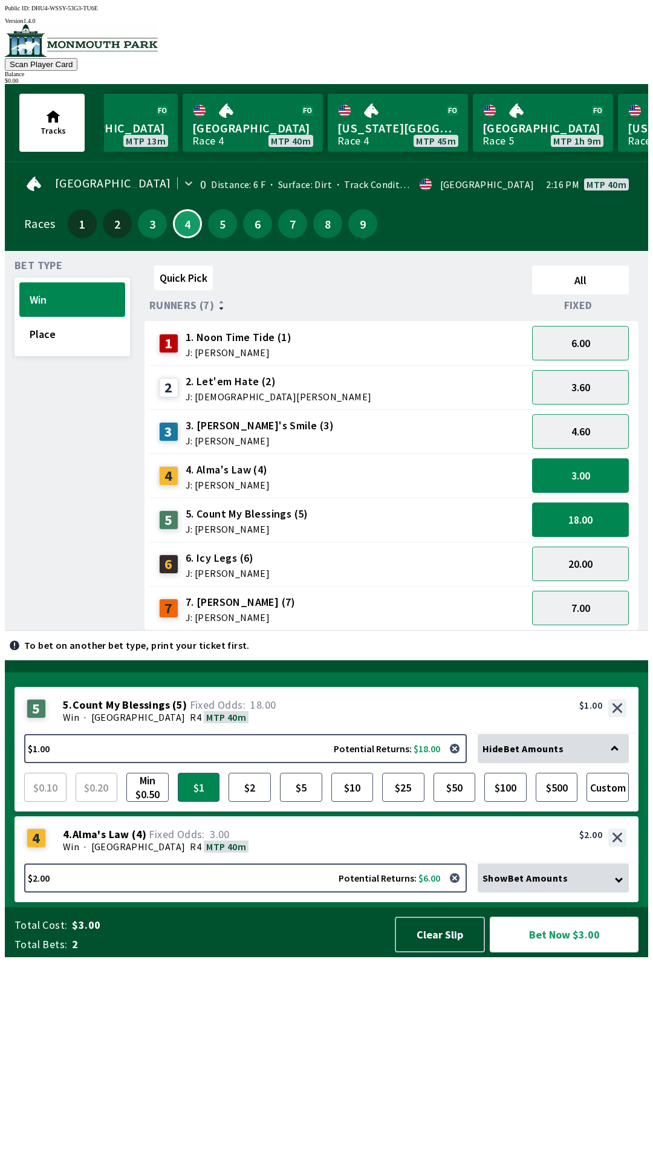
scroll to position [0, 208]
click at [268, 132] on link "Monmouth Park Race 4 MTP 40m" at bounding box center [256, 123] width 140 height 58
click at [255, 129] on link "Monmouth Park Race 4 MTP 40m" at bounding box center [256, 123] width 140 height 58
click at [232, 568] on span "J: [PERSON_NAME]" at bounding box center [228, 573] width 84 height 10
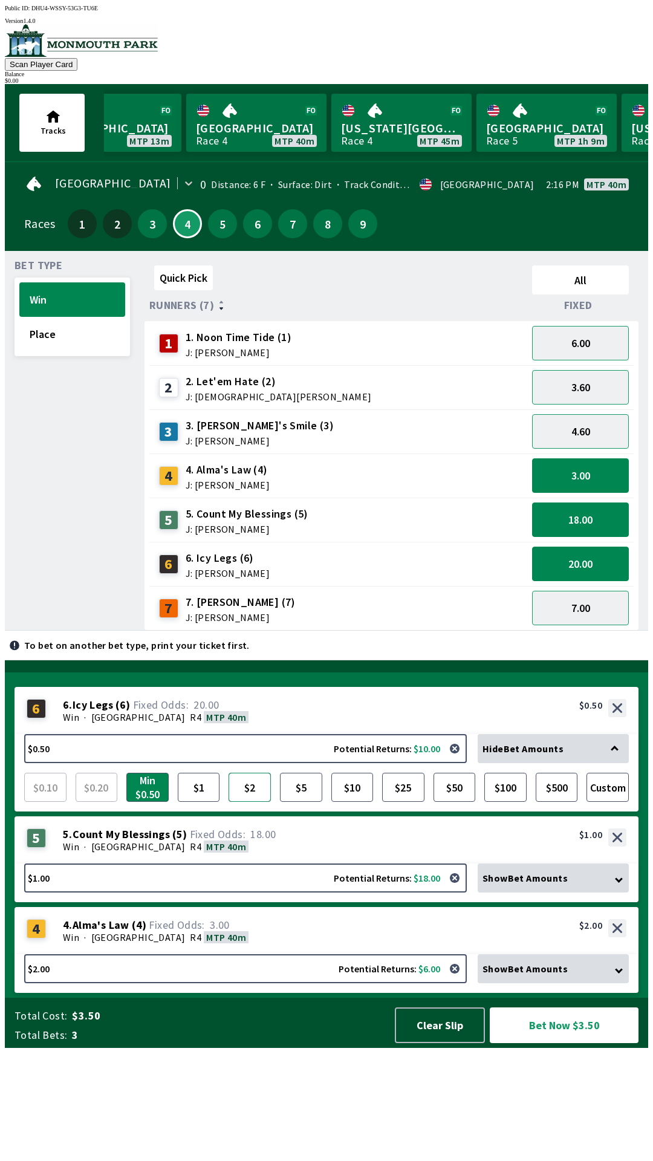
click at [256, 802] on button "$2" at bounding box center [250, 787] width 42 height 29
click at [574, 1043] on button "Bet Now $5.00" at bounding box center [564, 1025] width 149 height 36
click at [579, 1043] on button "Bet Now $5.00" at bounding box center [564, 1025] width 149 height 36
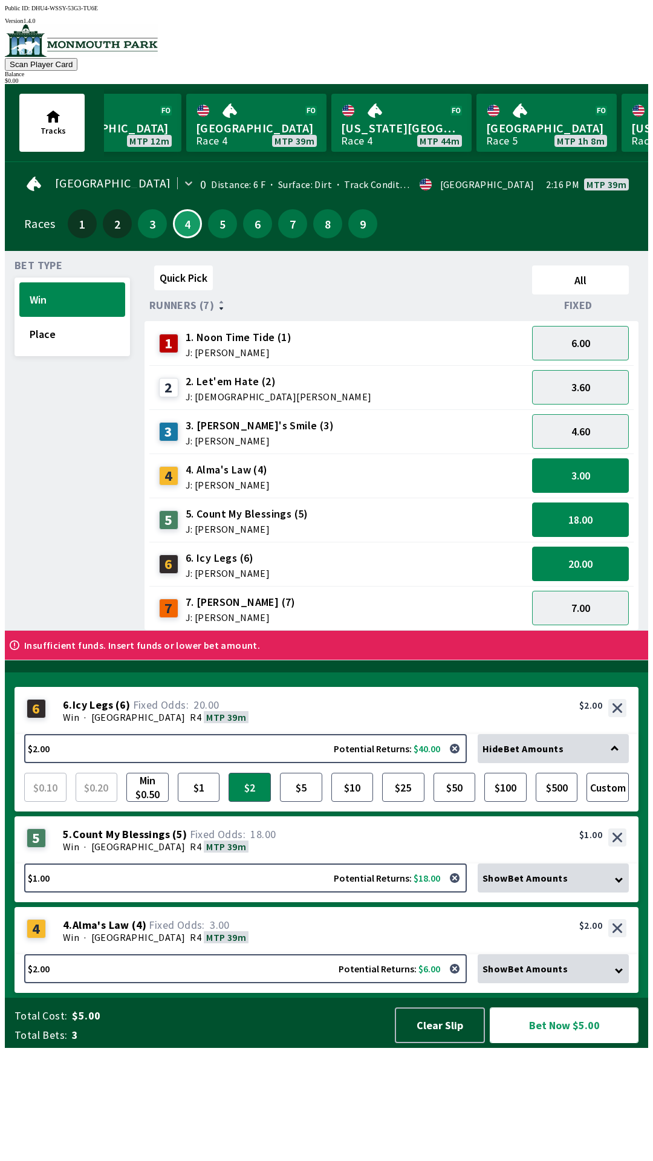
click at [490, 1007] on button "Bet Now $5.00" at bounding box center [564, 1025] width 149 height 36
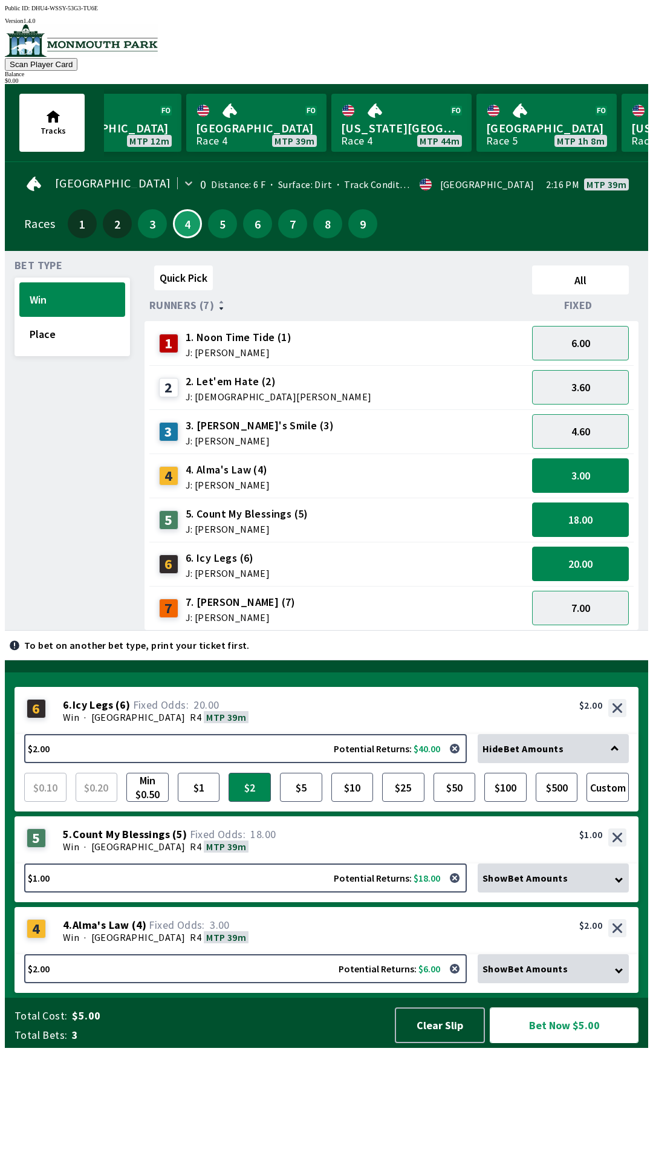
click at [573, 1043] on button "Bet Now $5.00" at bounding box center [564, 1025] width 149 height 36
click at [584, 1043] on button "Bet Now $5.00" at bounding box center [564, 1025] width 149 height 36
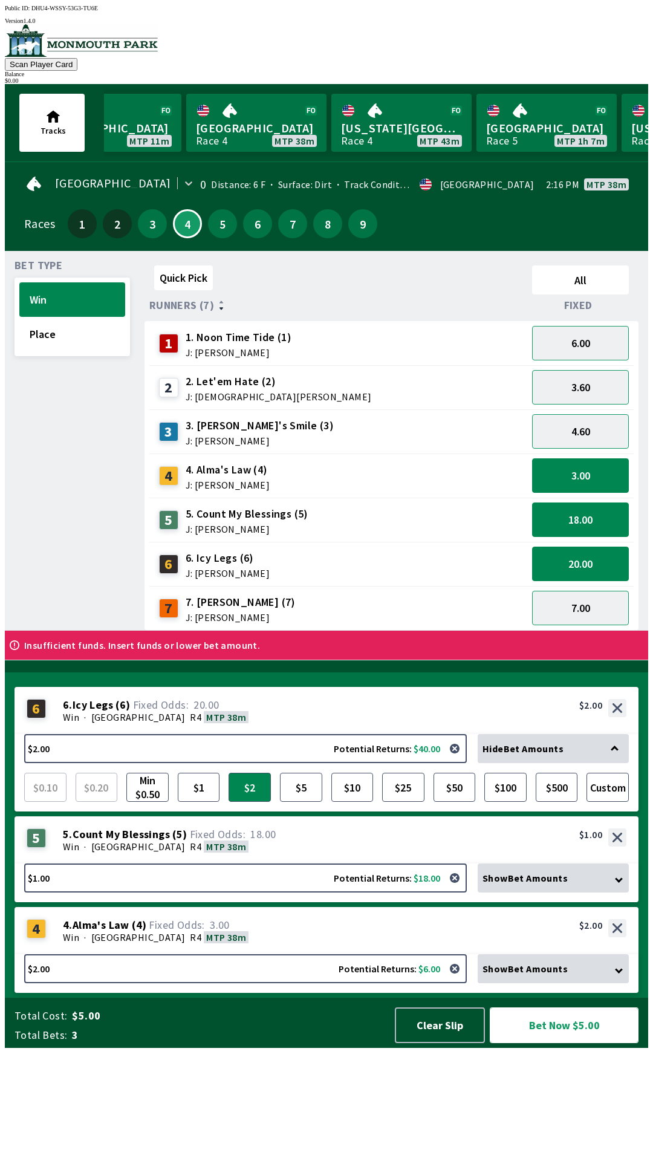
click at [567, 1043] on button "Bet Now $5.00" at bounding box center [564, 1025] width 149 height 36
click at [433, 1043] on button "Clear Slip" at bounding box center [440, 1025] width 90 height 36
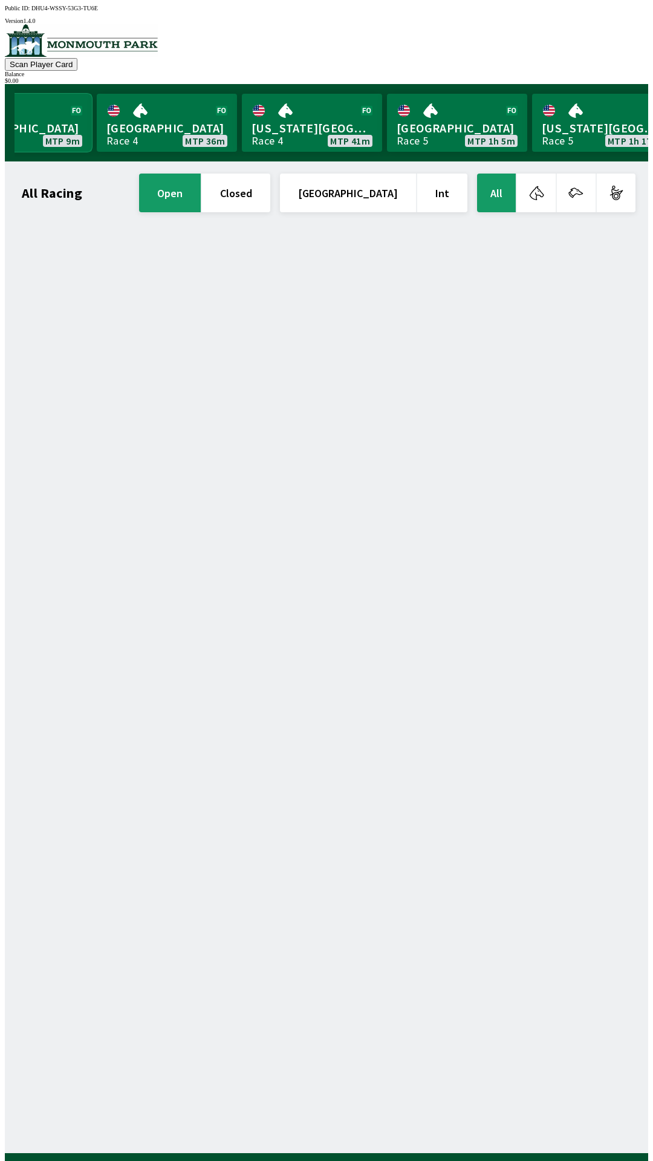
click at [49, 123] on link "Monmouth Park Race 3 MTP 9m" at bounding box center [22, 123] width 140 height 58
click at [53, 121] on link "Monmouth Park Race 3 MTP 9m" at bounding box center [22, 123] width 140 height 58
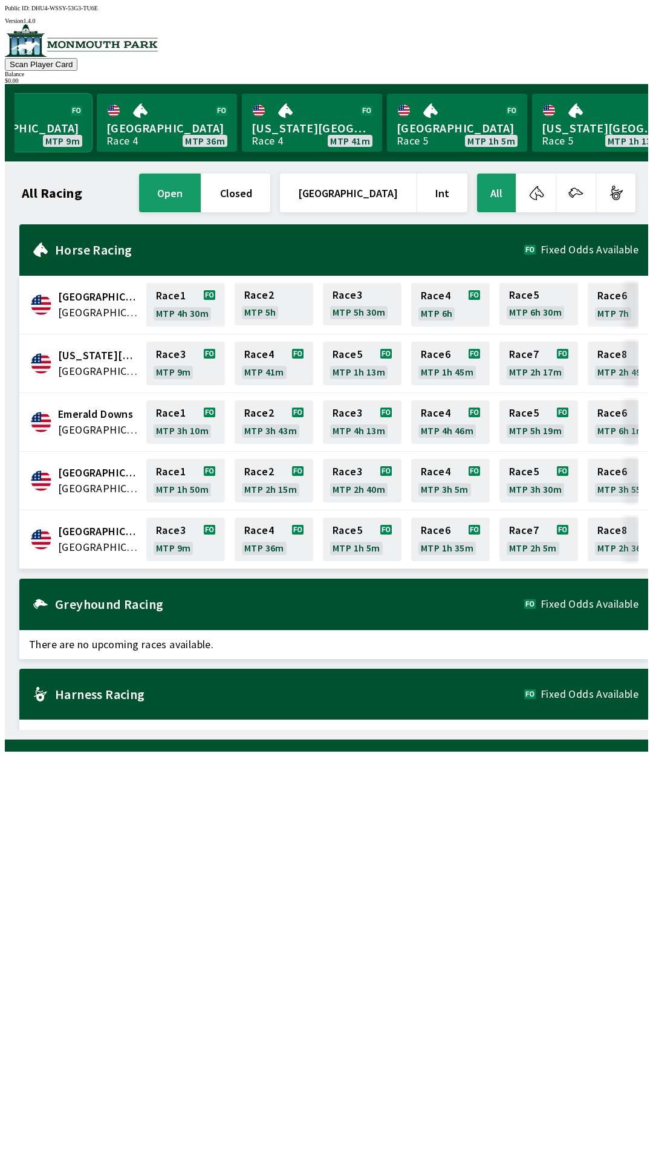
click at [24, 128] on link "Monmouth Park Race 3 MTP 9m" at bounding box center [22, 123] width 140 height 58
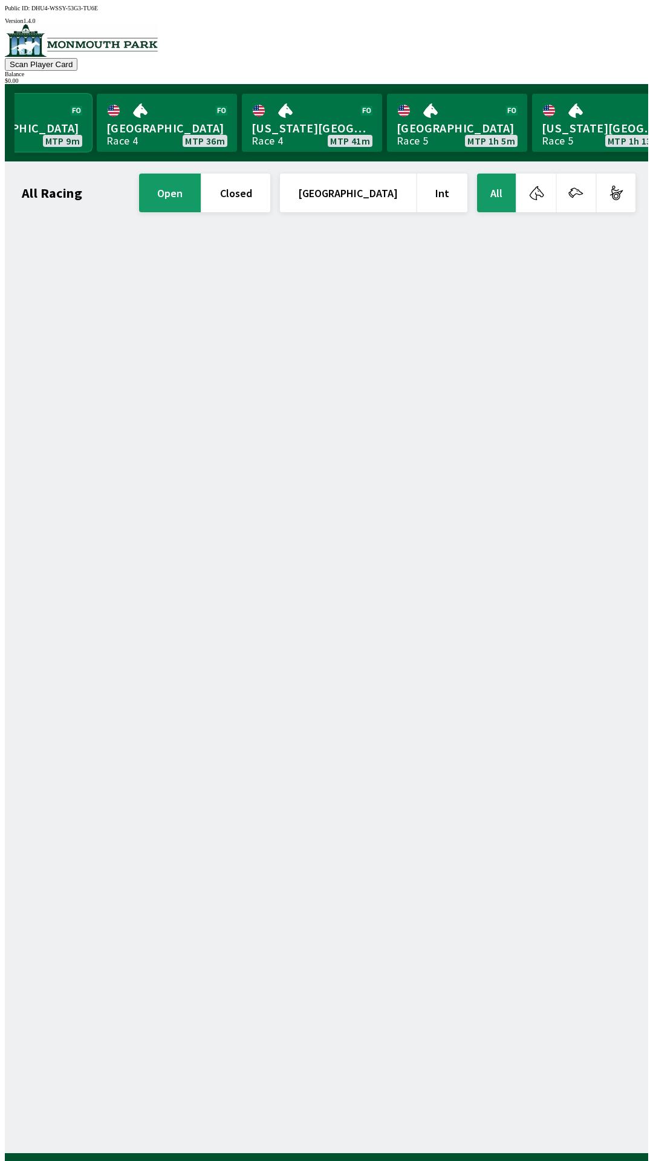
click at [49, 126] on link "Monmouth Park Race 3 MTP 9m" at bounding box center [22, 123] width 140 height 58
click at [48, 129] on link "Monmouth Park Race 3 MTP 9m" at bounding box center [22, 123] width 140 height 58
click at [51, 125] on link "Monmouth Park Race 3 MTP 9m" at bounding box center [22, 123] width 140 height 58
click at [48, 129] on link "Monmouth Park Race 3 MTP 9m" at bounding box center [22, 123] width 140 height 58
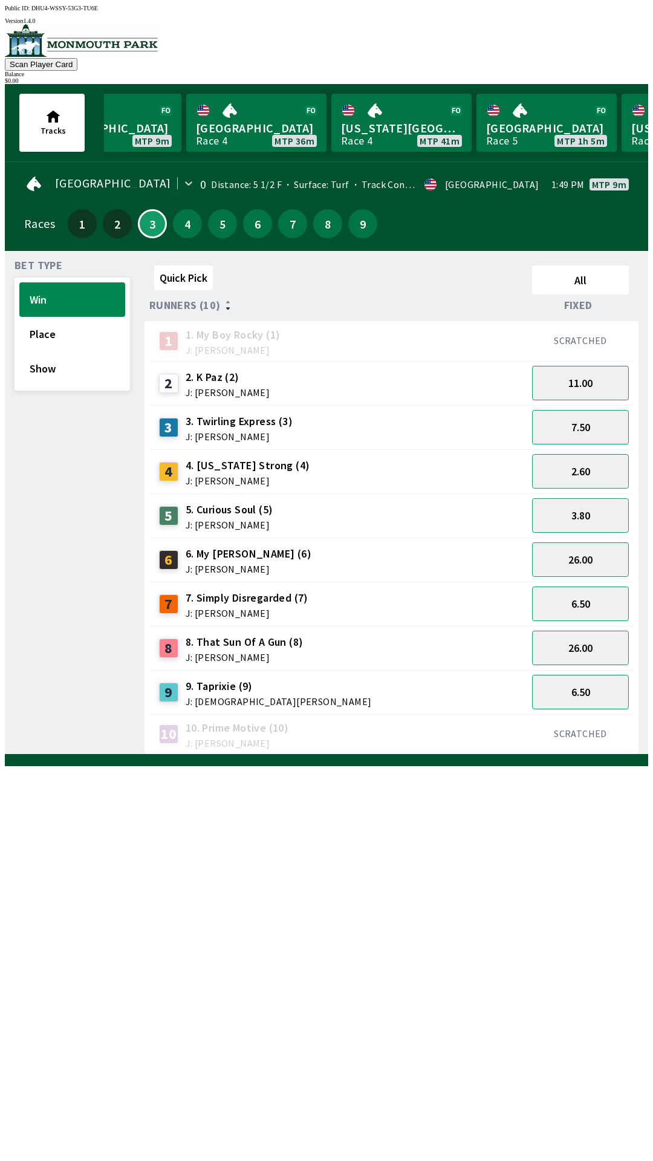
click at [30, 177] on icon at bounding box center [34, 184] width 15 height 15
click at [42, 117] on link "Monmouth Park Race 3 MTP 9m" at bounding box center [111, 123] width 140 height 58
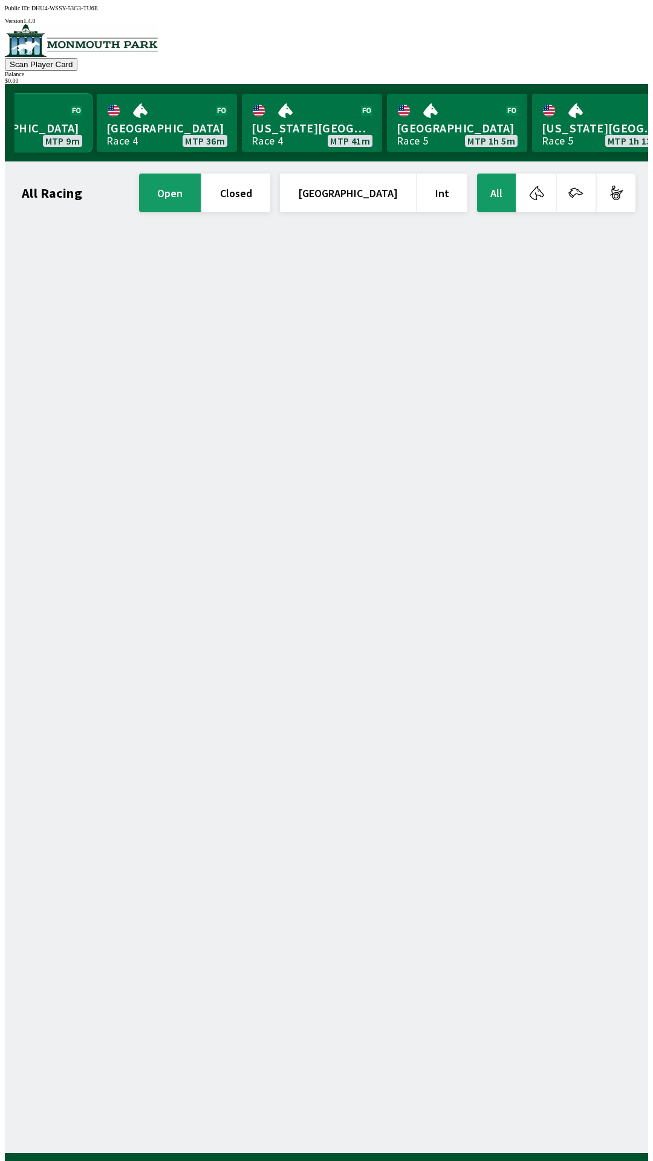
click at [55, 127] on link "Monmouth Park Race 3 MTP 9m" at bounding box center [22, 123] width 140 height 58
click at [237, 111] on link "[GEOGRAPHIC_DATA] Race 4 MTP 36m" at bounding box center [167, 123] width 140 height 58
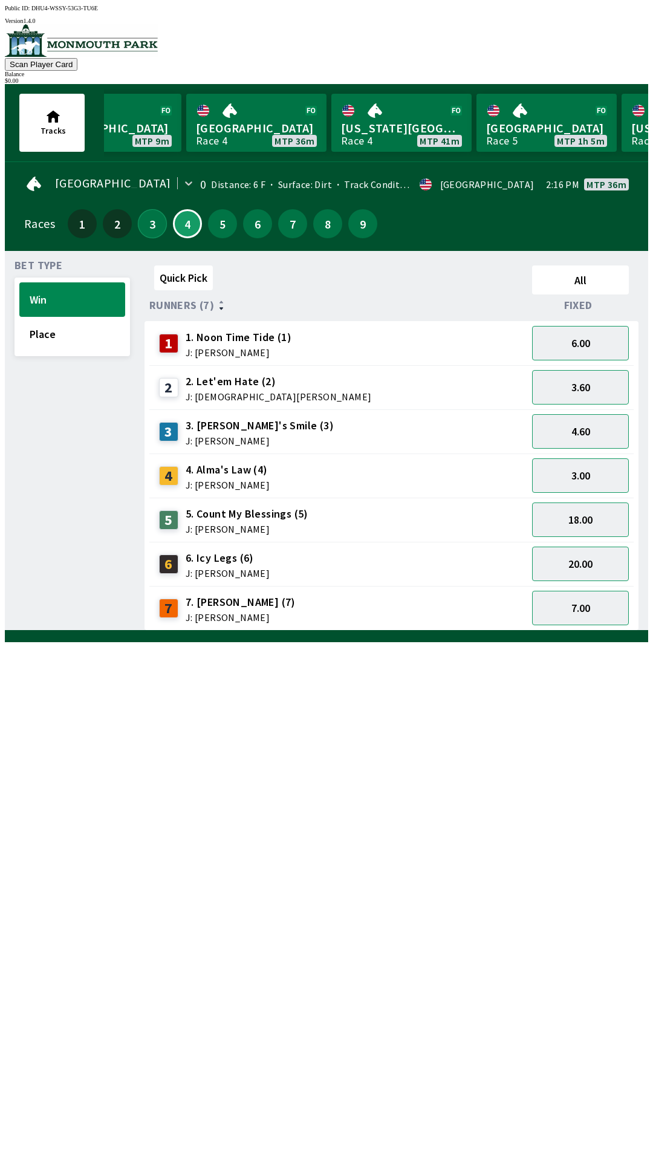
click at [146, 229] on button "3" at bounding box center [152, 223] width 29 height 29
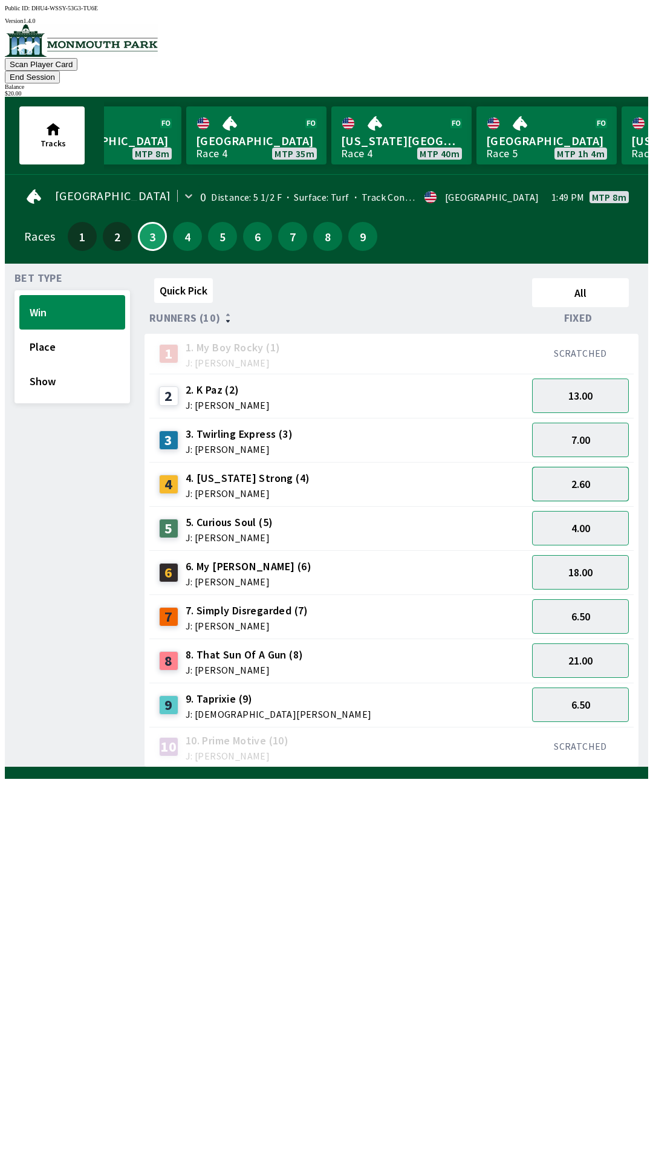
click at [588, 470] on button "2.60" at bounding box center [580, 484] width 97 height 34
click at [315, 469] on div "4 4. [US_STATE] Strong (4) J: [PERSON_NAME]" at bounding box center [338, 484] width 368 height 30
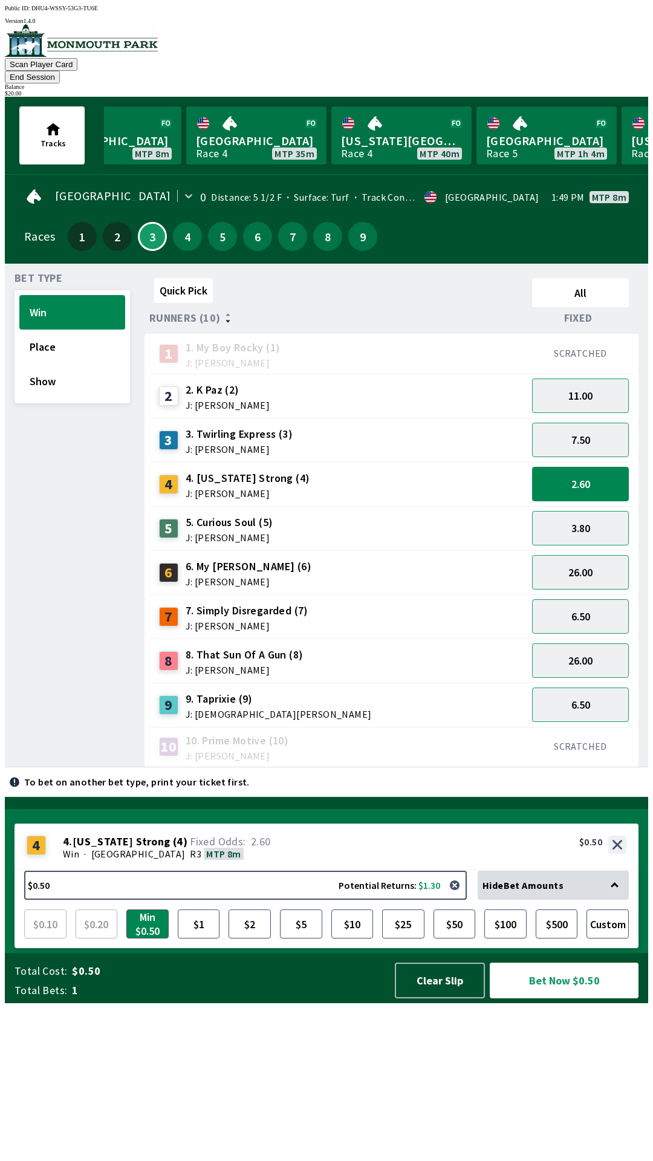
click at [421, 513] on div "5 5. Curious Soul (5) J: [PERSON_NAME]" at bounding box center [338, 528] width 368 height 30
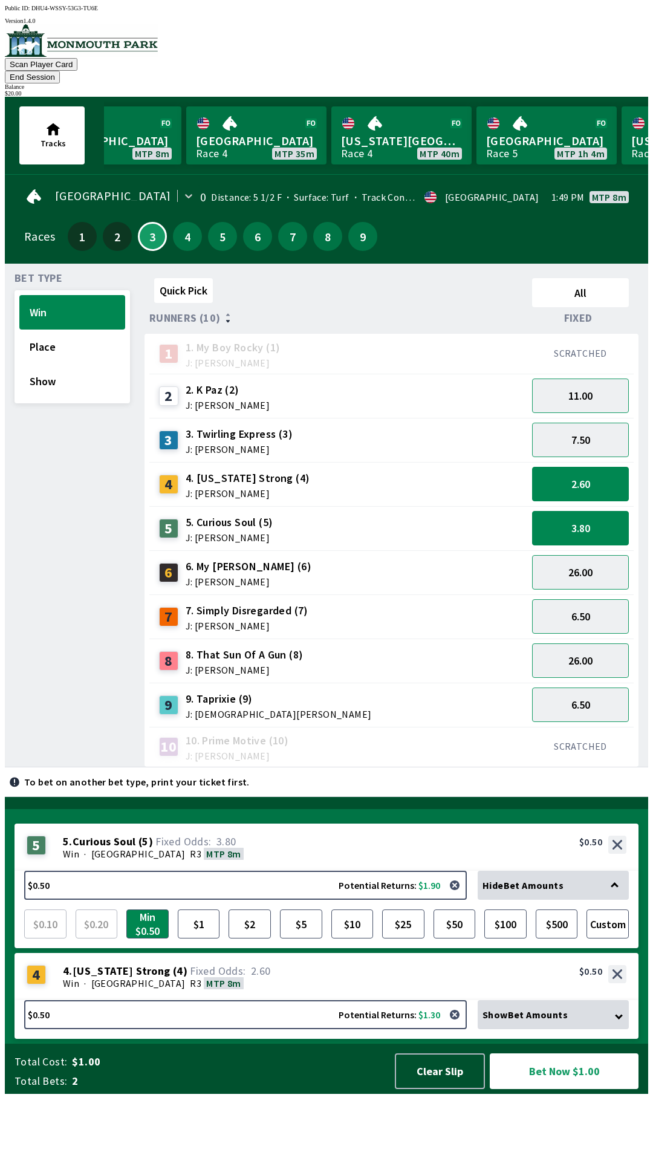
click at [362, 557] on div "6 6. My [PERSON_NAME] (6) J: [PERSON_NAME]" at bounding box center [338, 572] width 368 height 30
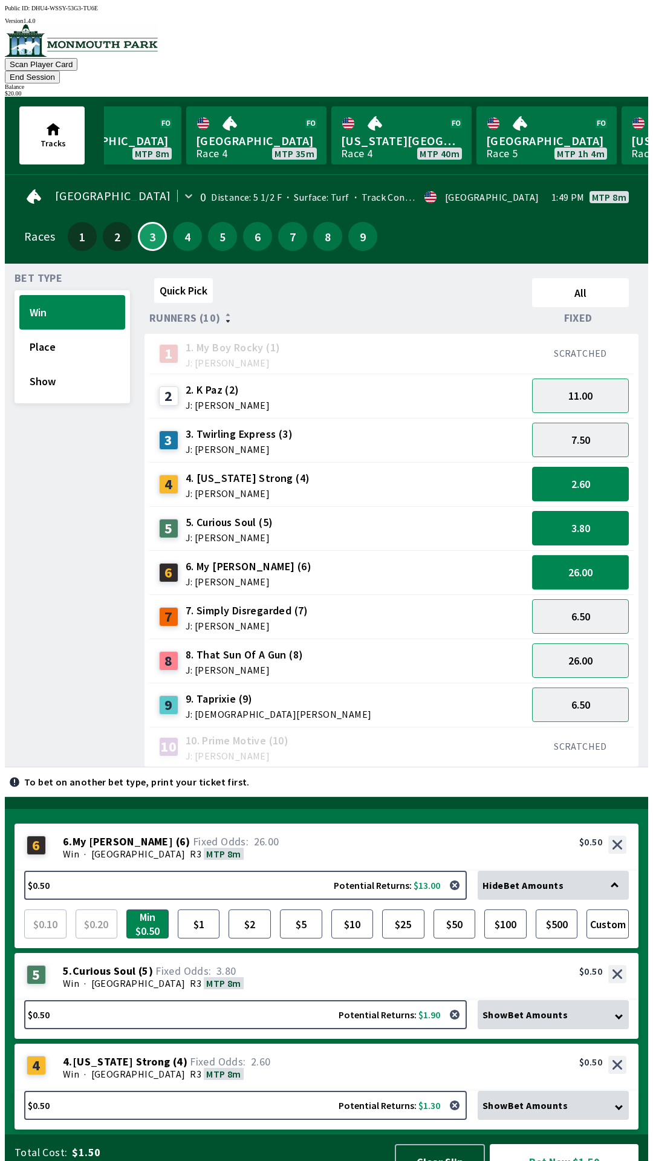
click at [560, 555] on button "26.00" at bounding box center [580, 572] width 97 height 34
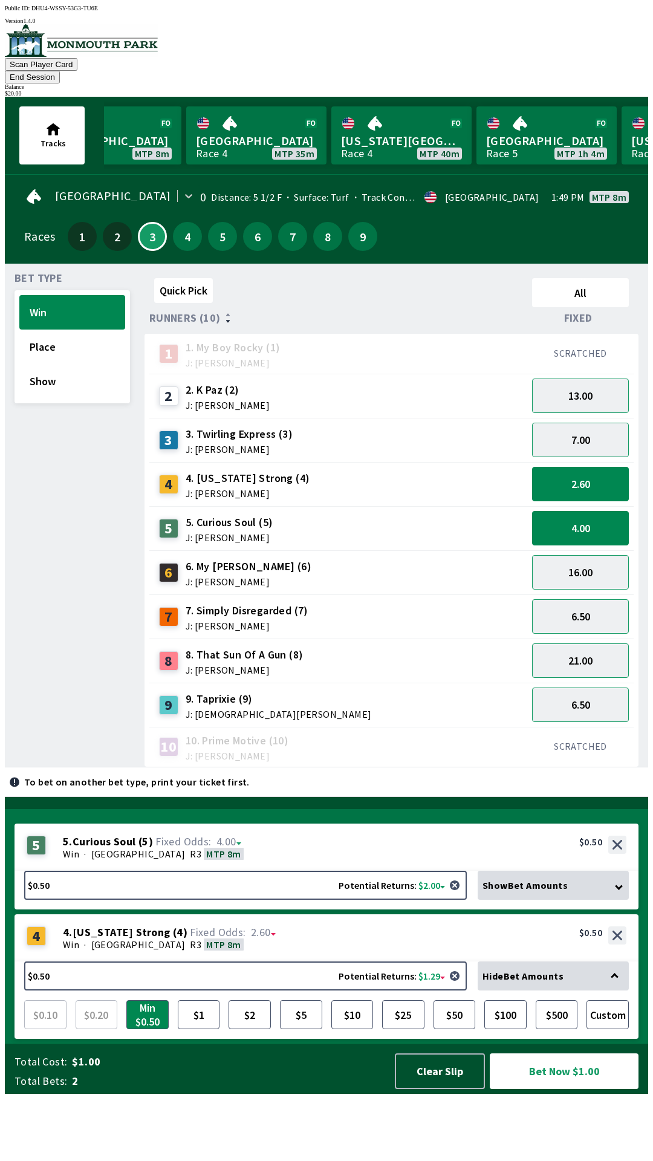
click at [248, 603] on div "7. Simply Disregarded (7) J: [PERSON_NAME]" at bounding box center [247, 617] width 123 height 28
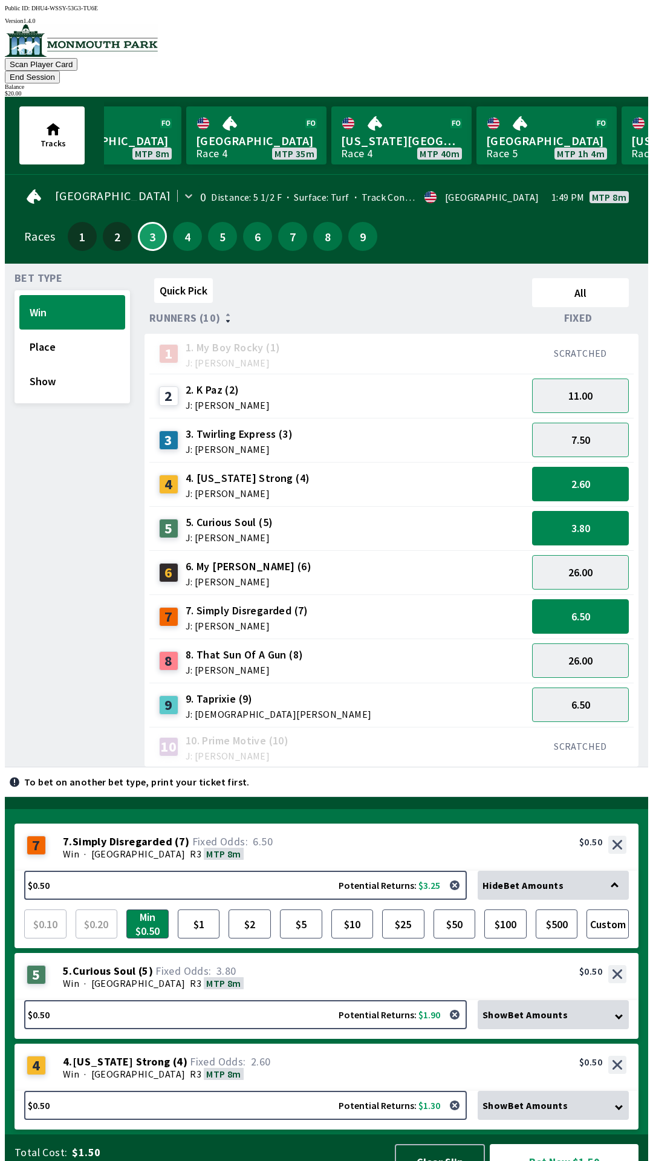
click at [568, 871] on div "Hide Bet Amounts" at bounding box center [553, 885] width 151 height 29
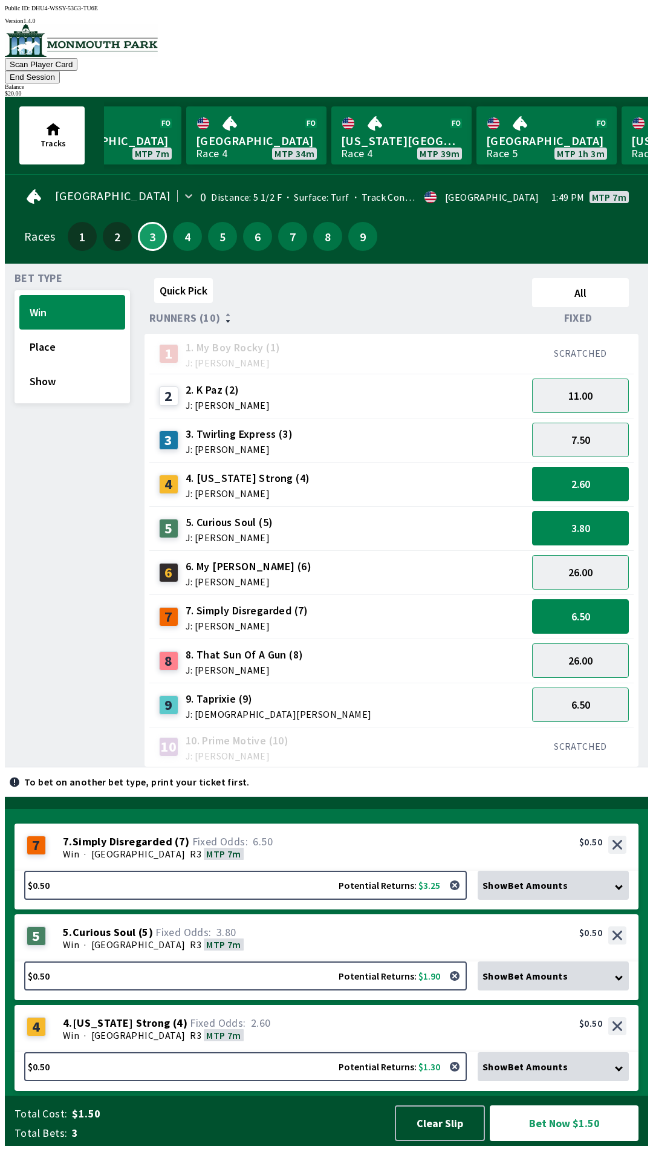
click at [538, 891] on span "Show Bet Amounts" at bounding box center [524, 885] width 85 height 12
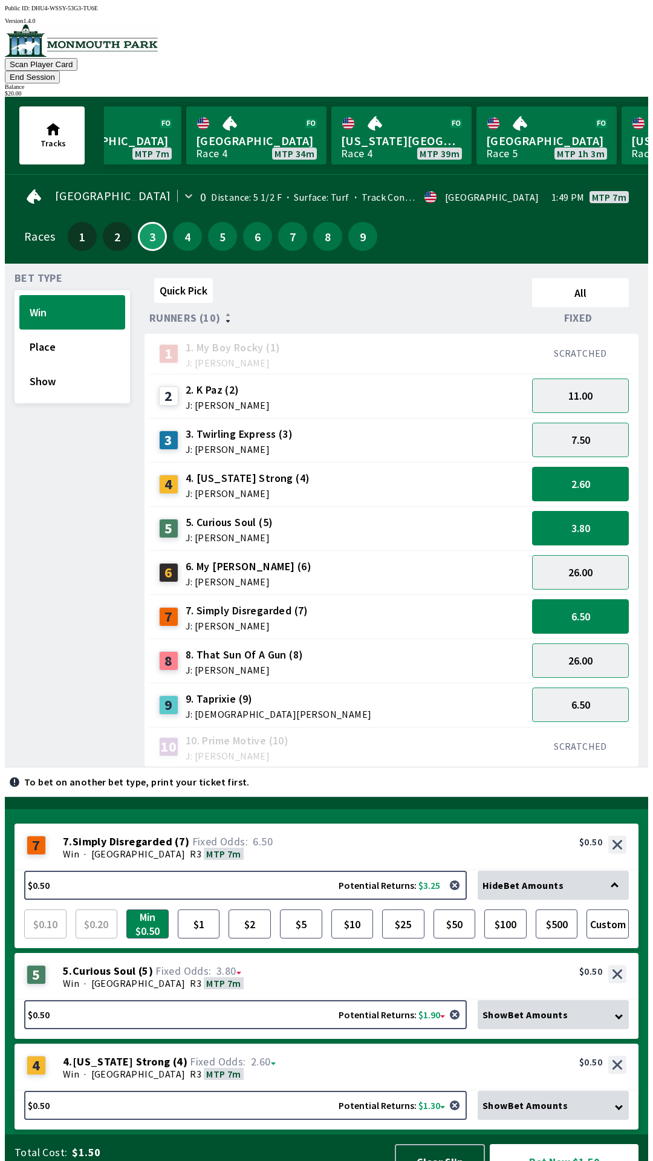
click at [562, 1008] on span "Show Bet Amounts" at bounding box center [524, 1014] width 85 height 12
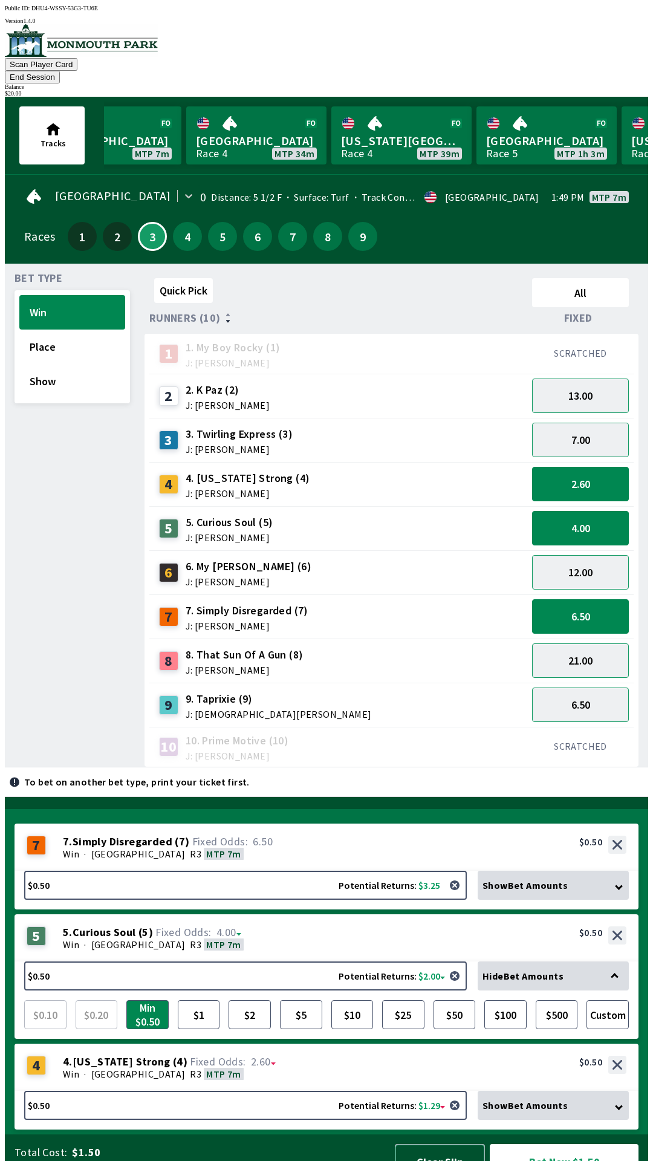
click at [450, 1144] on button "Clear Slip" at bounding box center [440, 1162] width 90 height 36
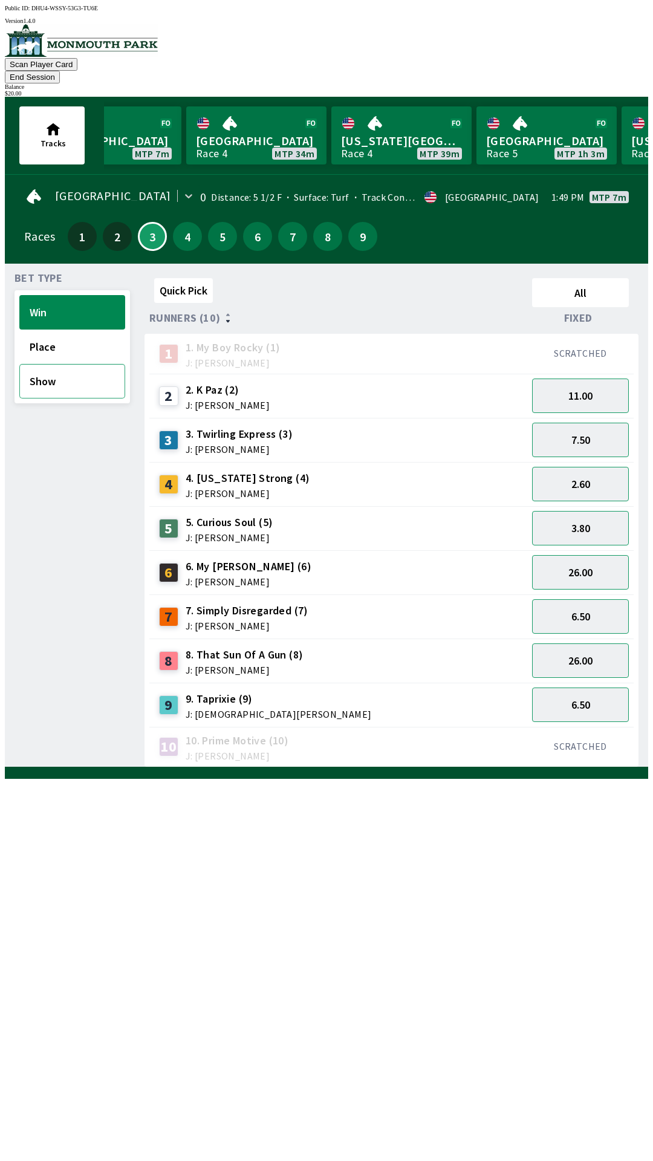
click at [70, 373] on button "Show" at bounding box center [72, 381] width 106 height 34
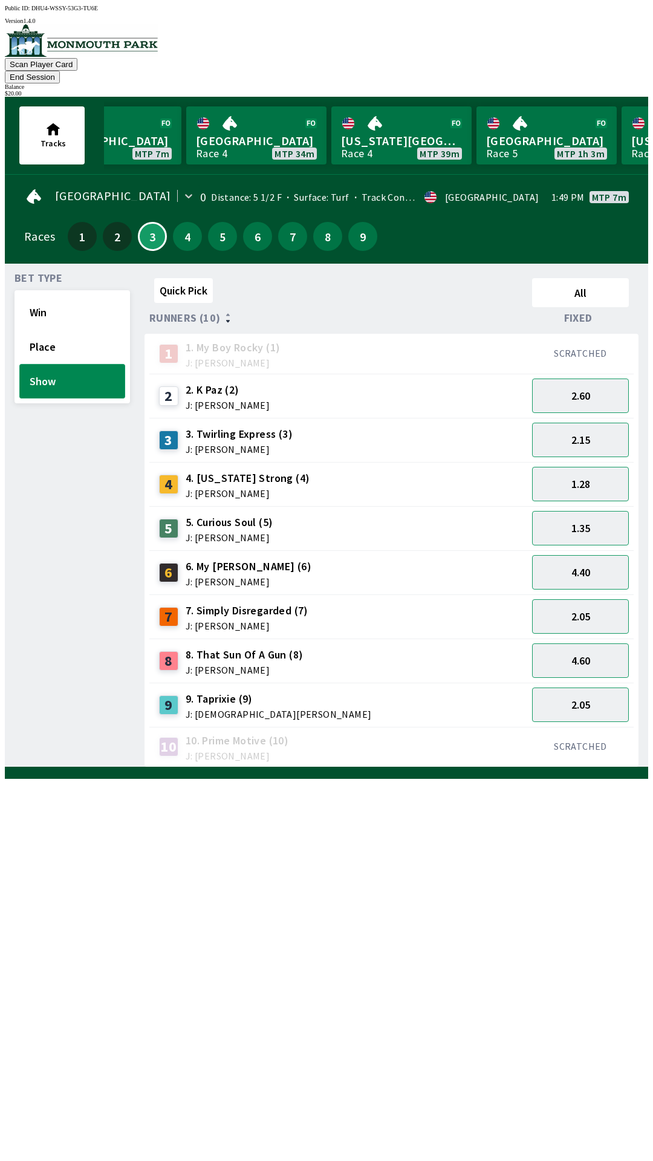
scroll to position [1, 0]
click at [97, 363] on button "Show" at bounding box center [72, 380] width 106 height 34
click at [590, 313] on span "Fixed" at bounding box center [578, 318] width 28 height 10
click at [587, 278] on button "All" at bounding box center [580, 292] width 97 height 29
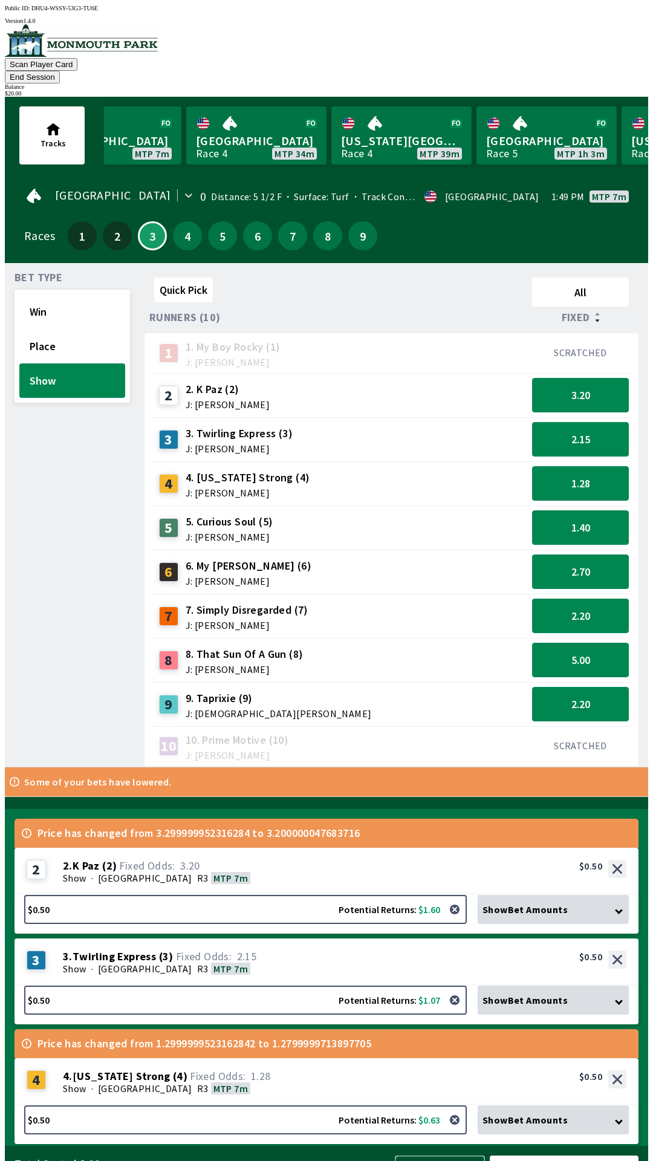
click at [416, 1155] on button "Clear Slip" at bounding box center [440, 1173] width 90 height 36
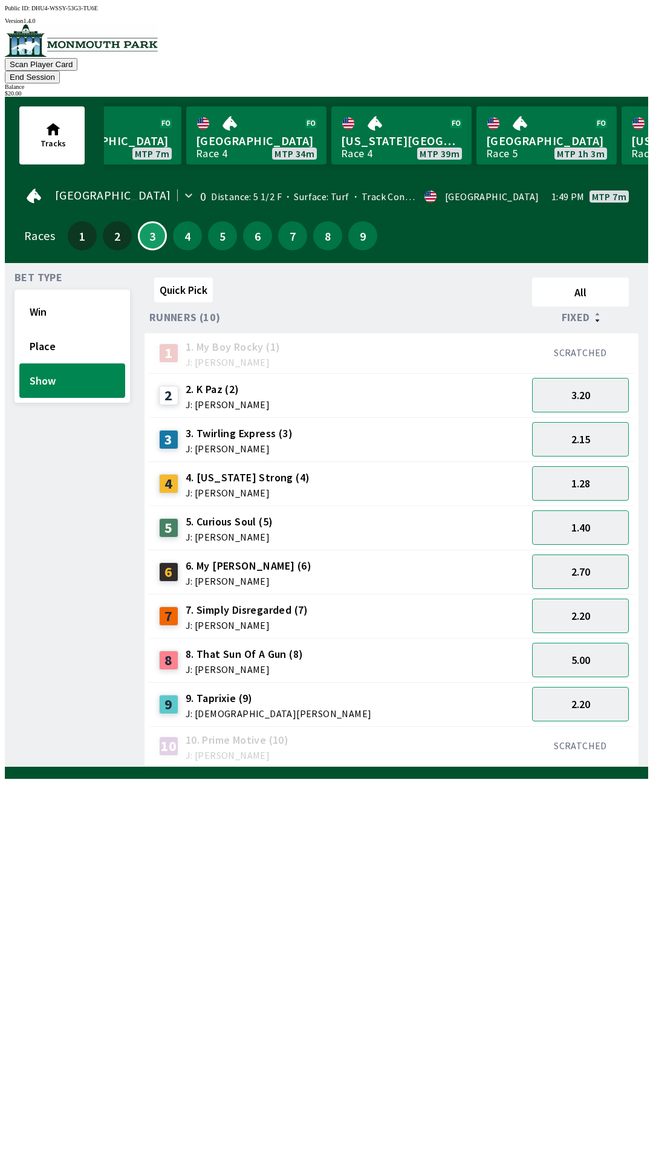
click at [439, 767] on div "Quick Pick All Runners (10) Fixed 1 1. My Boy Rocky (1) J: [PERSON_NAME] SCRATC…" at bounding box center [396, 520] width 504 height 494
click at [614, 83] on div "Balance" at bounding box center [326, 86] width 643 height 7
click at [597, 90] on div "$ 20.00" at bounding box center [326, 93] width 643 height 7
click at [593, 90] on div "$ 20.00" at bounding box center [326, 93] width 643 height 7
click at [589, 83] on div "Balance" at bounding box center [326, 86] width 643 height 7
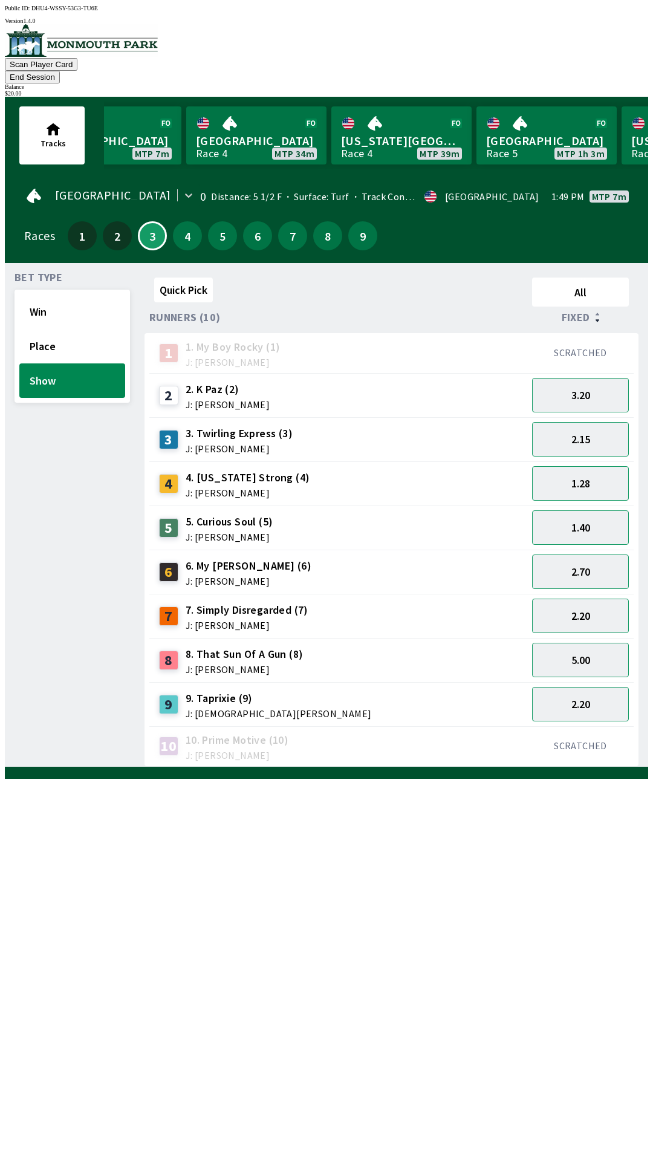
click at [60, 71] on button "End Session" at bounding box center [32, 77] width 55 height 13
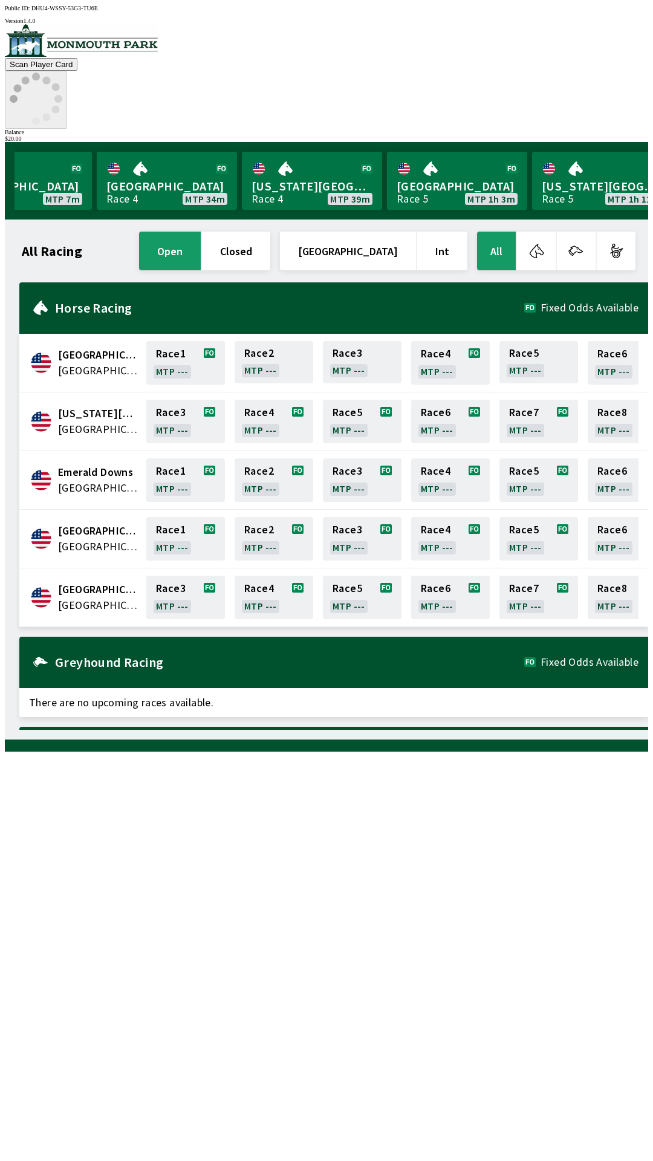
click at [62, 73] on icon at bounding box center [36, 99] width 53 height 53
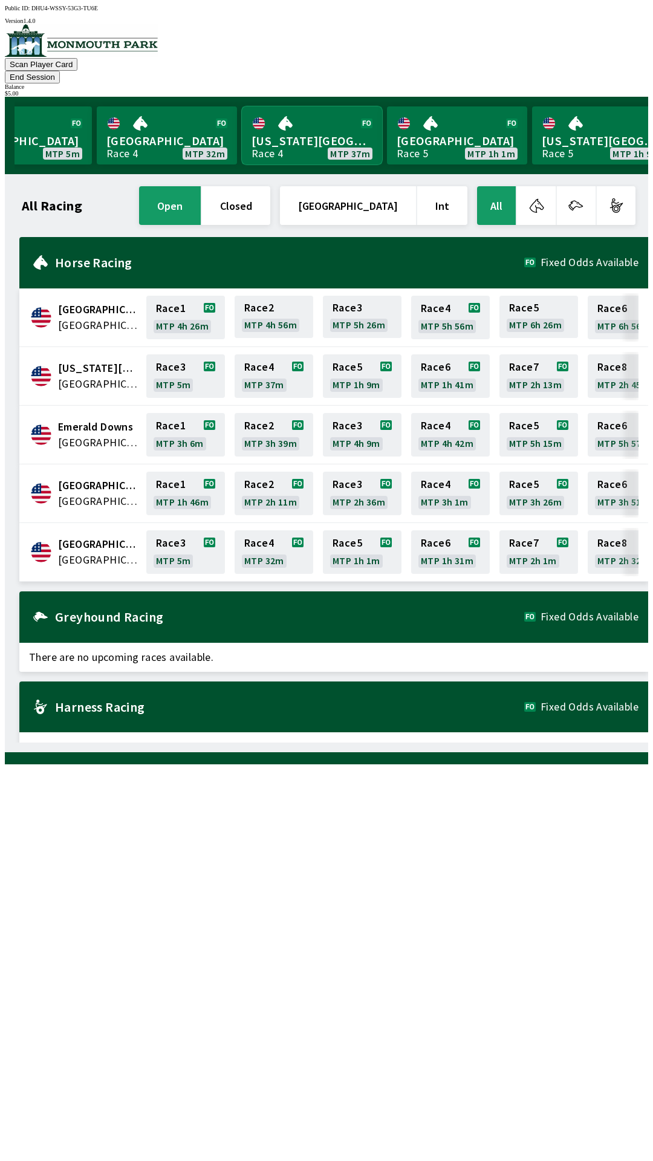
click at [306, 114] on link "[US_STATE] Park Race 4 MTP 37m" at bounding box center [312, 135] width 140 height 58
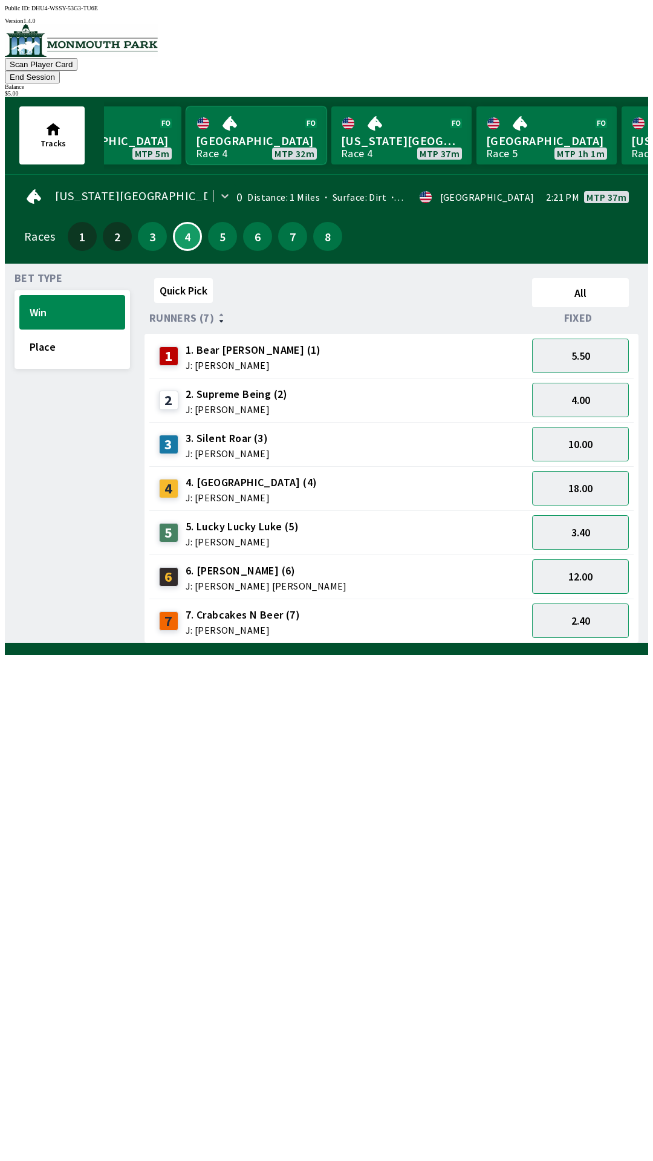
click at [293, 131] on link "[GEOGRAPHIC_DATA] Race 4 MTP 32m" at bounding box center [256, 135] width 140 height 58
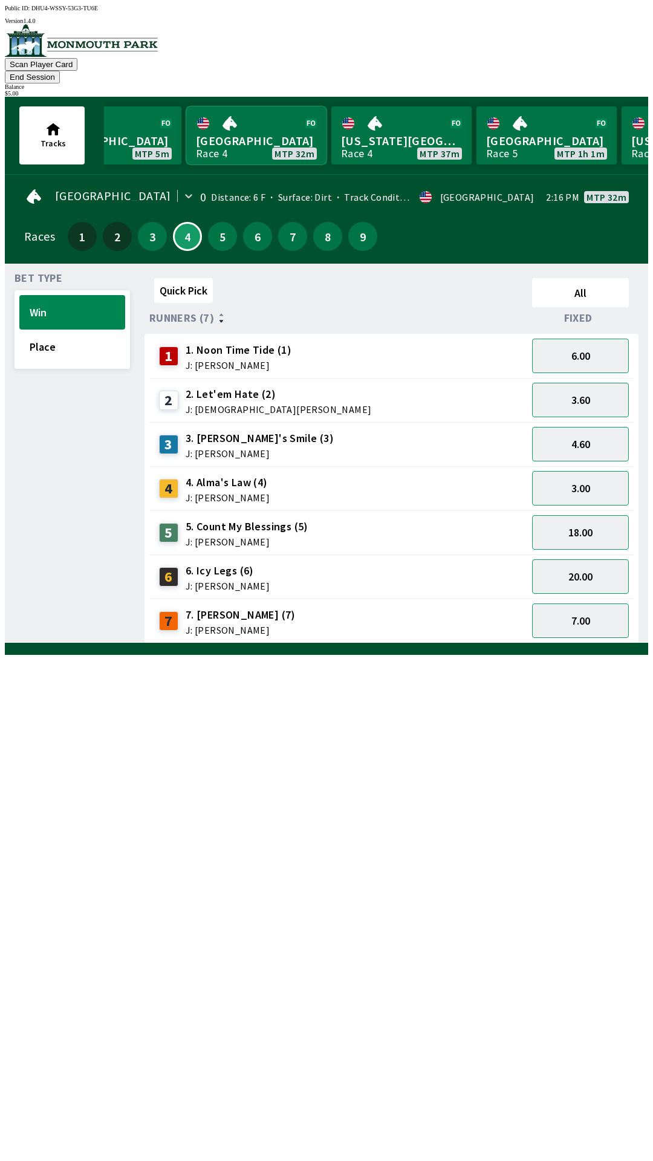
click at [258, 140] on link "[GEOGRAPHIC_DATA] Race 4 MTP 32m" at bounding box center [256, 135] width 140 height 58
click at [243, 114] on link "[GEOGRAPHIC_DATA] Race 4 MTP 32m" at bounding box center [256, 135] width 140 height 58
click at [249, 129] on link "[GEOGRAPHIC_DATA] Race 4 MTP 32m" at bounding box center [256, 135] width 140 height 58
click at [265, 134] on link "[GEOGRAPHIC_DATA] Race 4 MTP 32m" at bounding box center [256, 135] width 140 height 58
click at [244, 537] on span "J: [PERSON_NAME]" at bounding box center [247, 542] width 123 height 10
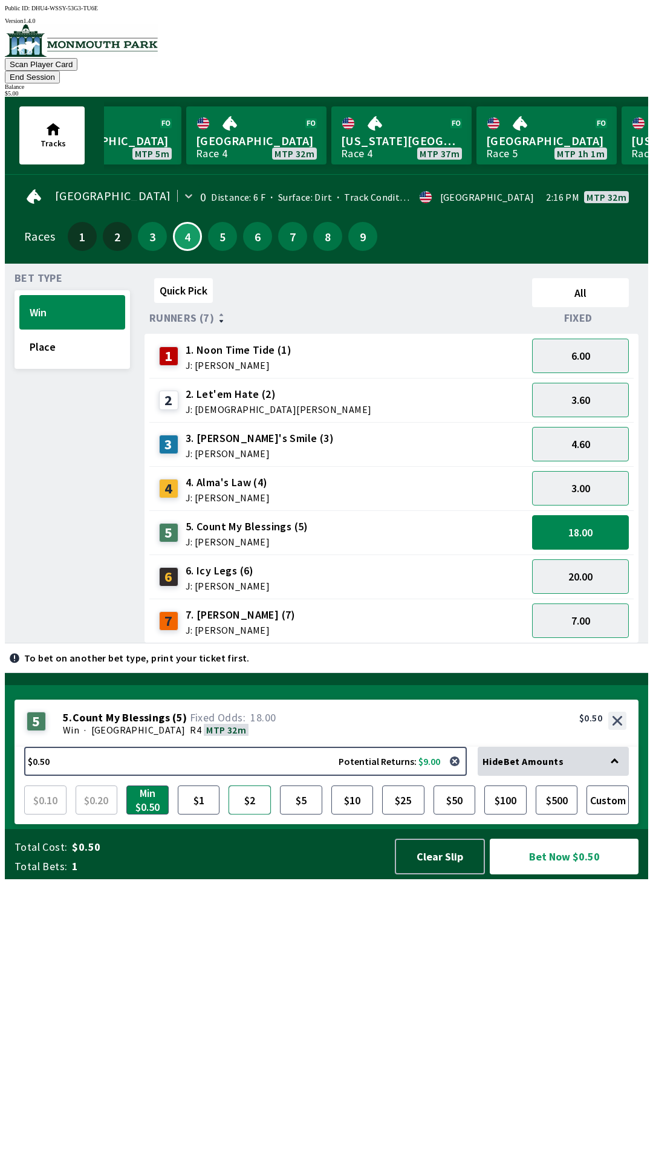
click at [253, 814] on button "$2" at bounding box center [250, 799] width 42 height 29
click at [563, 874] on button "Bet Now $2.00" at bounding box center [564, 857] width 149 height 36
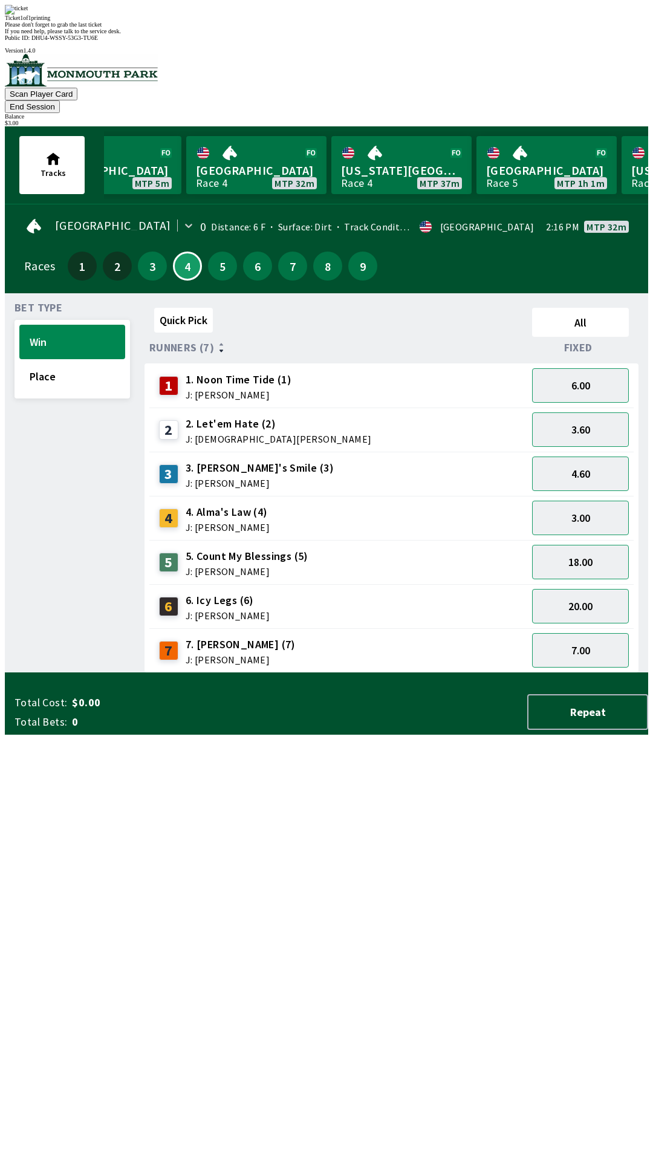
click at [533, 673] on div "Quick Pick All Runners (7) Fixed 1 1. Noon Time Tide (1) J: [PERSON_NAME] 6.00 …" at bounding box center [396, 488] width 504 height 370
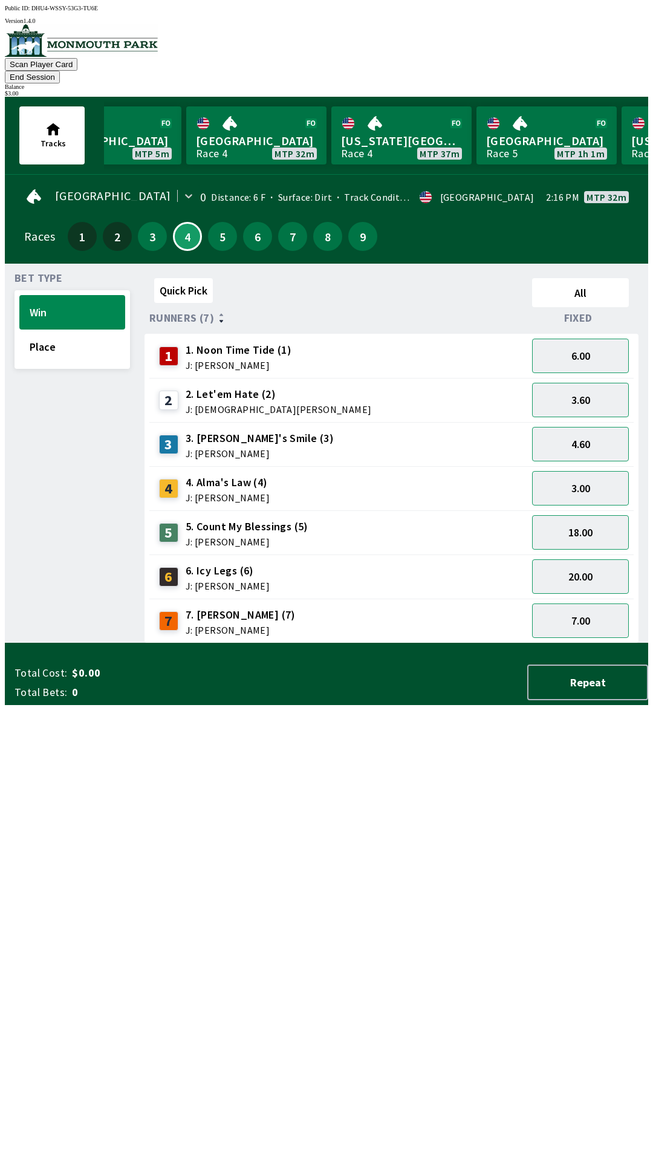
click at [239, 493] on span "J: [PERSON_NAME]" at bounding box center [228, 498] width 84 height 10
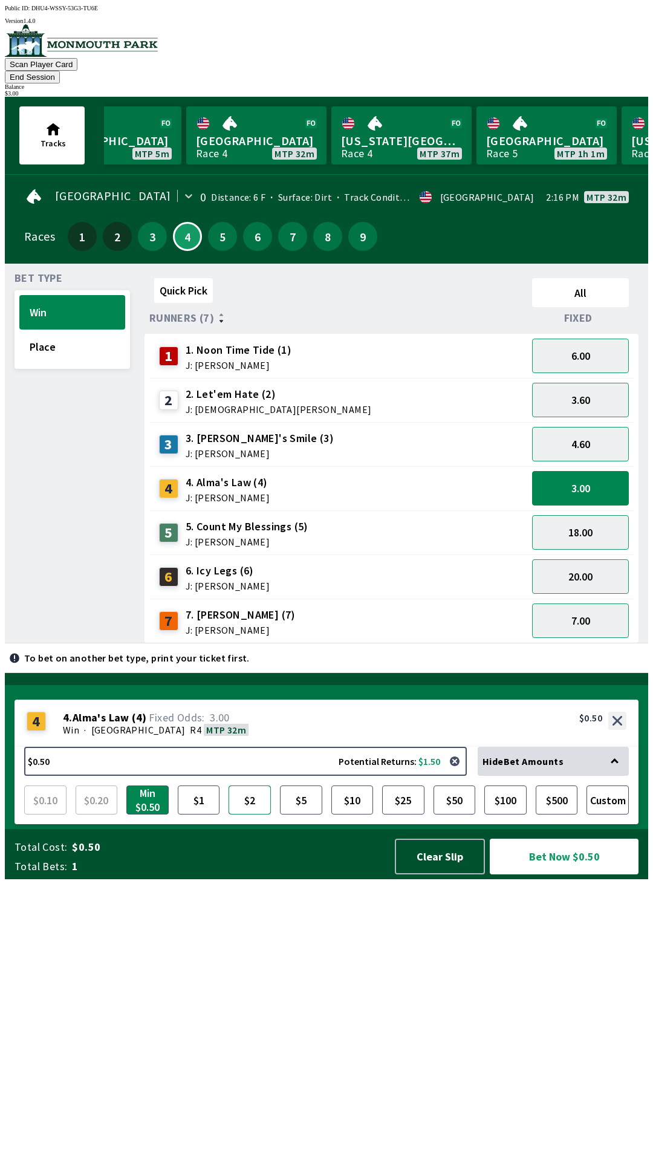
click at [252, 814] on button "$2" at bounding box center [250, 799] width 42 height 29
click at [556, 875] on button "Bet Now $2.00" at bounding box center [564, 857] width 151 height 36
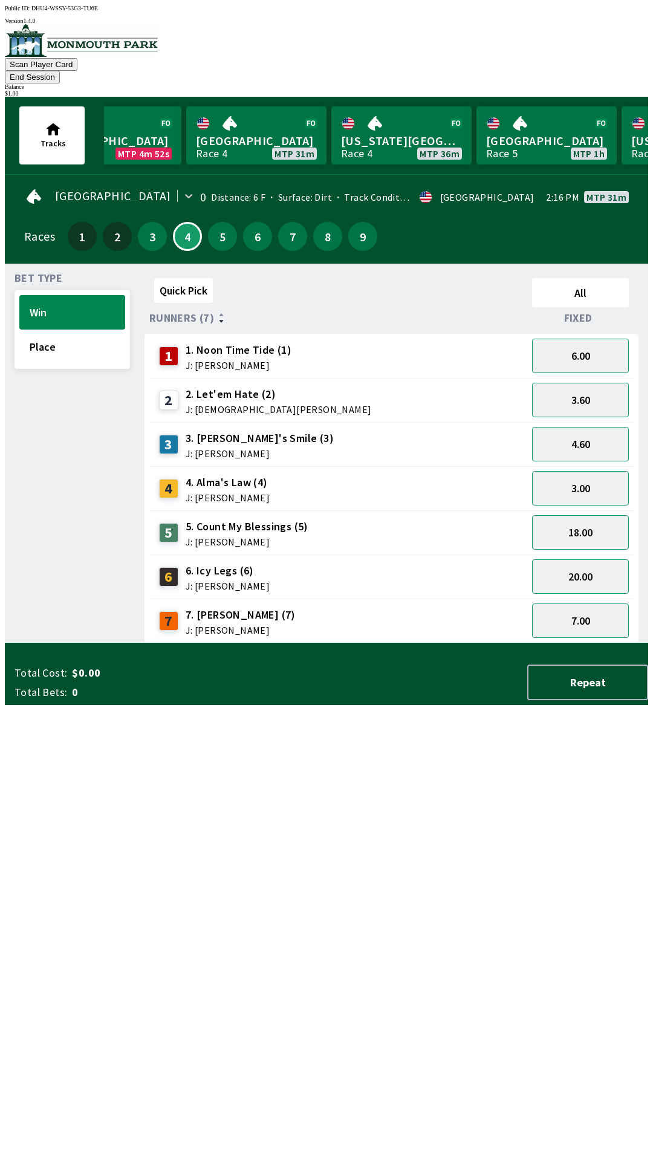
click at [436, 429] on div "3 3. [PERSON_NAME]'s Smile (3) J: [PERSON_NAME]" at bounding box center [338, 444] width 368 height 30
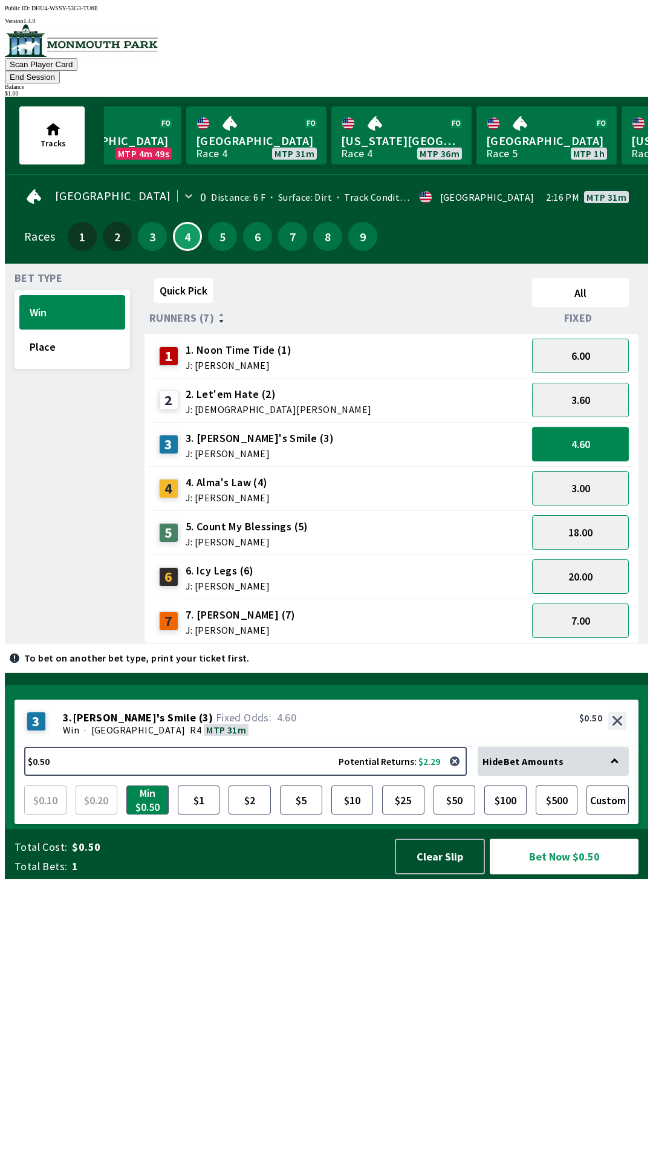
click at [591, 427] on button "4.60" at bounding box center [580, 444] width 97 height 34
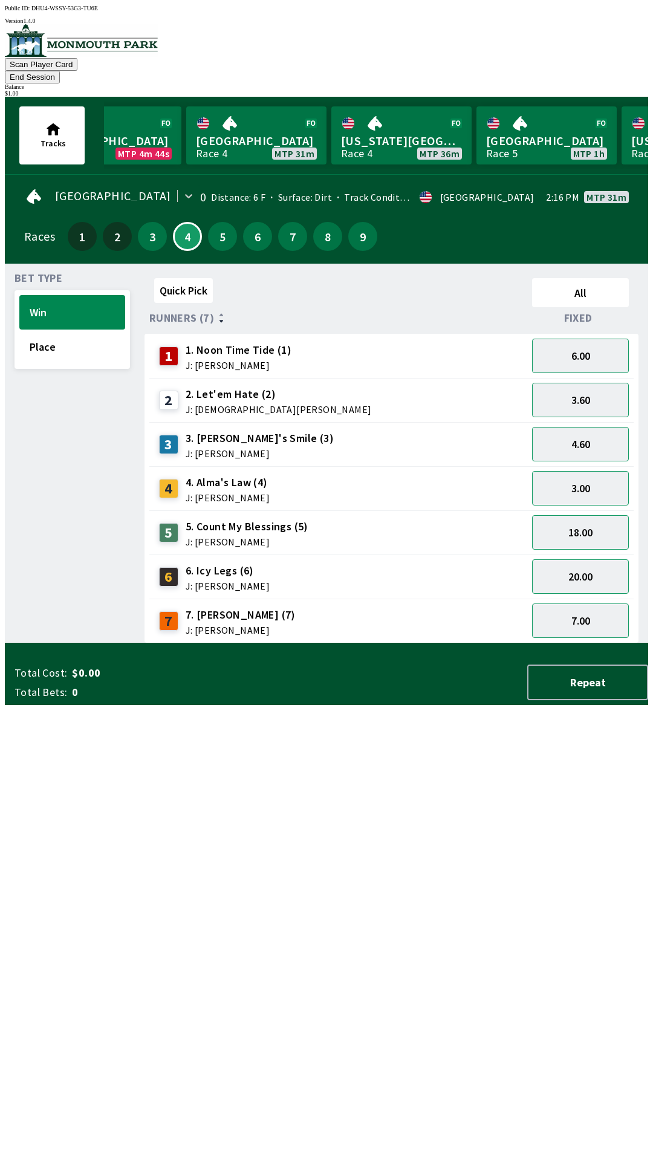
click at [271, 537] on span "J: [PERSON_NAME]" at bounding box center [247, 542] width 123 height 10
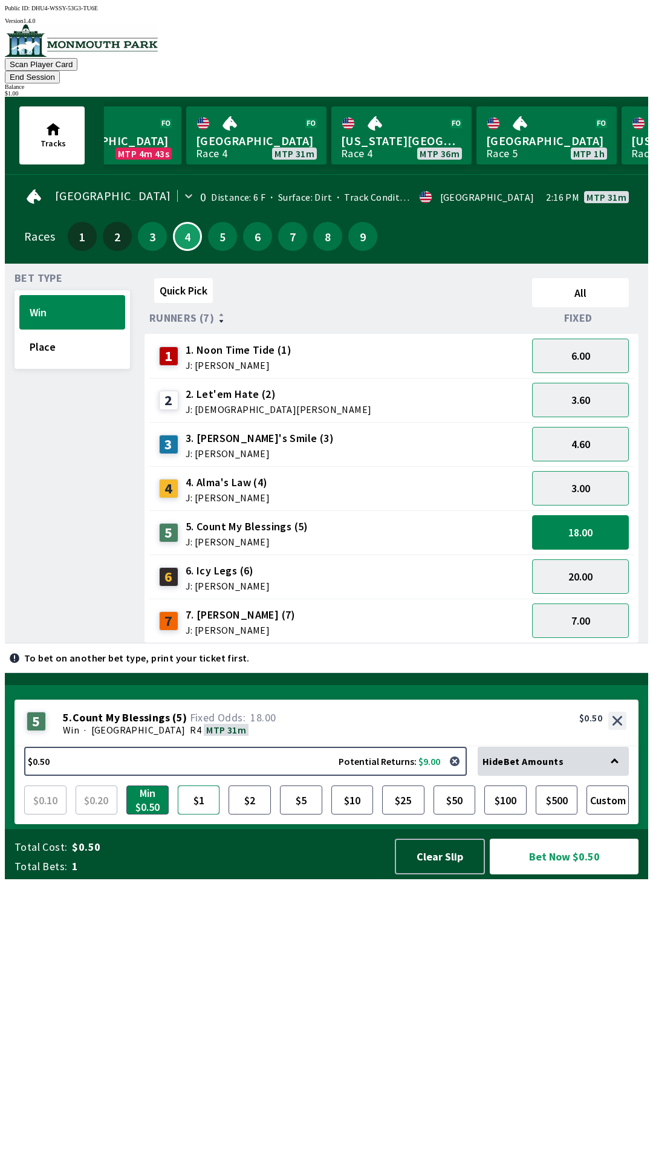
click at [198, 814] on button "$1" at bounding box center [199, 799] width 42 height 29
click at [559, 874] on button "Bet Now $1.00" at bounding box center [564, 857] width 149 height 36
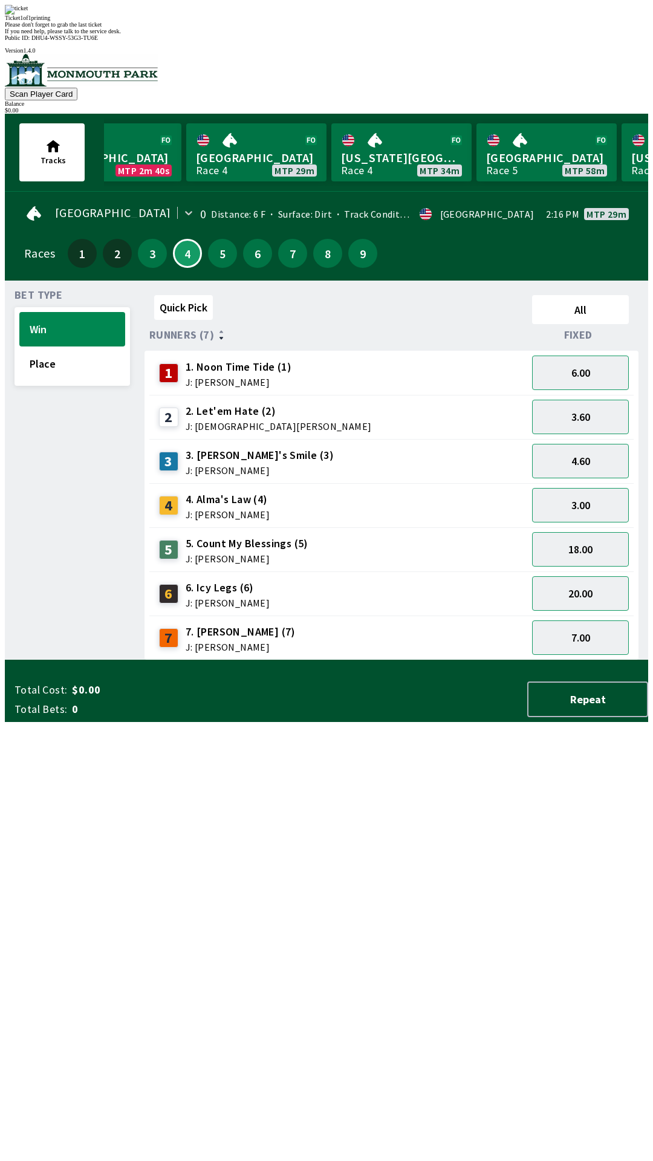
click at [380, 660] on div "Quick Pick All Runners (7) Fixed 1 1. Noon Time Tide (1) J: [PERSON_NAME] 6.00 …" at bounding box center [396, 475] width 504 height 370
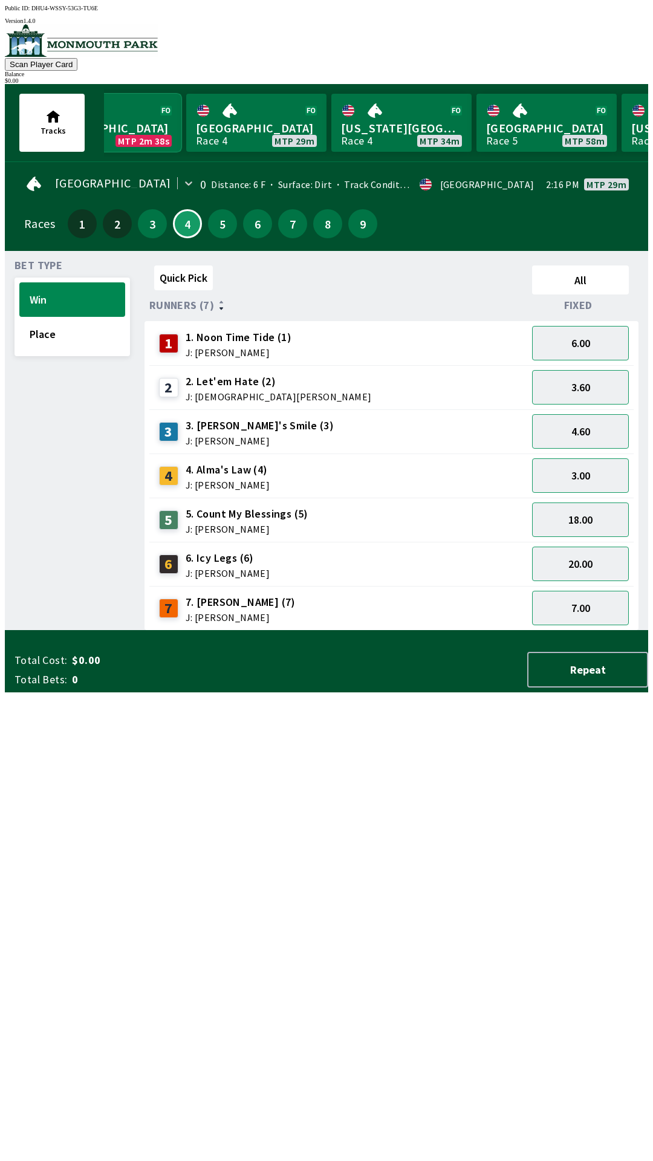
click at [133, 107] on link "Monmouth Park Race 3 MTP 2m 38s" at bounding box center [111, 123] width 140 height 58
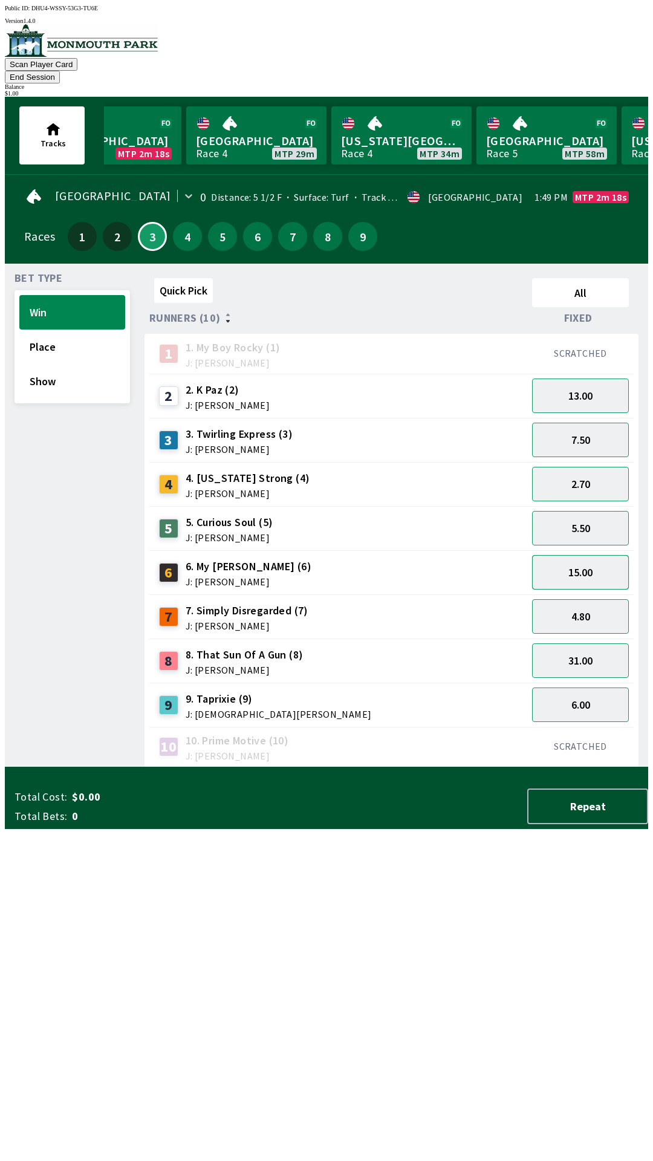
click at [605, 557] on button "15.00" at bounding box center [580, 572] width 97 height 34
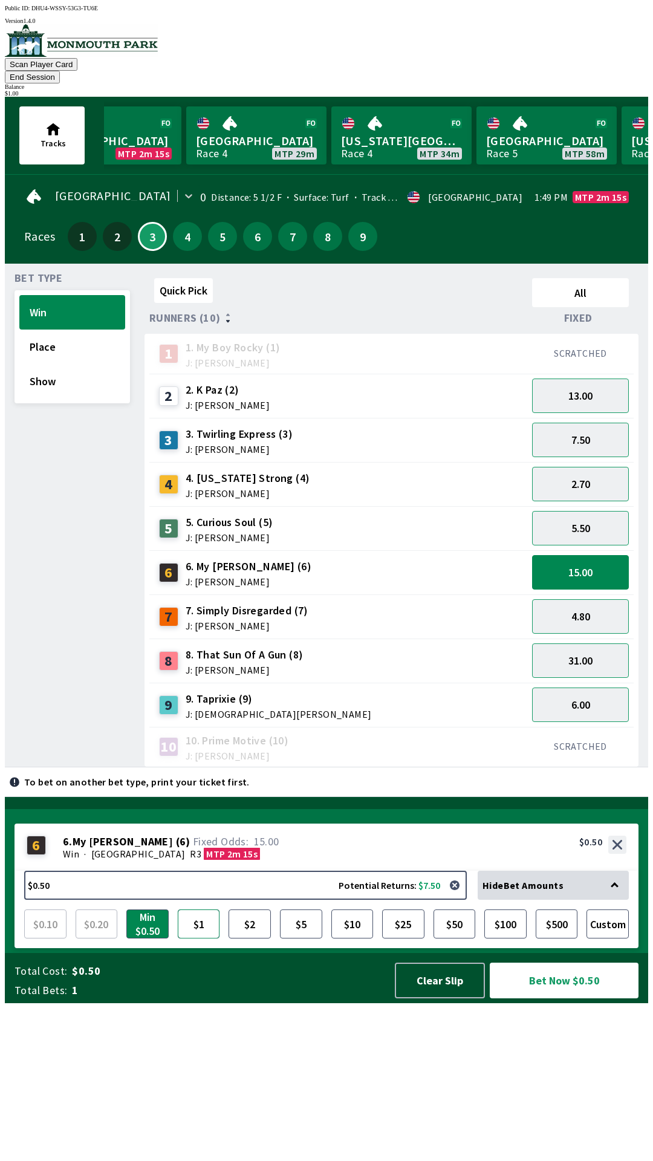
click at [210, 938] on button "$1" at bounding box center [199, 923] width 42 height 29
click at [603, 560] on button "15.00" at bounding box center [580, 572] width 97 height 34
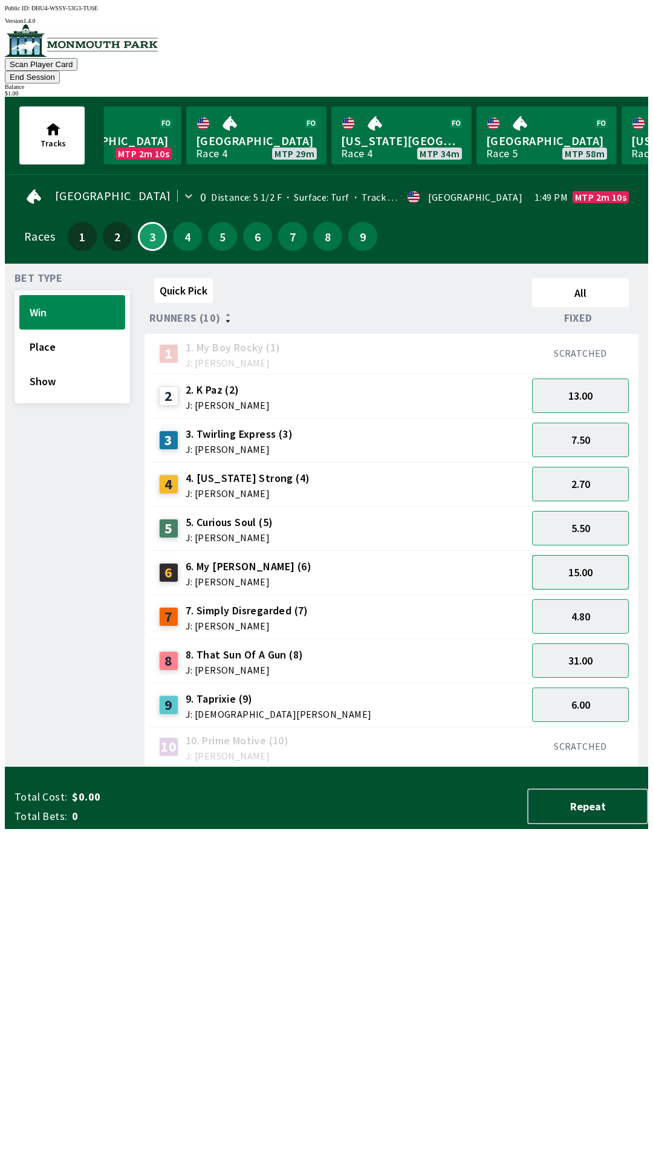
click at [609, 555] on button "15.00" at bounding box center [580, 572] width 97 height 34
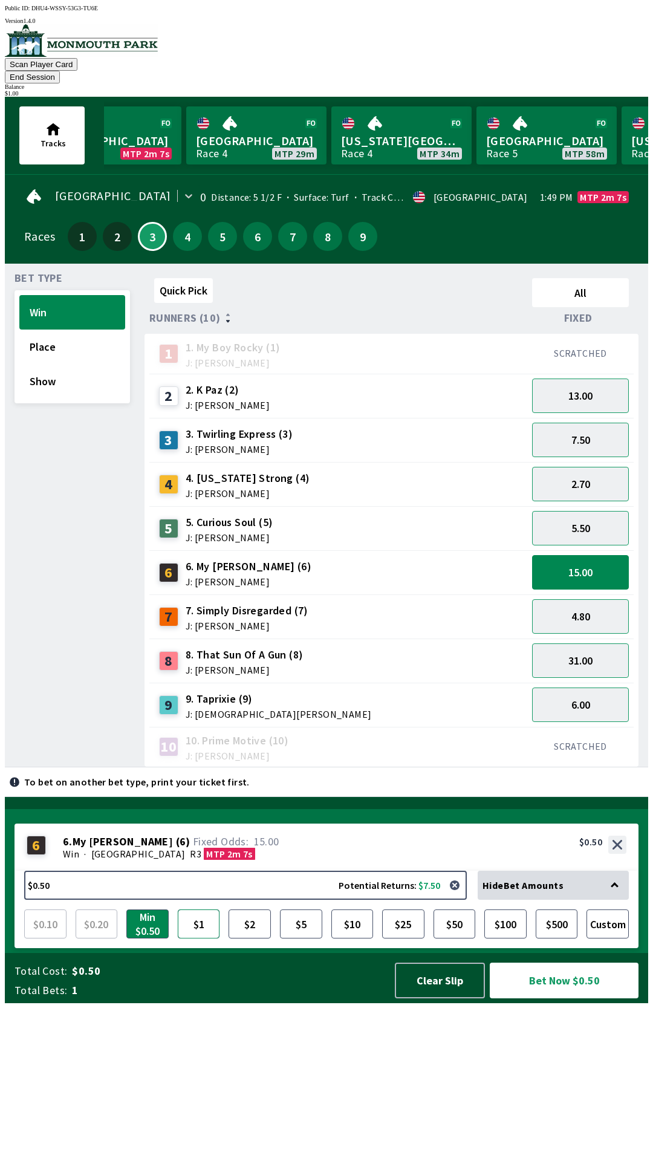
click at [196, 938] on button "$1" at bounding box center [199, 923] width 42 height 29
click at [582, 998] on button "Bet Now $1.00" at bounding box center [564, 981] width 149 height 36
